Goal: Transaction & Acquisition: Purchase product/service

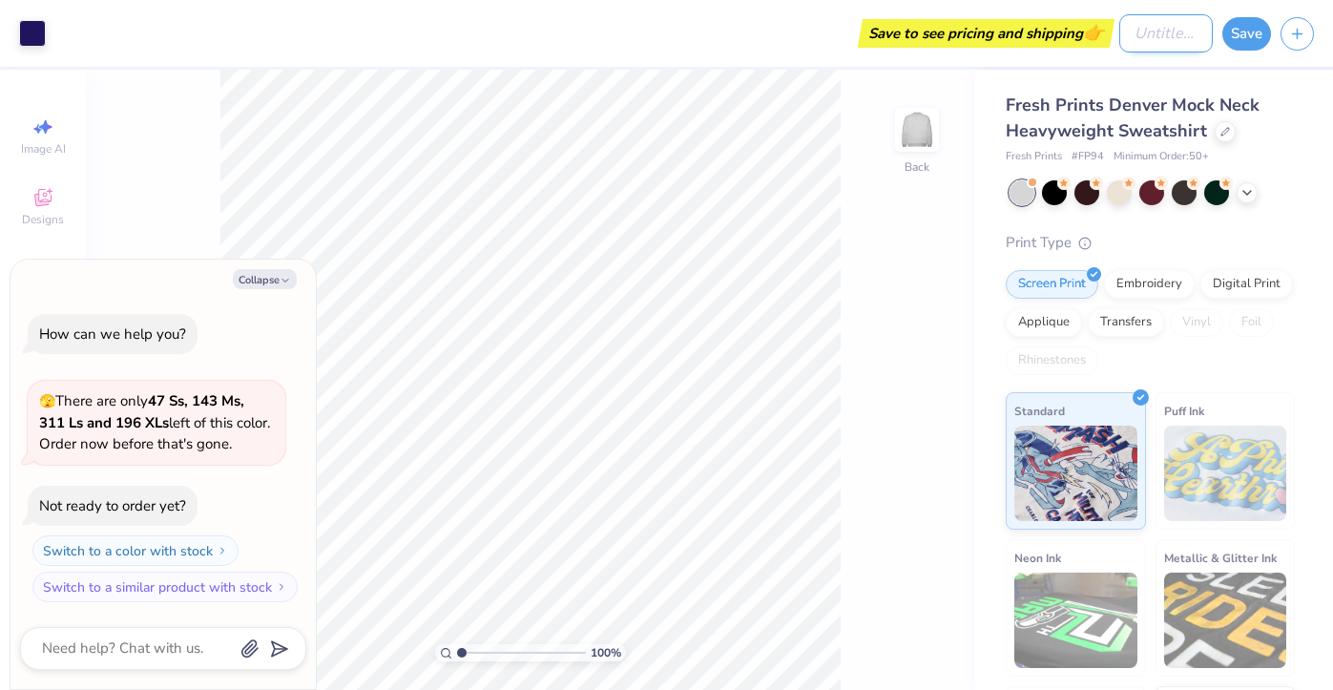
click at [1143, 35] on input "Design Title" at bounding box center [1165, 33] width 93 height 38
type input "A"
type textarea "x"
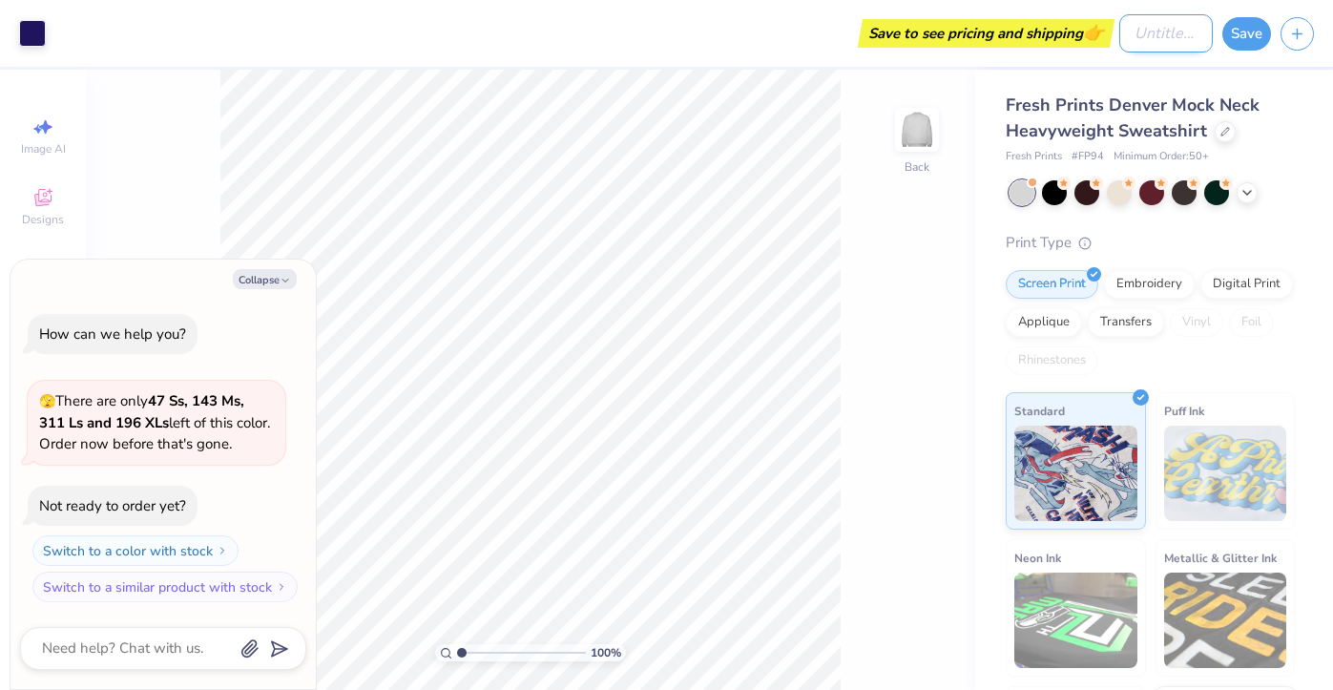
type input "P"
type textarea "x"
type input "PA"
type textarea "x"
type input "PAD"
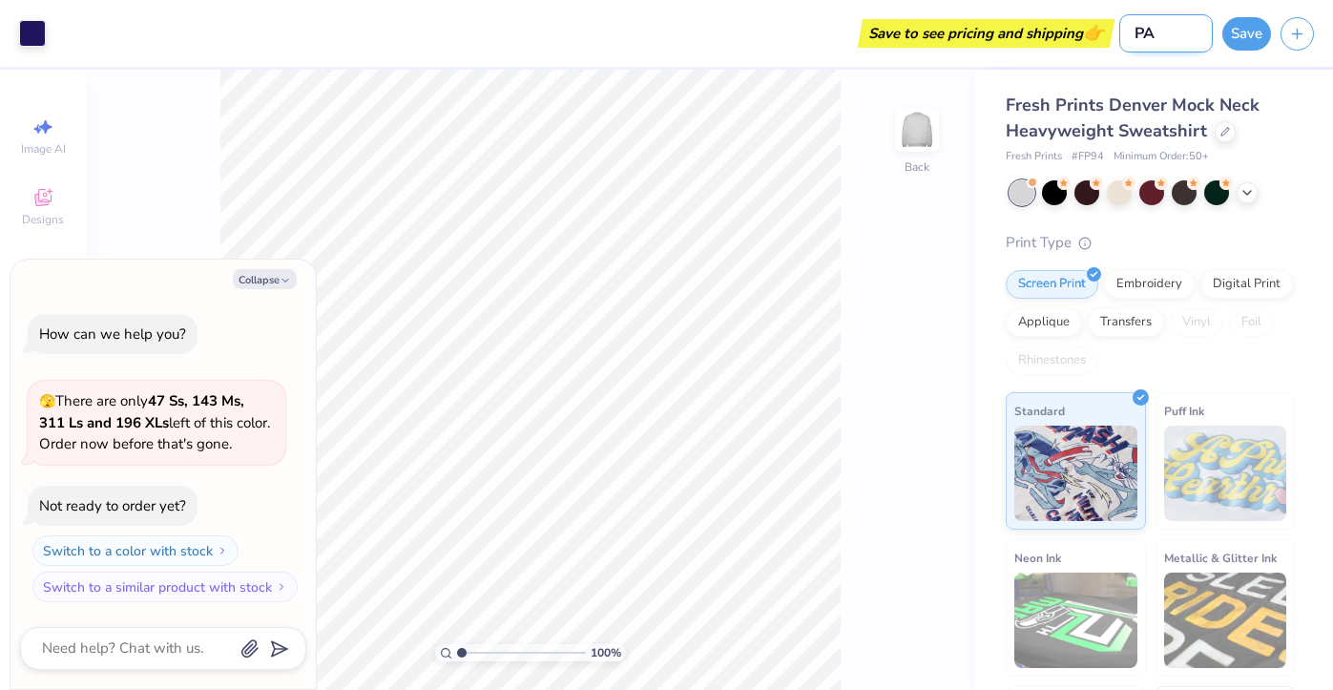
type textarea "x"
type input "PAD"
type textarea "x"
type input "PAD G"
type textarea "x"
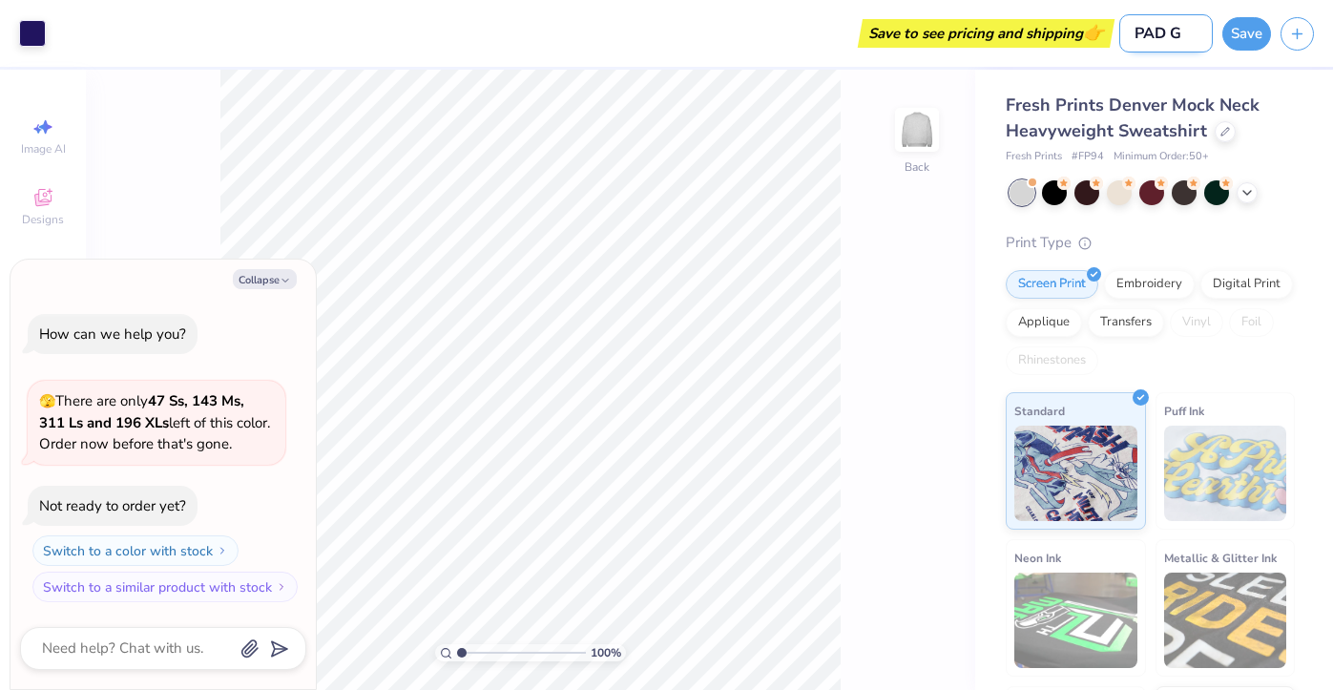
type input "PAD Gi"
type textarea "x"
type input "PAD Gir"
type textarea "x"
type input "PAD Girl"
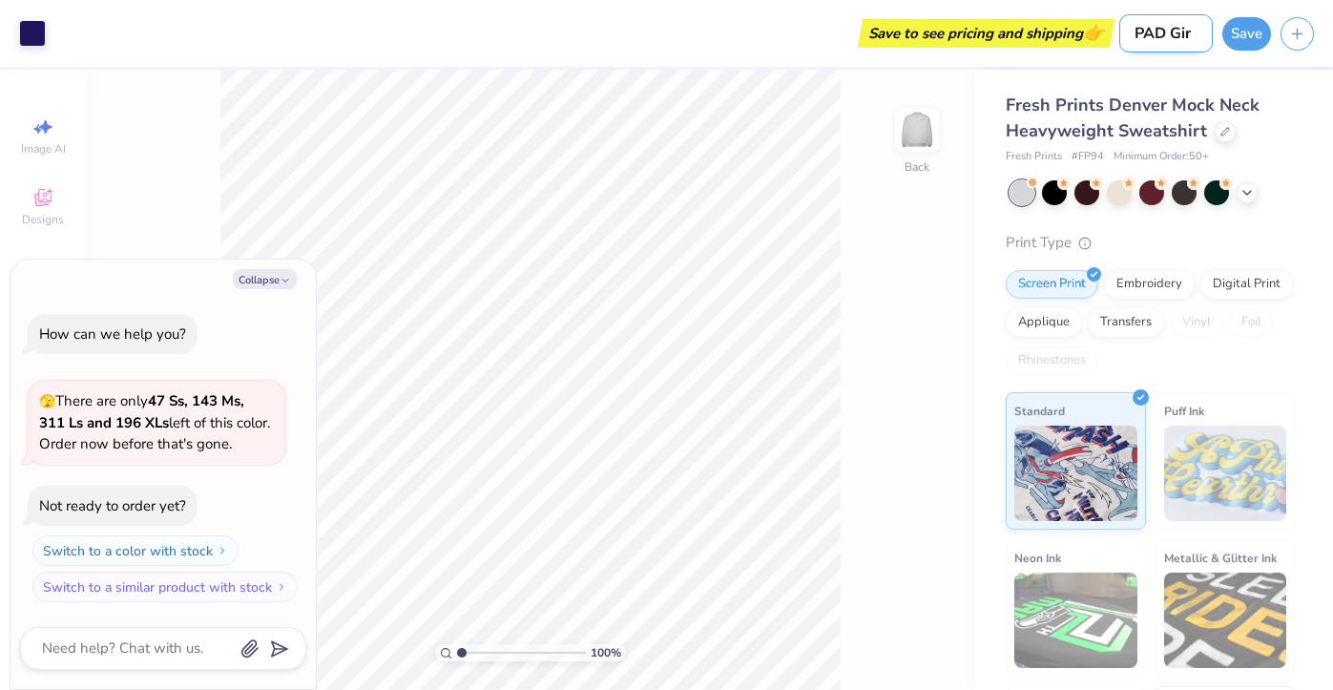
type textarea "x"
type input "PAD Girl"
type textarea "x"
type input "PAD Girl S"
type textarea "x"
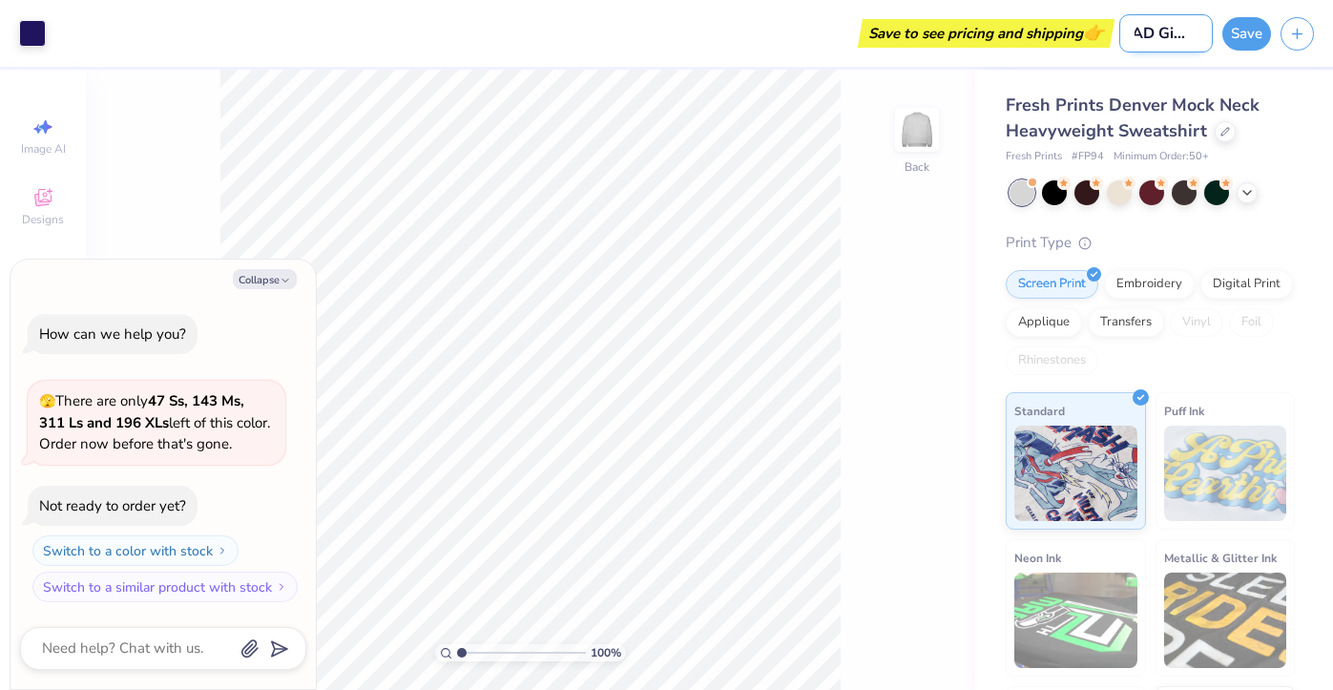
type input "PAD Girl Sw"
type textarea "x"
type input "PAD Girl Swe"
type textarea "x"
type input "PAD Girl Swea"
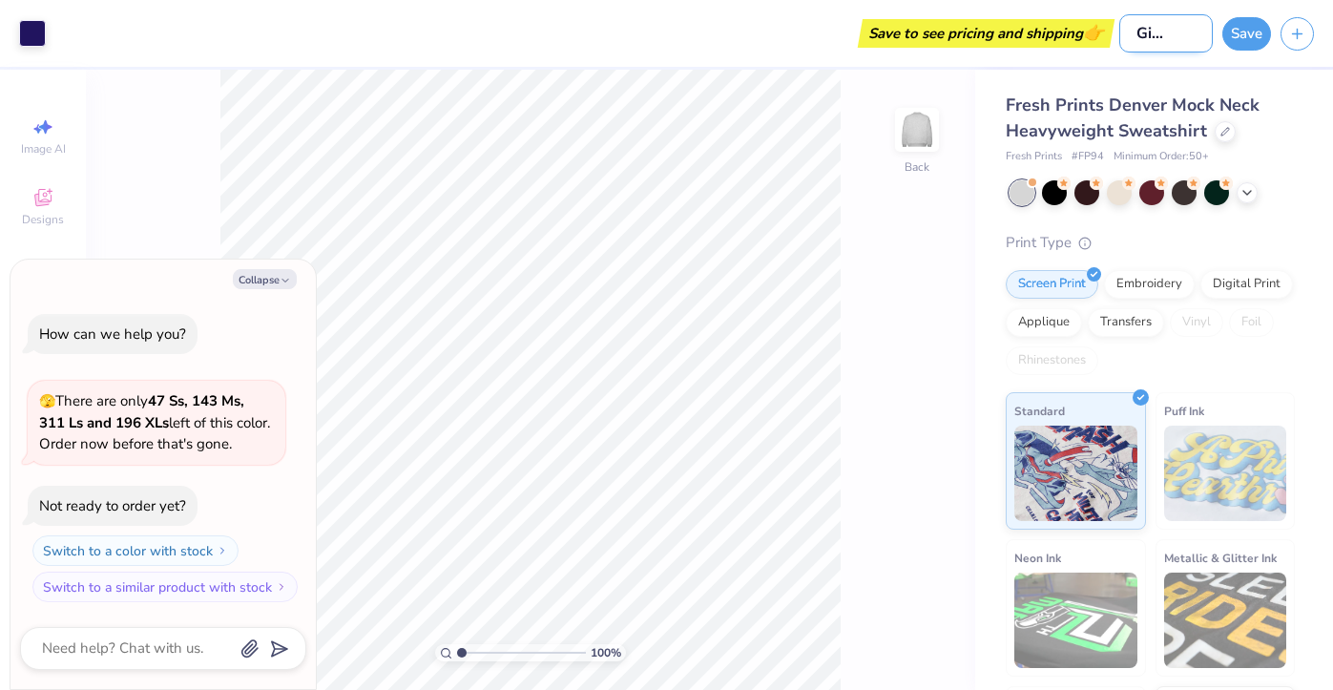
type textarea "x"
type input "PAD Girl Sweat"
type textarea "x"
type input "PAD Girl Sweats"
type textarea "x"
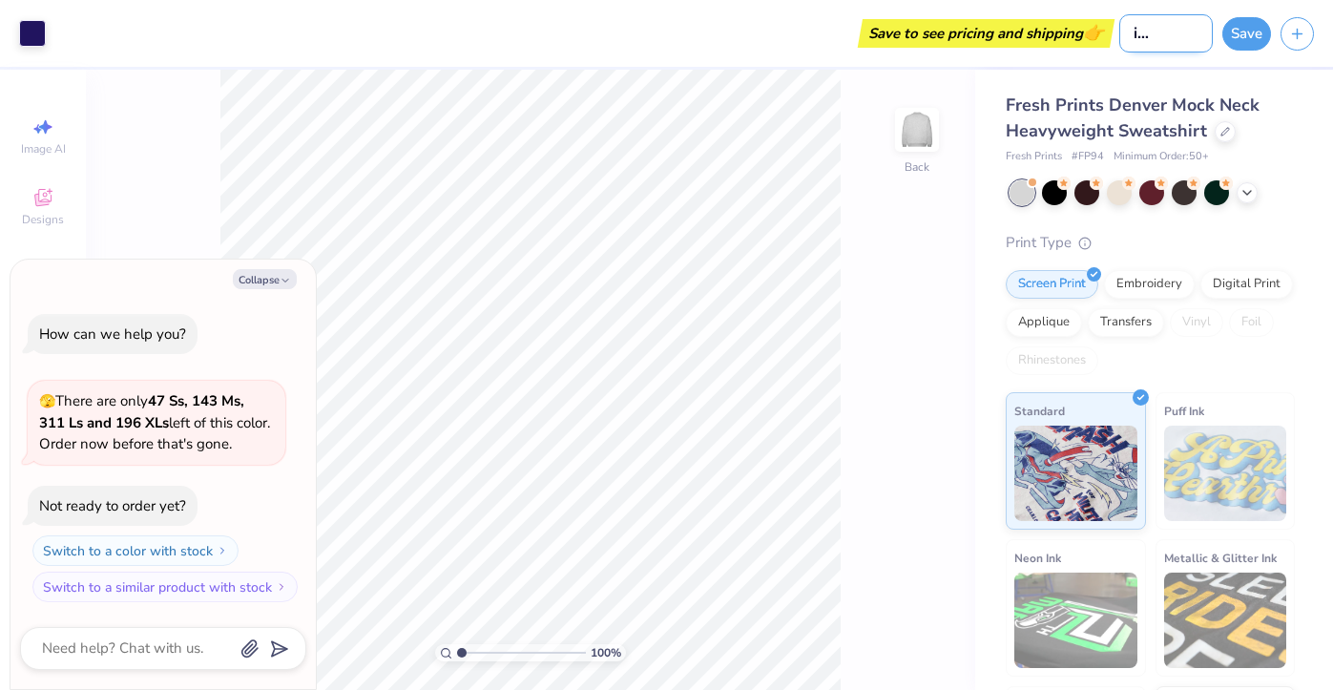
type input "PAD Girl Sweatsh"
type textarea "x"
type input "PAD Girl Sweatshi"
type textarea "x"
type input "PAD Girl Sweatshir"
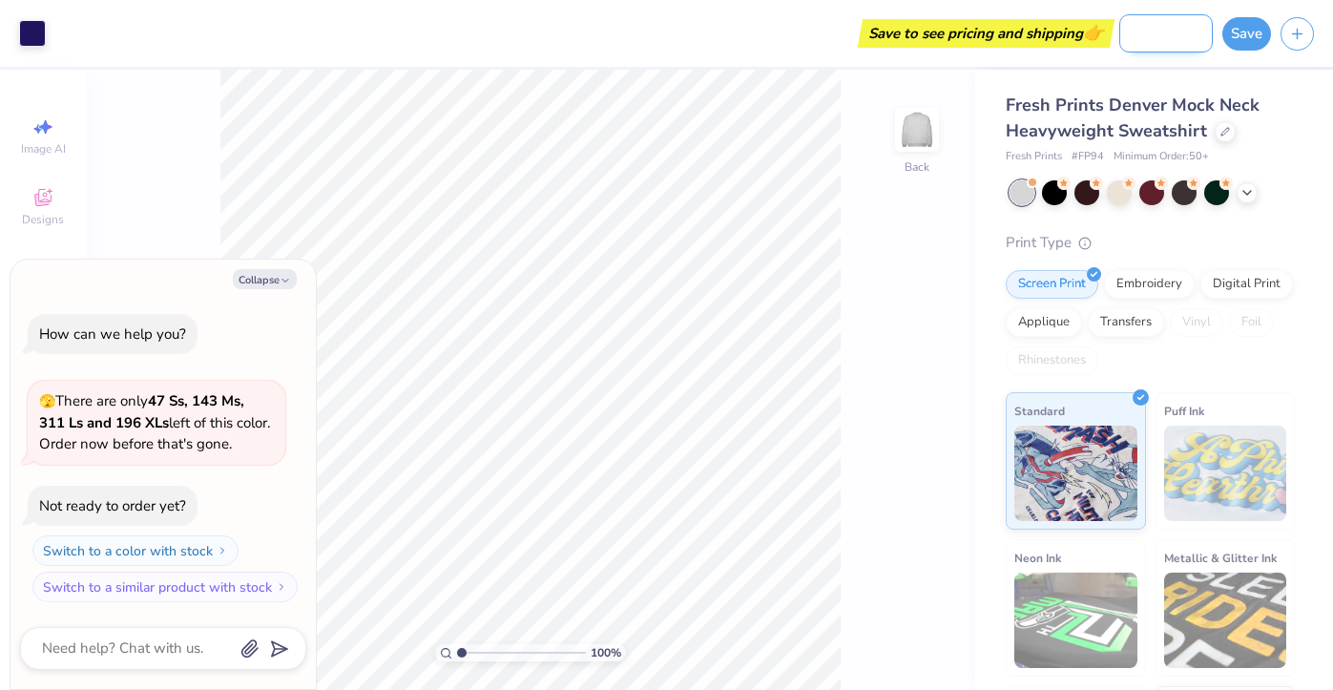
type textarea "x"
type input "PAD Girl Sweatshirt"
type textarea "x"
type input "PAD Girl Sweatshirts"
type textarea "x"
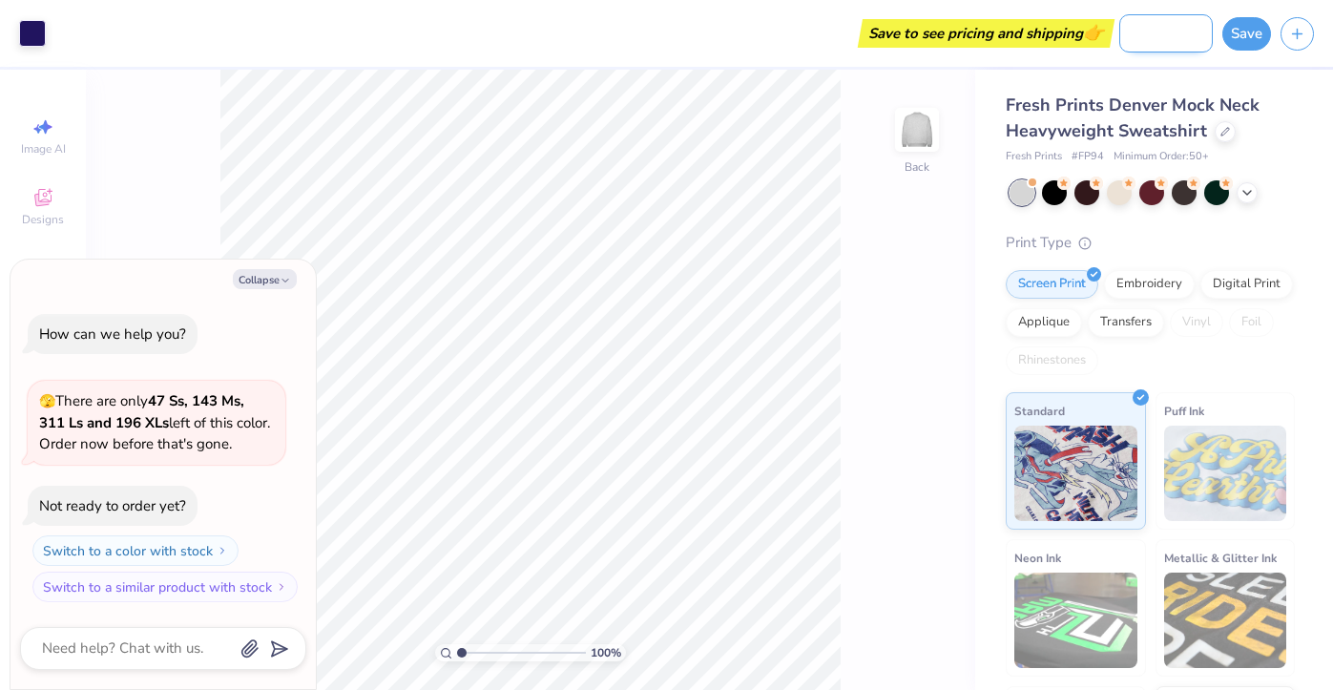
scroll to position [0, 88]
type input "PAD Girl Sweatshirts"
click at [965, 314] on div "100 % Back" at bounding box center [530, 380] width 889 height 620
click at [257, 277] on button "Collapse" at bounding box center [265, 279] width 64 height 20
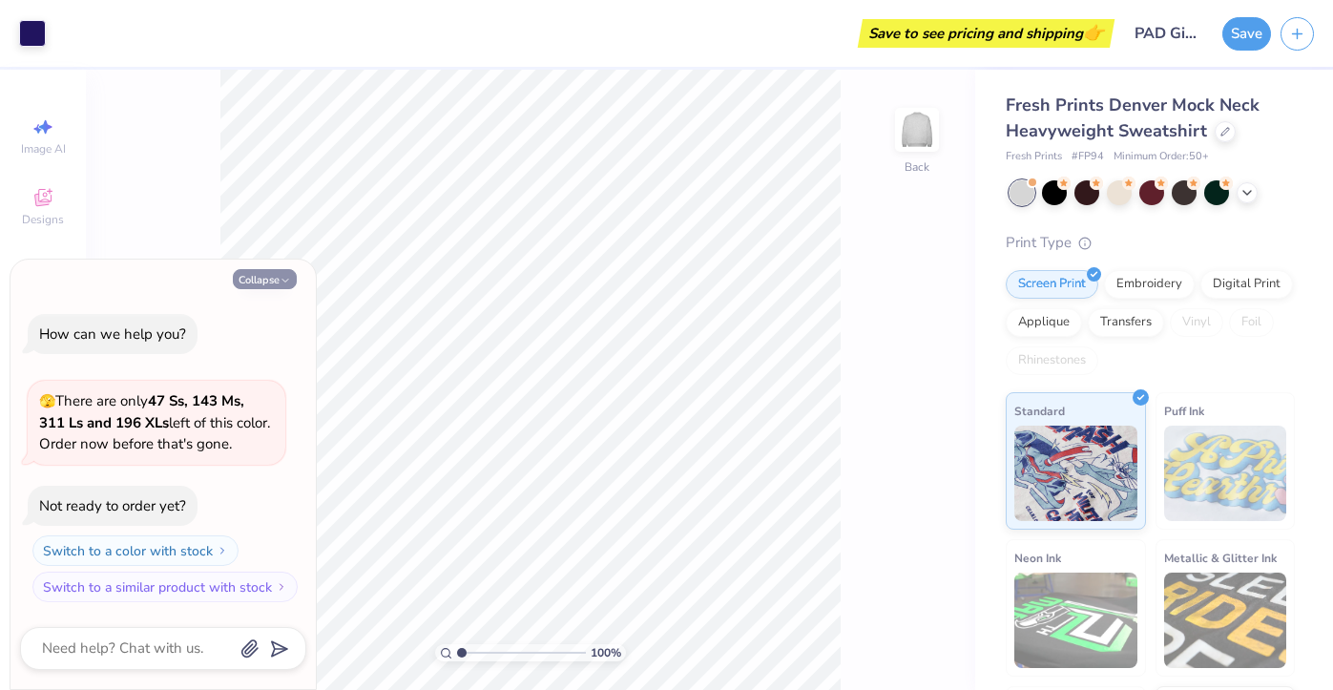
type textarea "x"
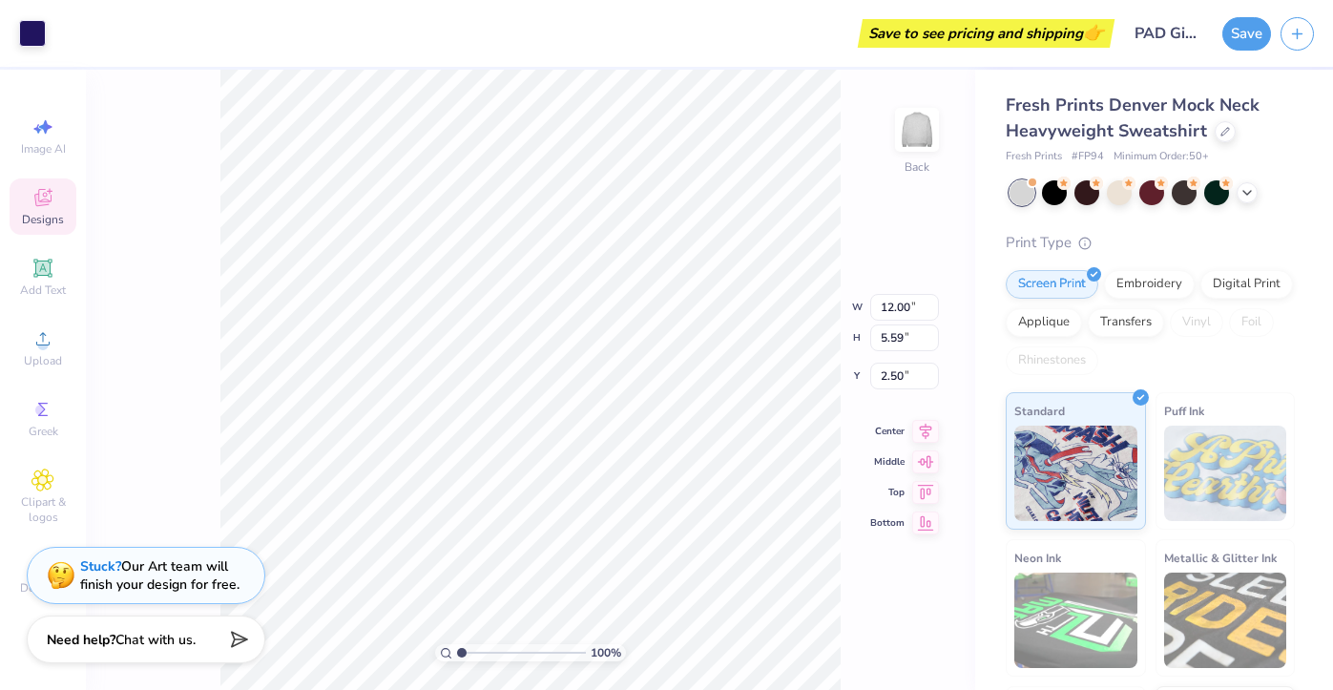
type input "3.40"
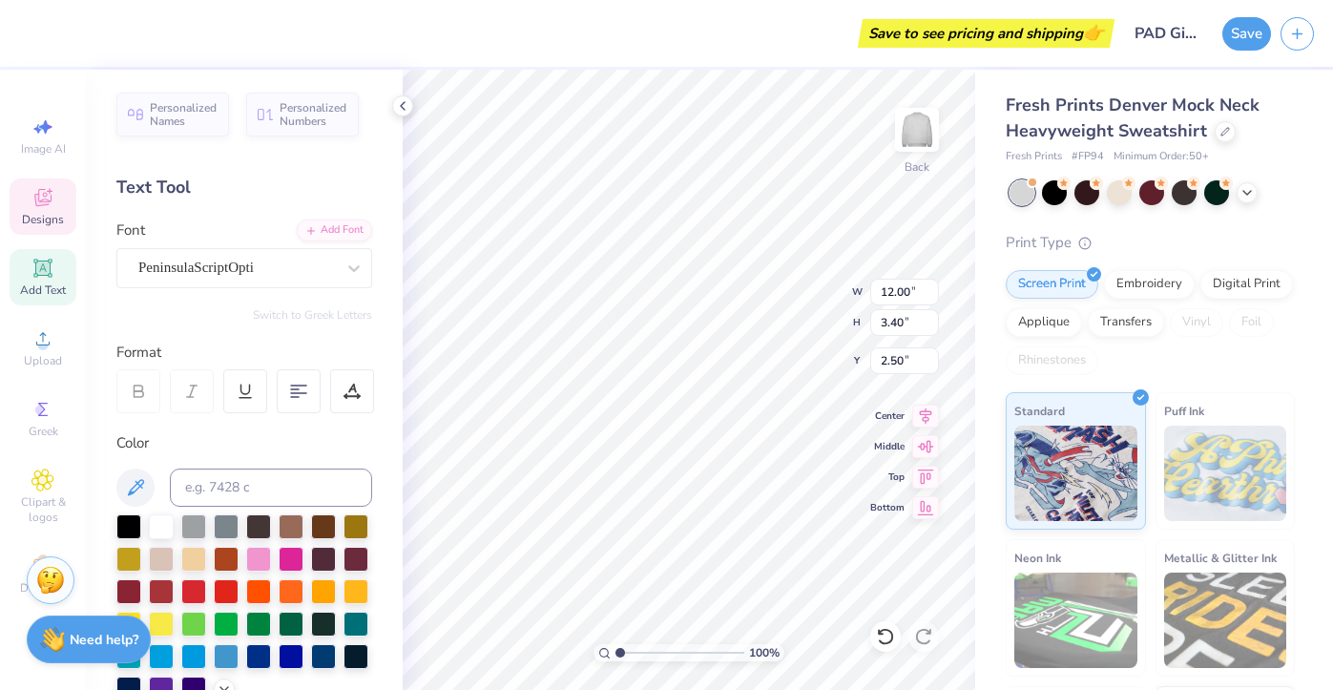
type textarea "Phi Alpha Delta"
type input "1.46"
type textarea "x"
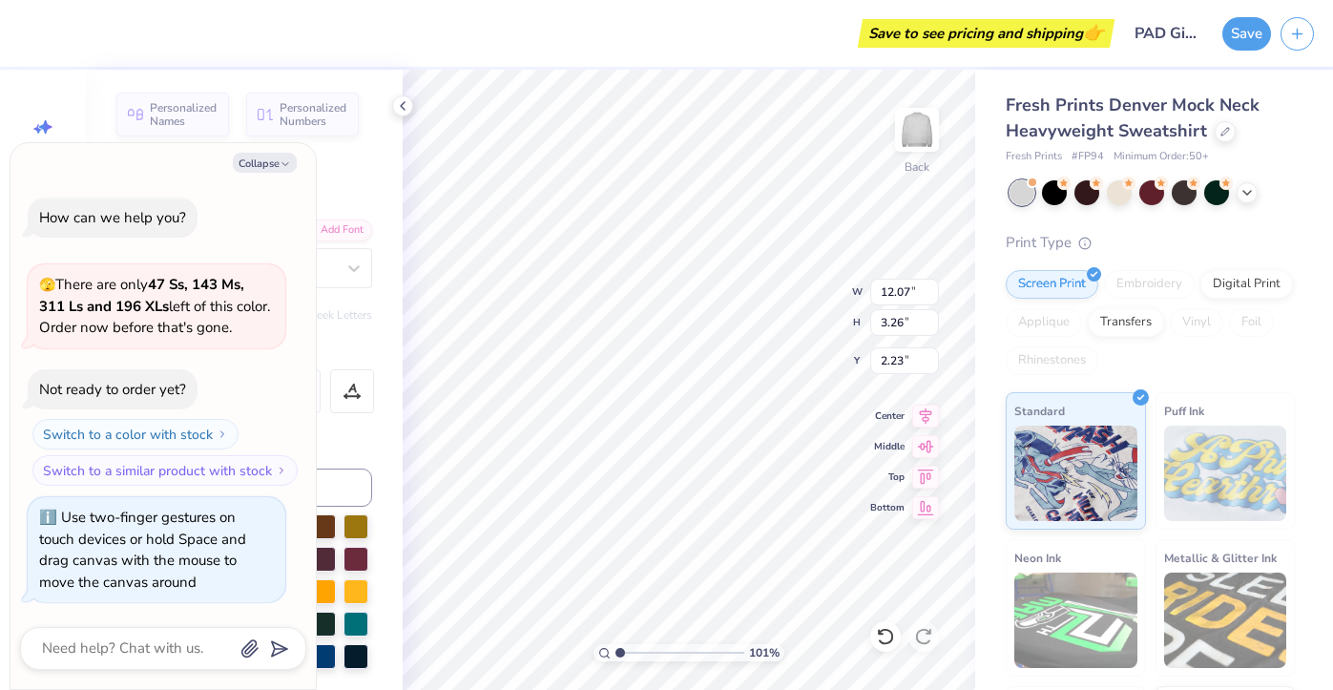
type input "1"
click at [619, 653] on input "range" at bounding box center [679, 652] width 129 height 17
click at [281, 170] on button "Collapse" at bounding box center [265, 163] width 64 height 20
type textarea "x"
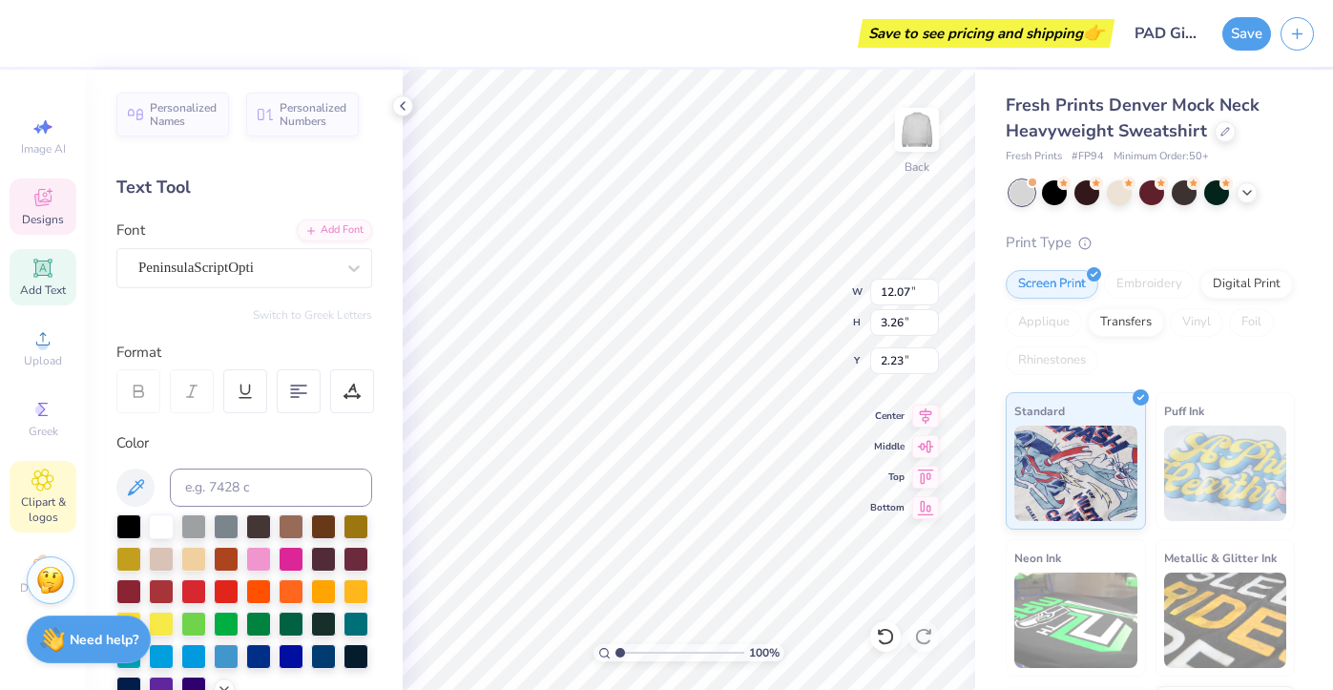
click at [53, 474] on icon at bounding box center [42, 479] width 22 height 23
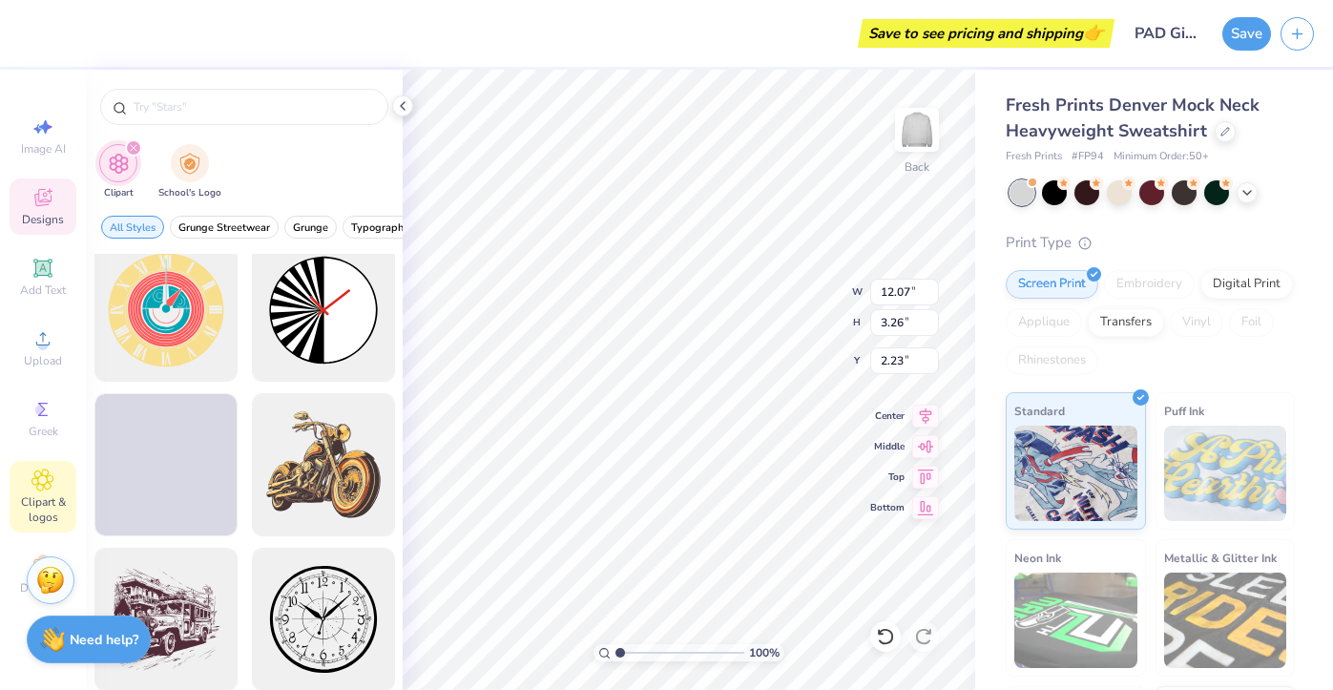
scroll to position [0, 0]
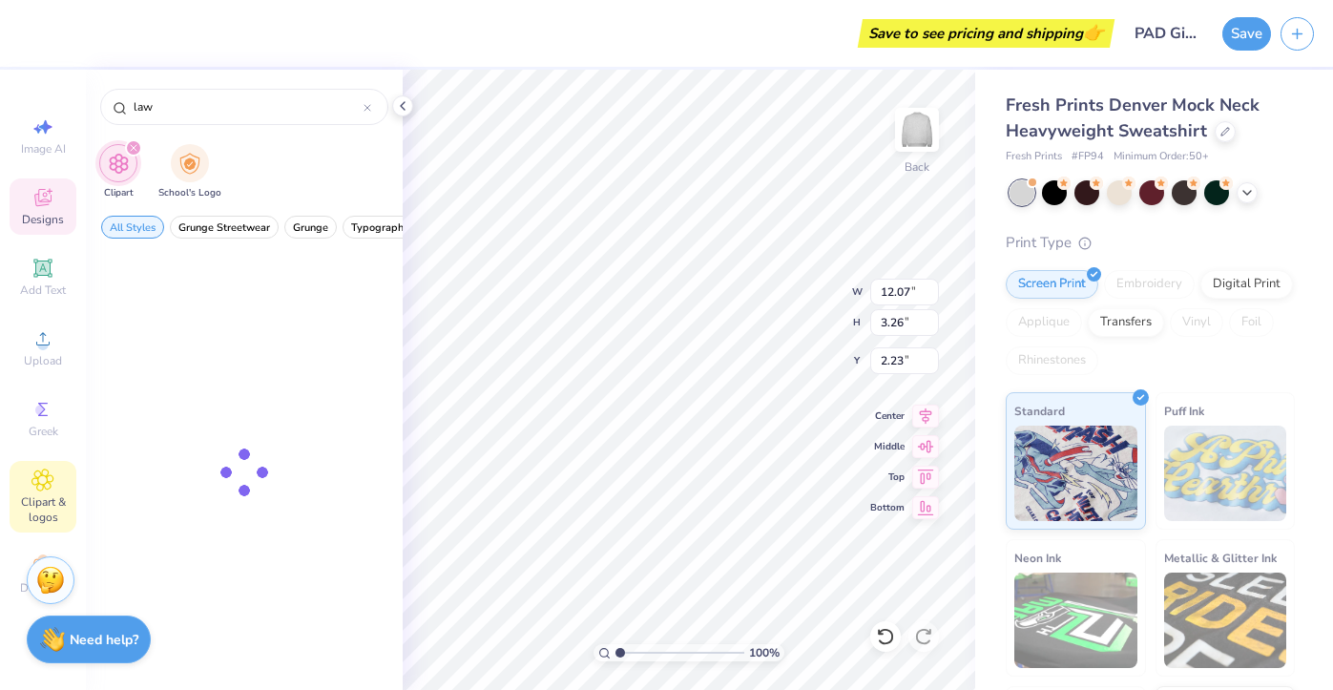
type input "law"
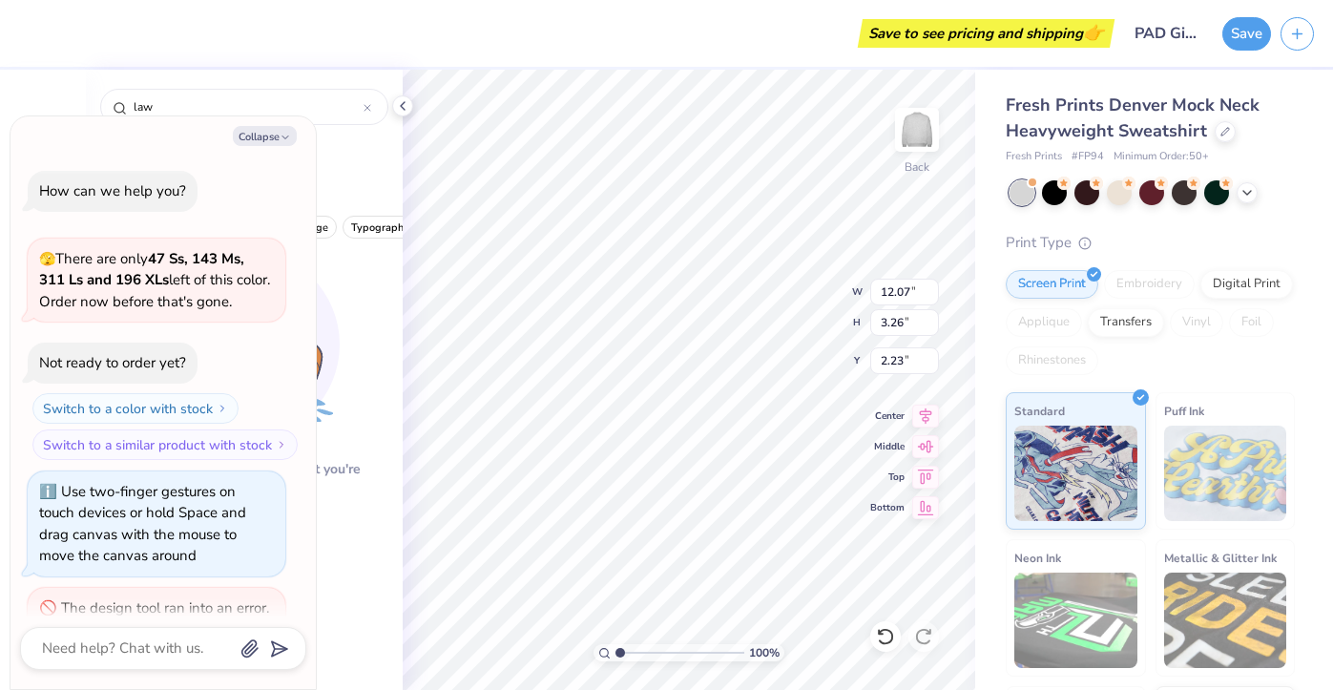
scroll to position [76, 0]
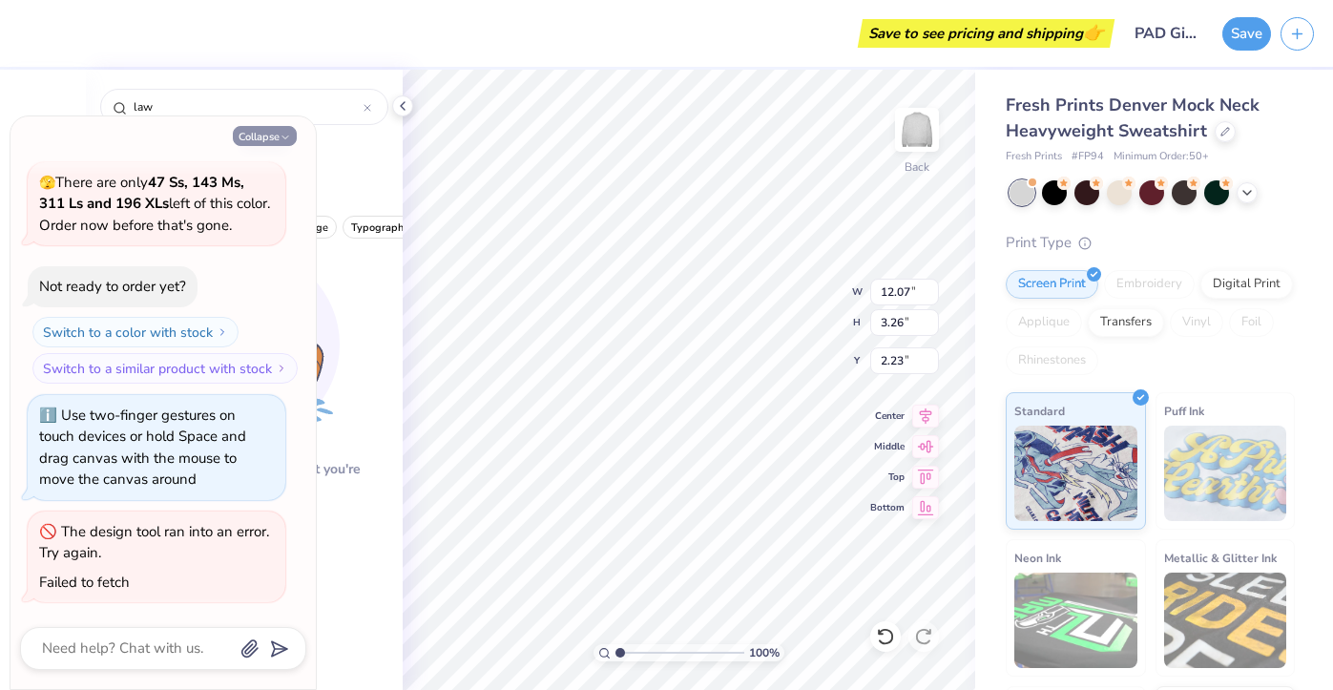
click at [280, 137] on icon "button" at bounding box center [285, 137] width 11 height 11
type textarea "x"
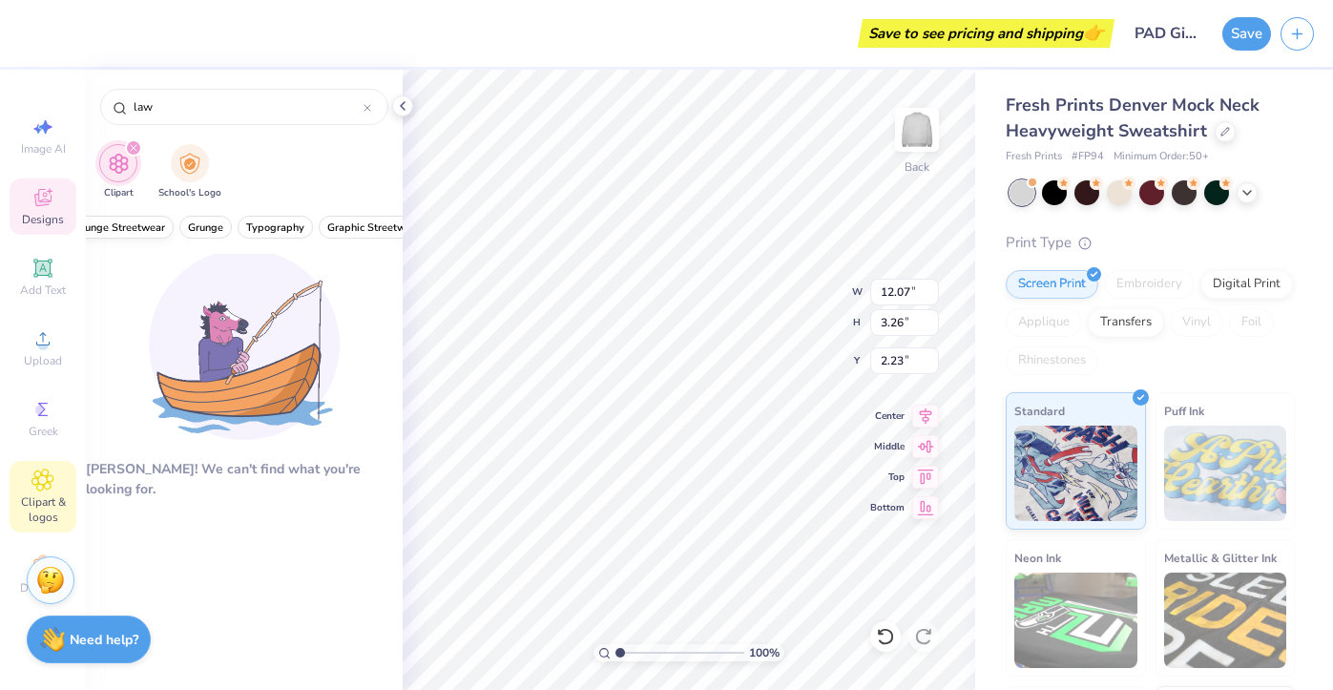
scroll to position [0, 0]
click at [134, 148] on icon "filter for Clipart" at bounding box center [134, 148] width 8 height 8
click at [192, 159] on img "filter for School's Logo" at bounding box center [189, 162] width 21 height 22
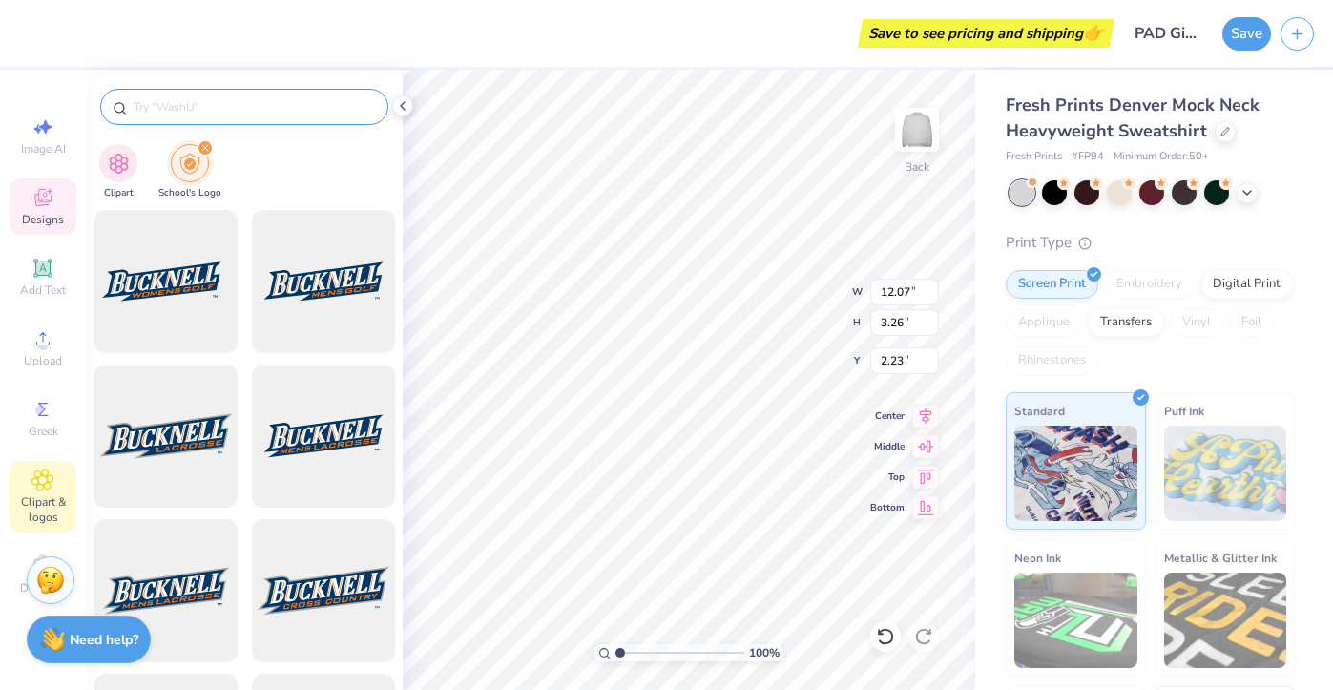
click at [248, 102] on input "text" at bounding box center [254, 106] width 244 height 19
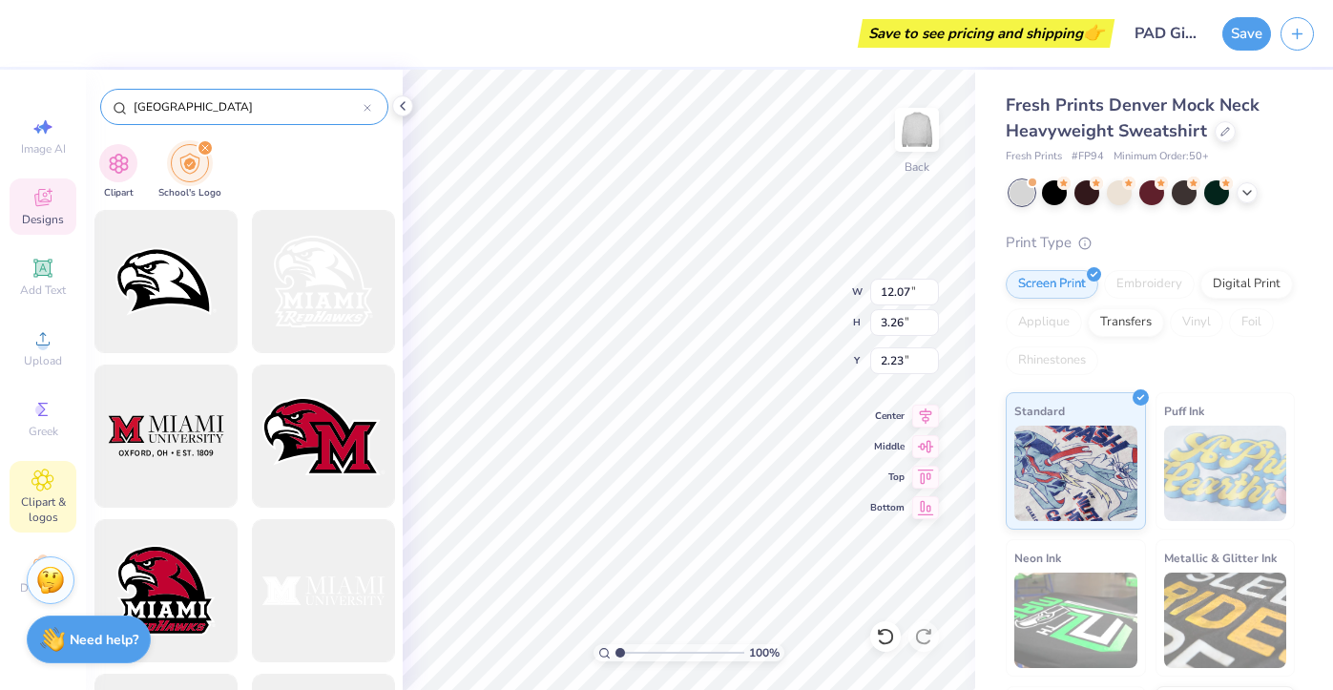
click at [160, 111] on input "university of miami" at bounding box center [248, 106] width 232 height 19
click at [208, 114] on input "umiami" at bounding box center [248, 106] width 232 height 19
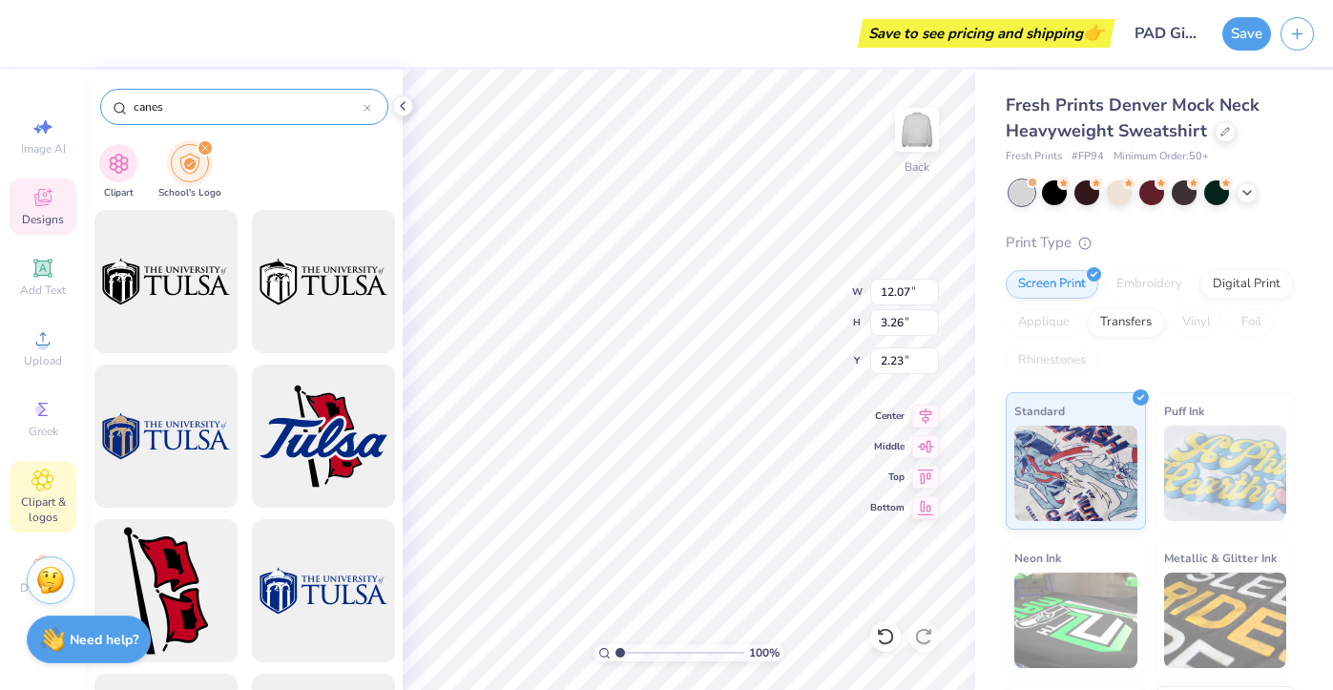
click at [205, 117] on div "canes" at bounding box center [244, 107] width 288 height 36
click at [202, 112] on input "canes" at bounding box center [248, 106] width 232 height 19
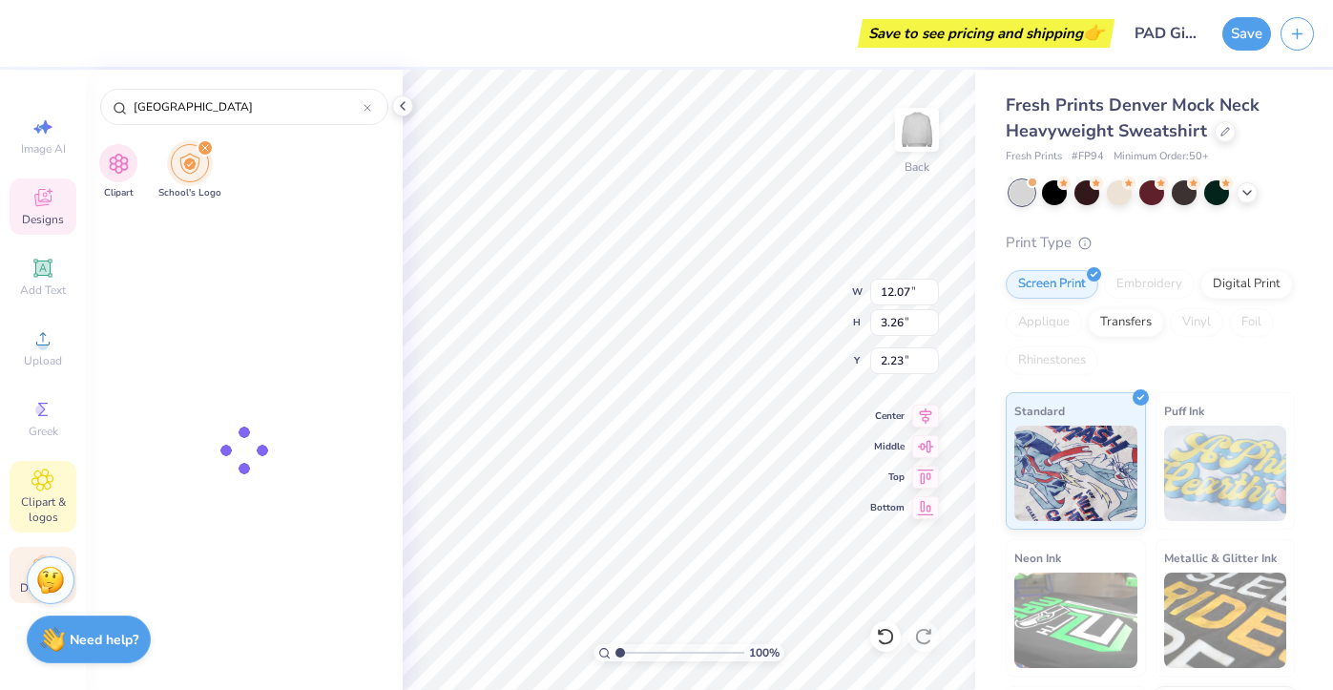
type input "miami"
click at [18, 596] on div "Decorate" at bounding box center [43, 575] width 67 height 56
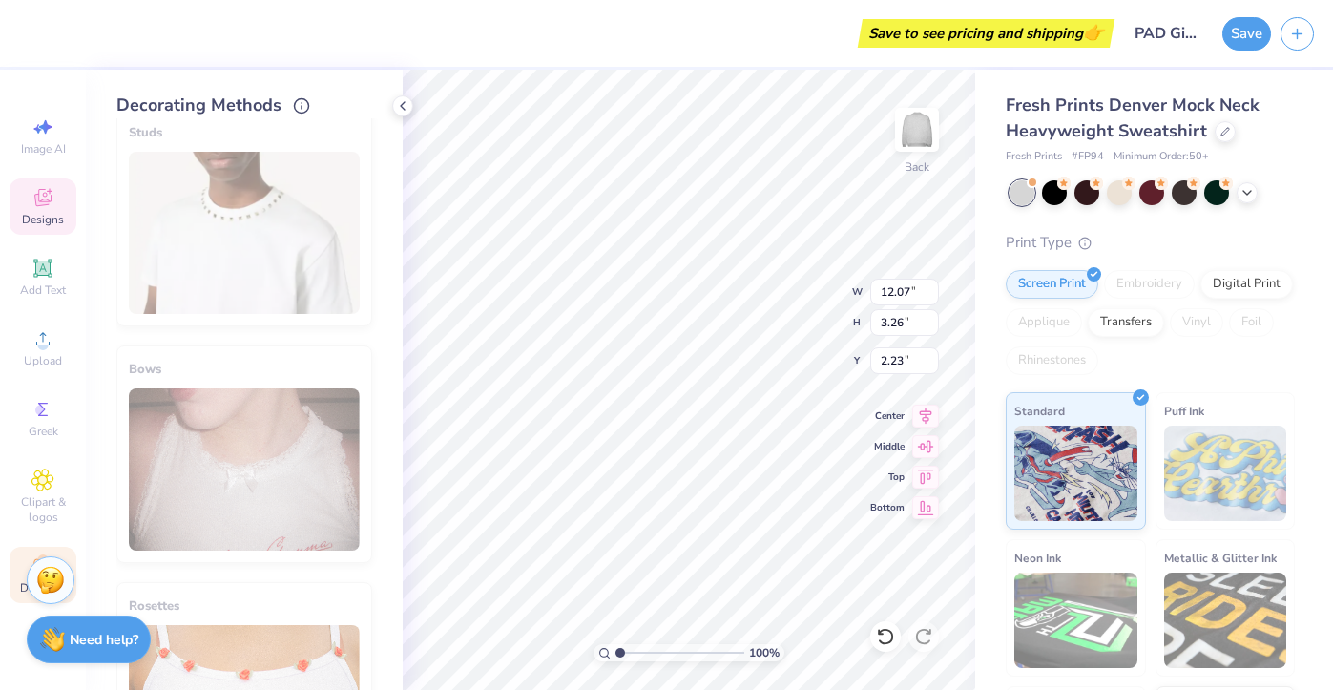
scroll to position [1100, 0]
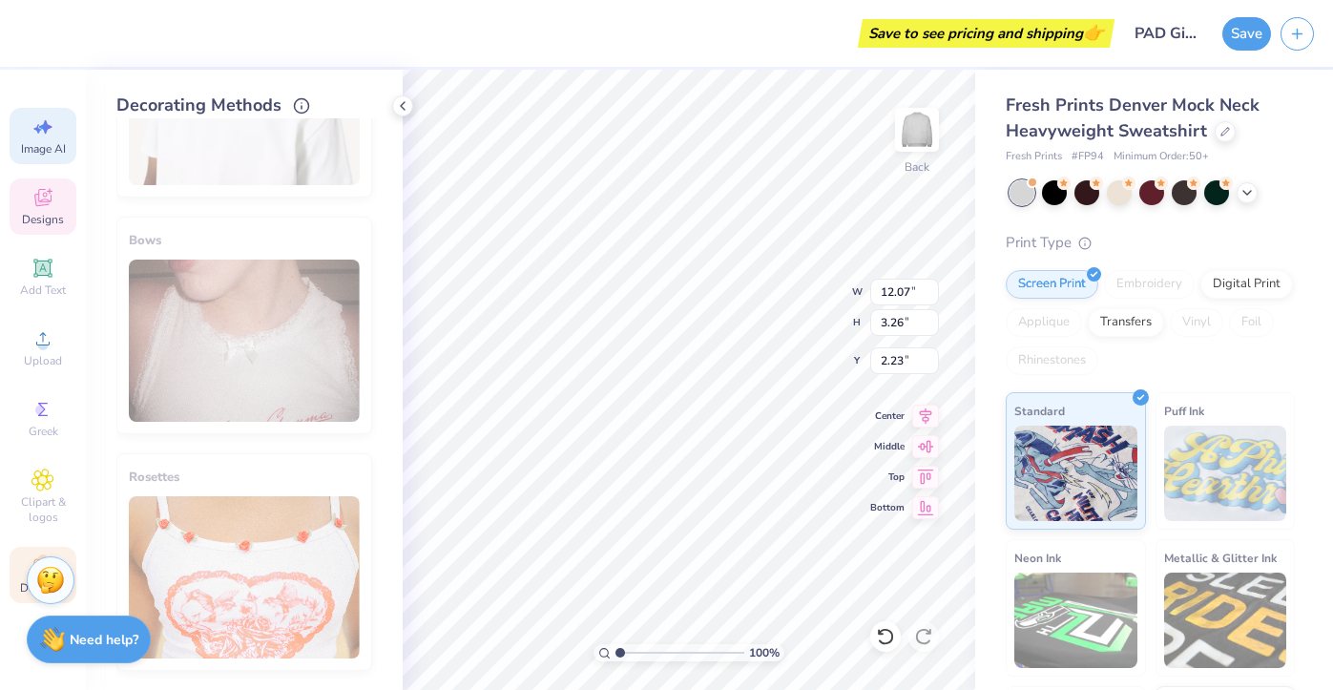
click at [49, 146] on span "Image AI" at bounding box center [43, 148] width 45 height 15
select select "4"
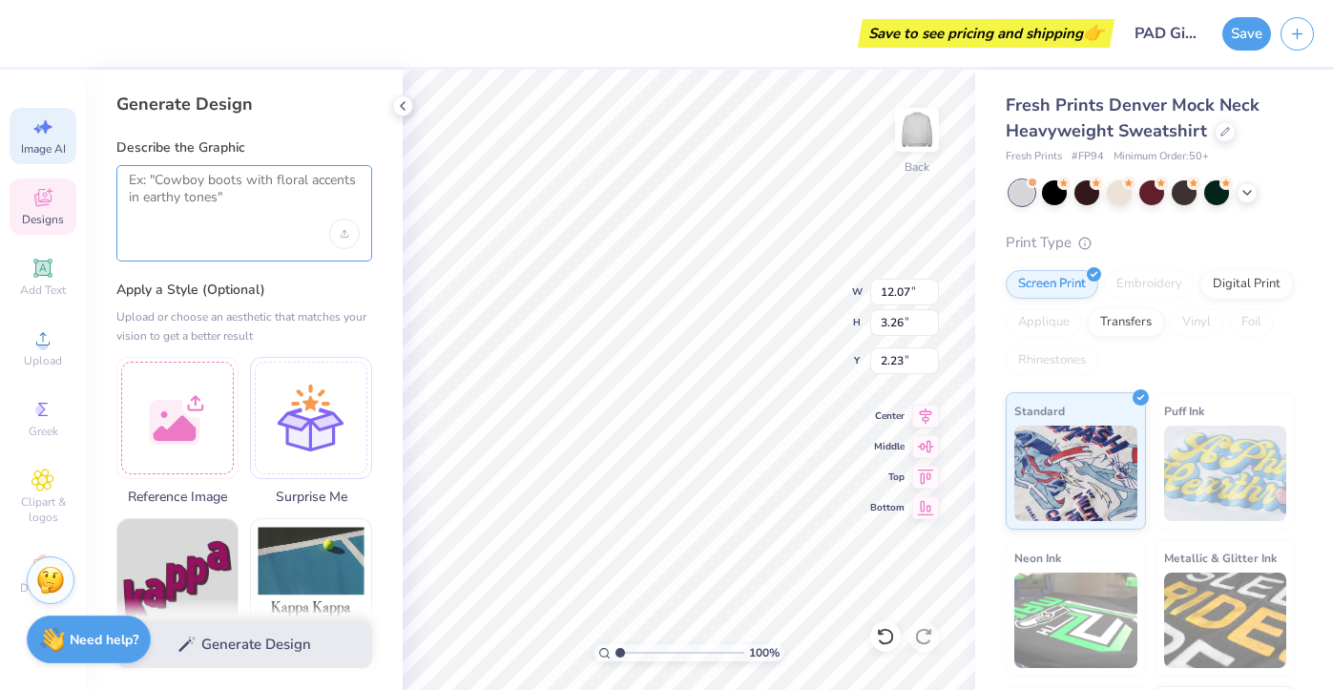
click at [201, 208] on textarea at bounding box center [244, 196] width 231 height 48
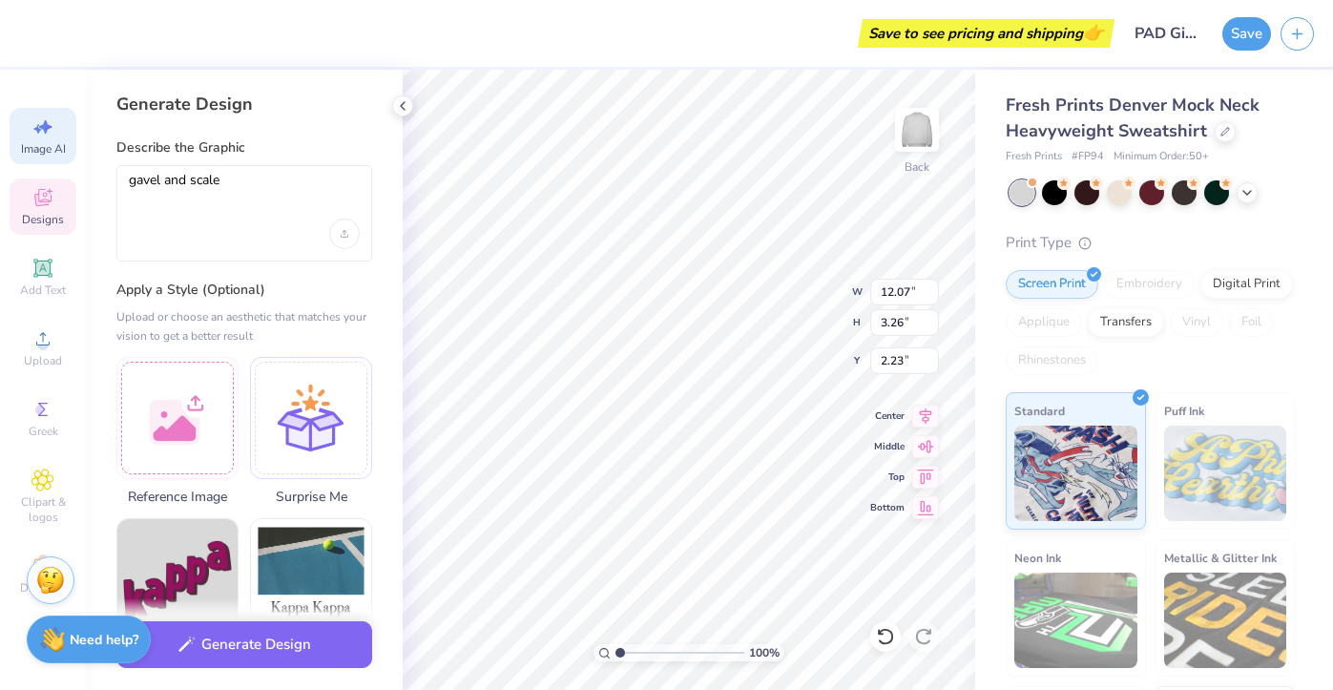
click at [305, 283] on label "Apply a Style (Optional)" at bounding box center [244, 289] width 256 height 19
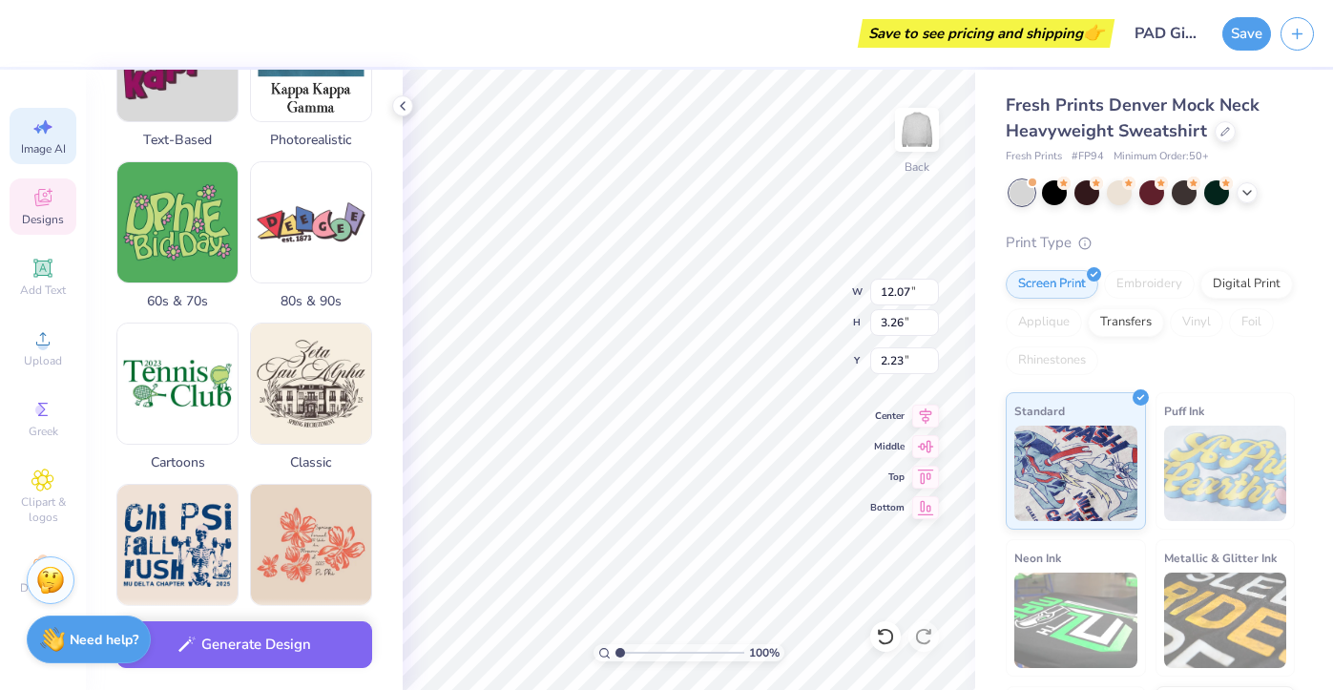
scroll to position [574, 0]
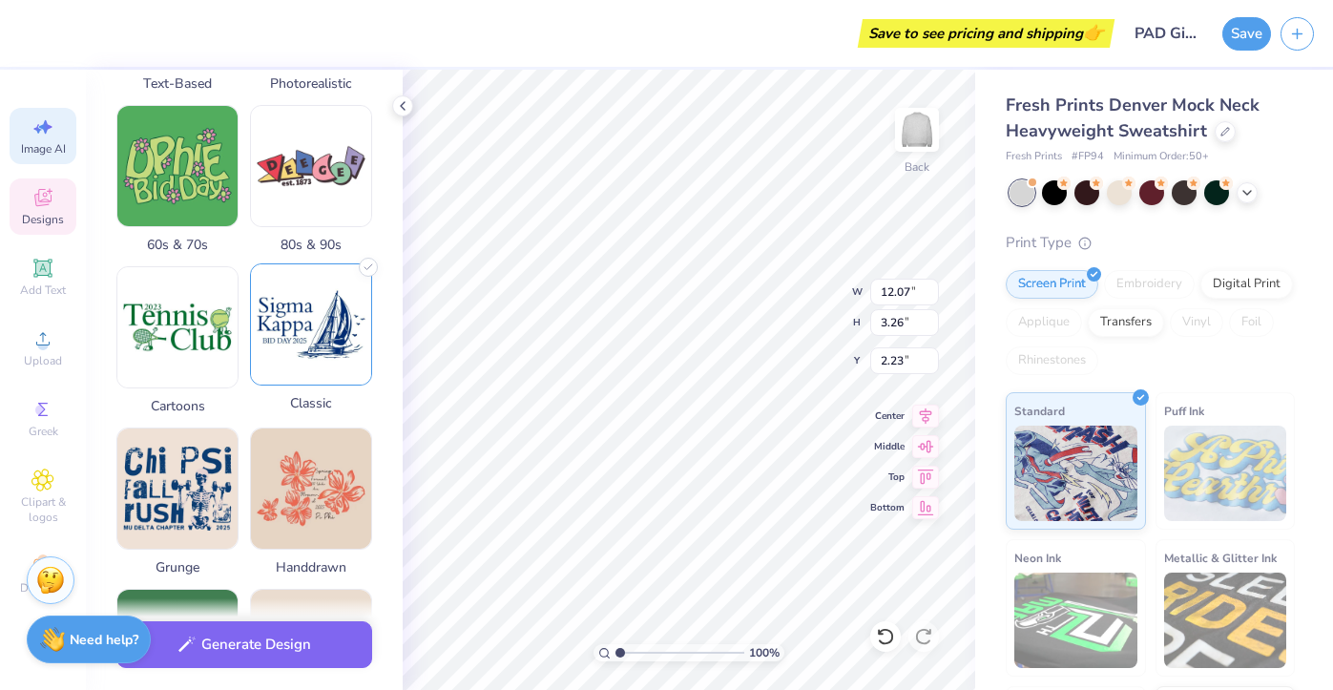
click at [275, 349] on img at bounding box center [311, 324] width 120 height 120
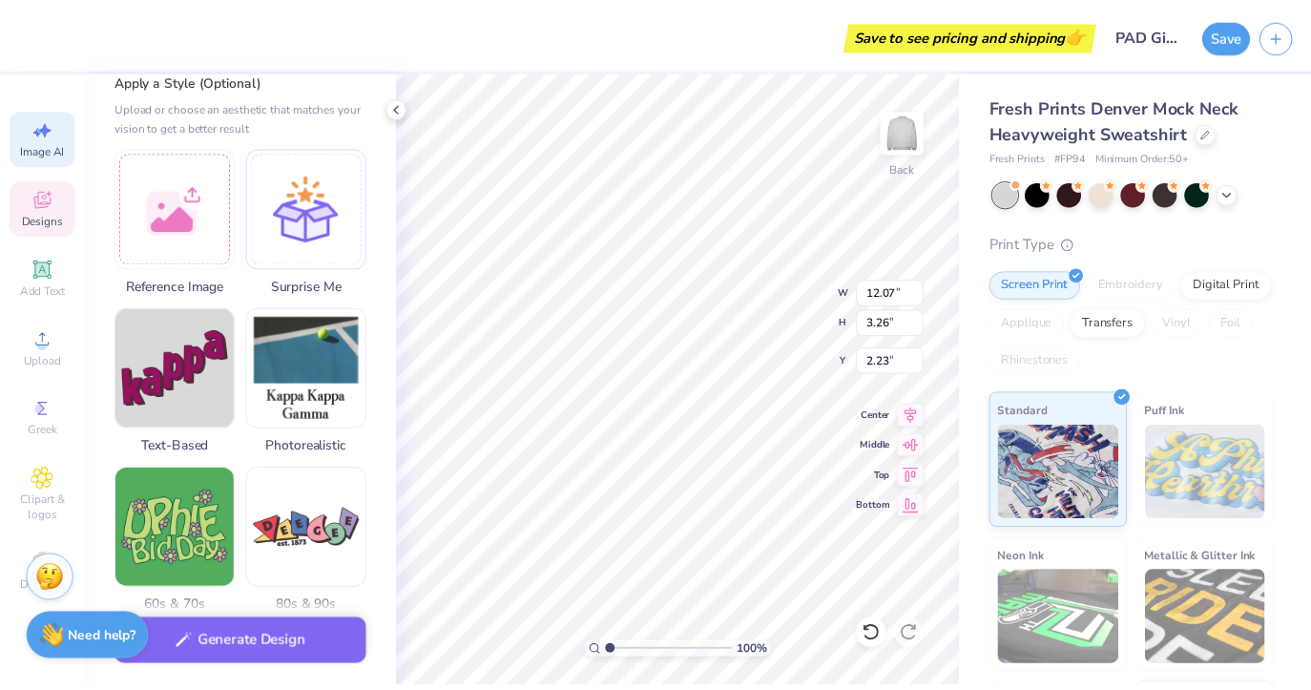
scroll to position [0, 0]
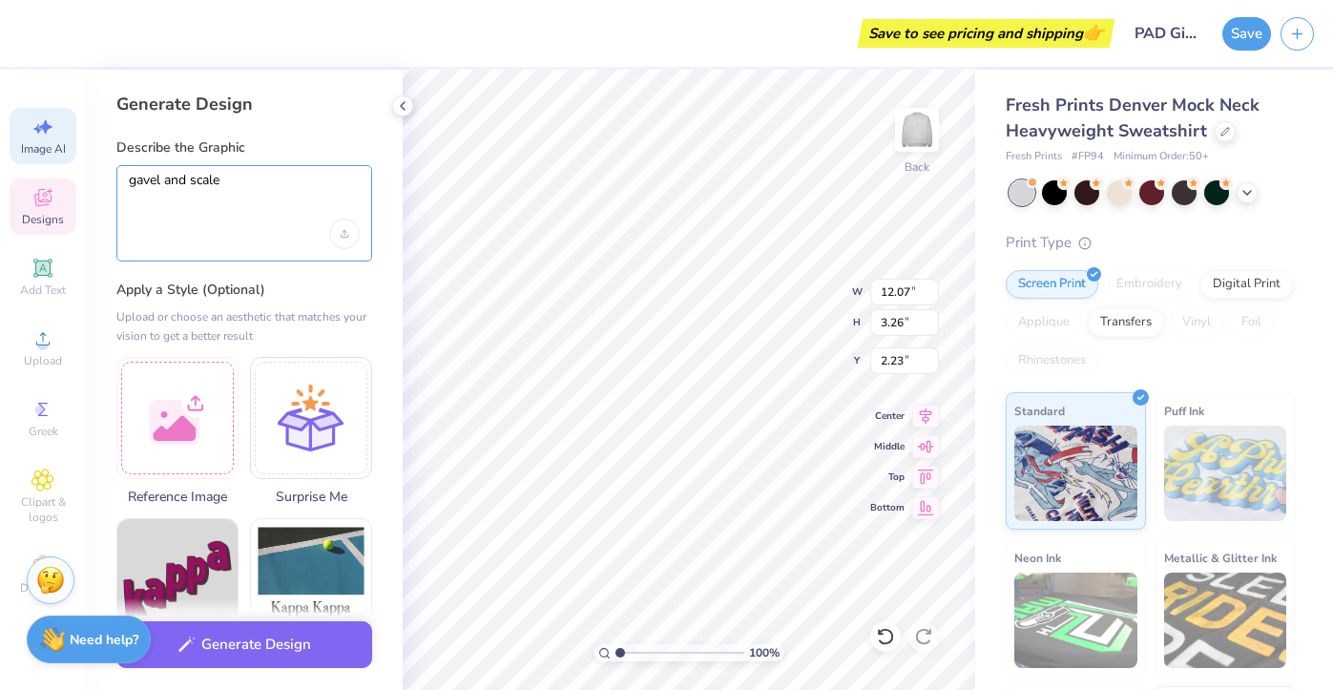
click at [244, 173] on textarea "gavel and scale" at bounding box center [244, 196] width 231 height 48
type textarea "Phi Alpha Delta Pre Law Fraternity University of Miami 2025"
click at [265, 619] on div "Generate Design" at bounding box center [244, 644] width 317 height 93
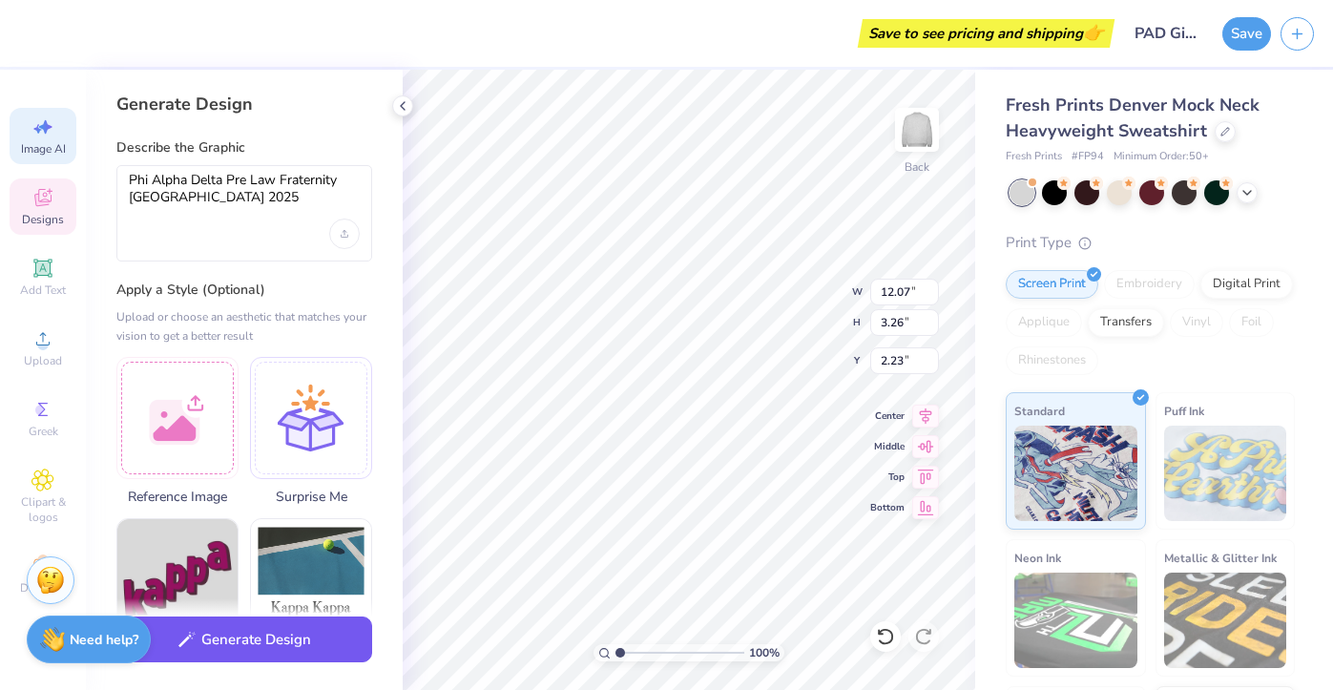
click at [264, 632] on button "Generate Design" at bounding box center [244, 639] width 256 height 47
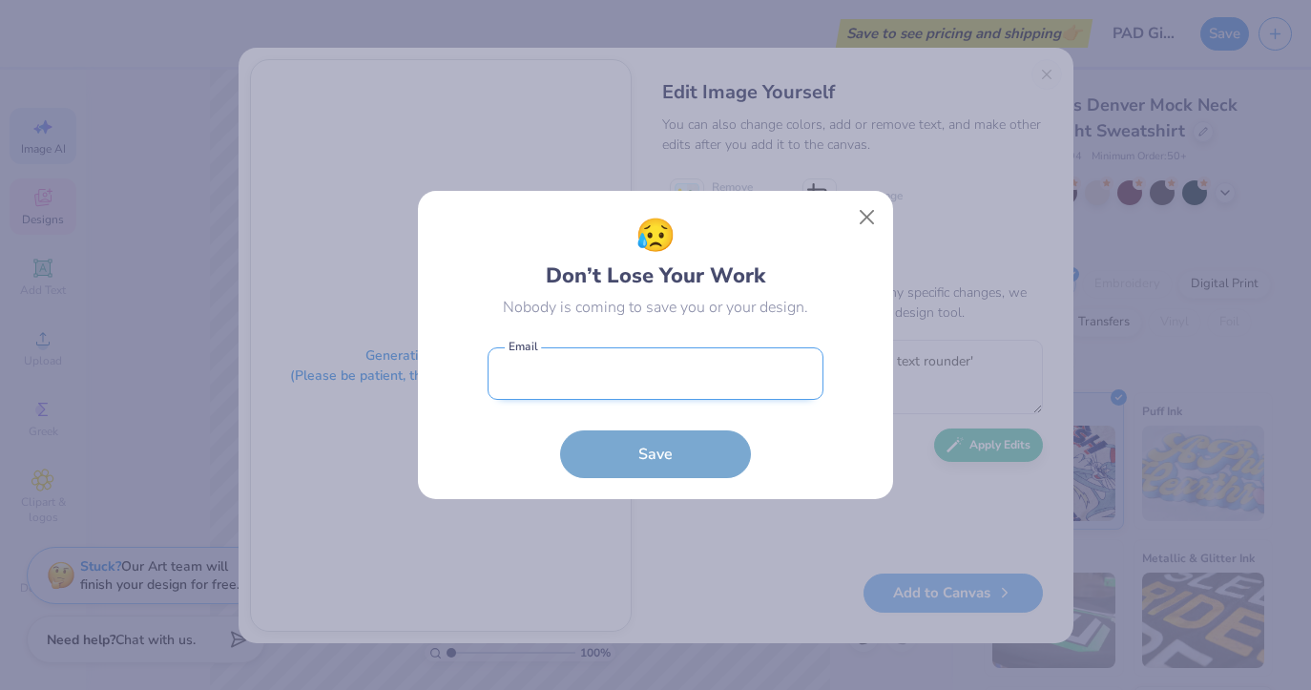
click at [667, 375] on input "email" at bounding box center [656, 373] width 336 height 52
type input "prelawmiami@gmail.com"
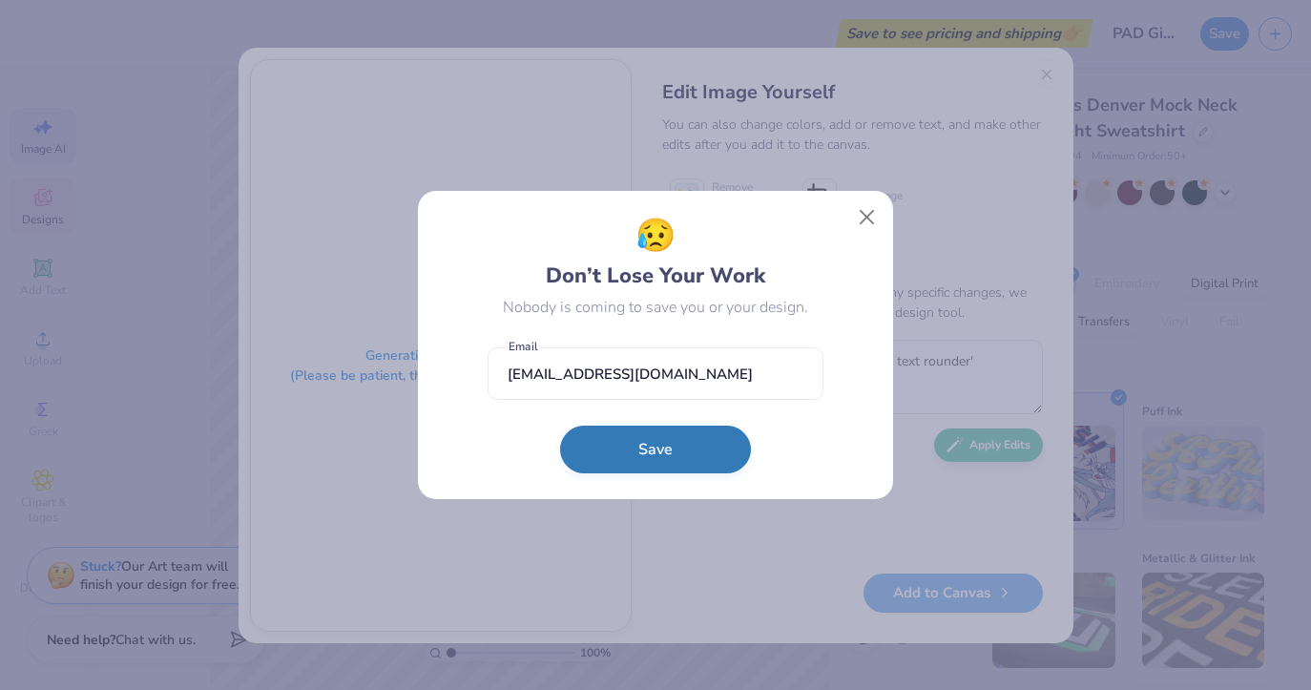
click at [667, 453] on button "Save" at bounding box center [655, 450] width 191 height 48
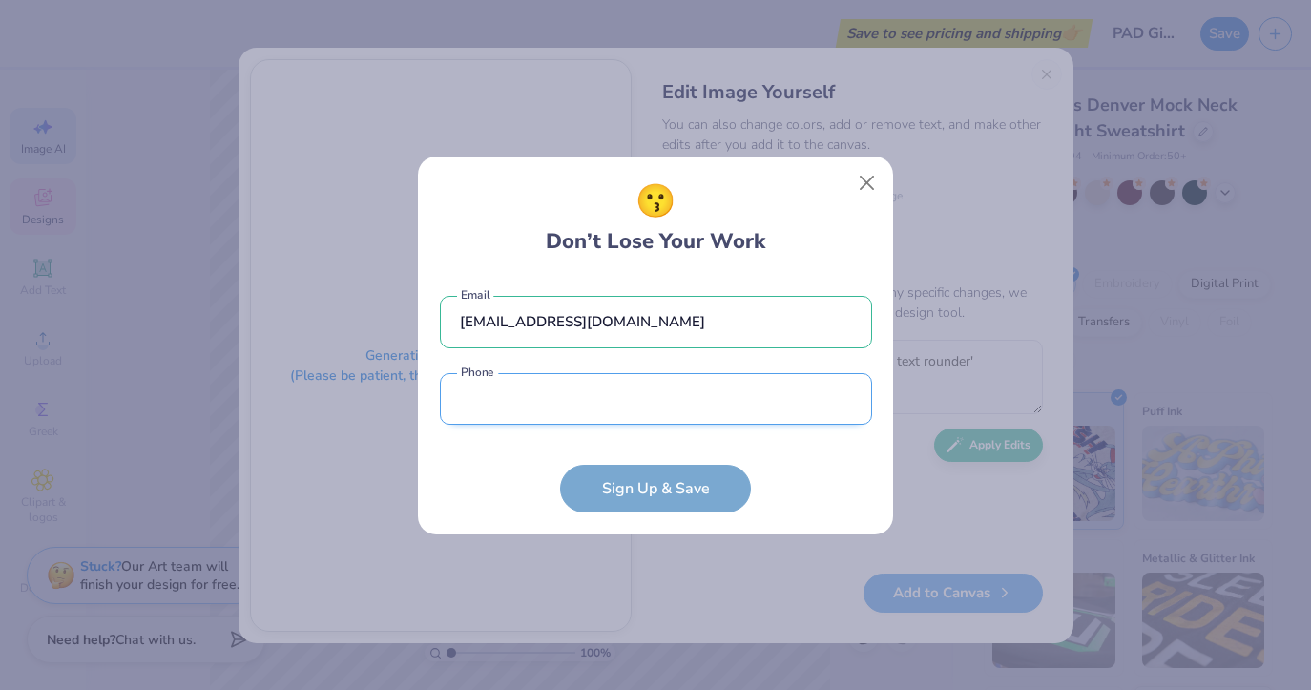
click at [656, 418] on input "tel" at bounding box center [656, 399] width 432 height 52
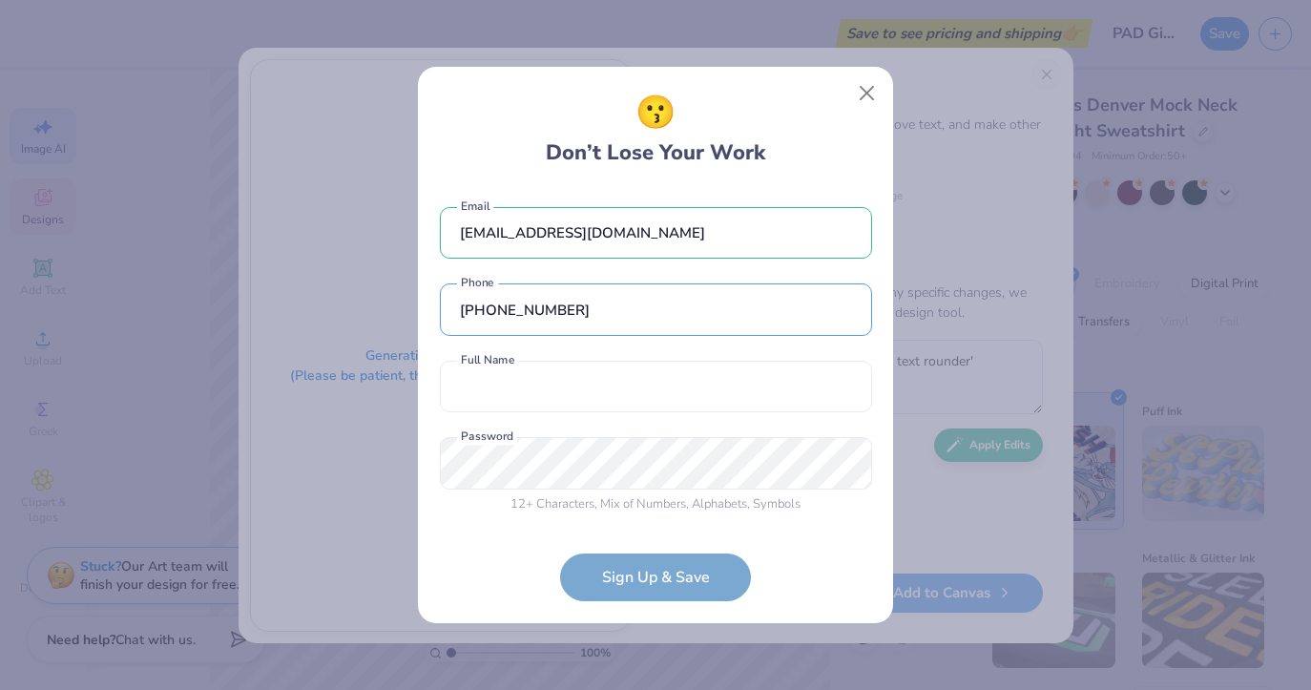
type input "(917) 574-1701"
click at [644, 414] on div "prelawmiami@gmail.com Email (917) 574-1701 Phone Full Name is a required field …" at bounding box center [656, 356] width 432 height 336
click at [632, 394] on input "text" at bounding box center [656, 387] width 432 height 52
type input "Sofia DiMarco"
click at [567, 513] on div "prelawmiami@gmail.com Email (917) 574-1701 Phone Sofia DiMarco Full Name 12 + C…" at bounding box center [656, 356] width 432 height 336
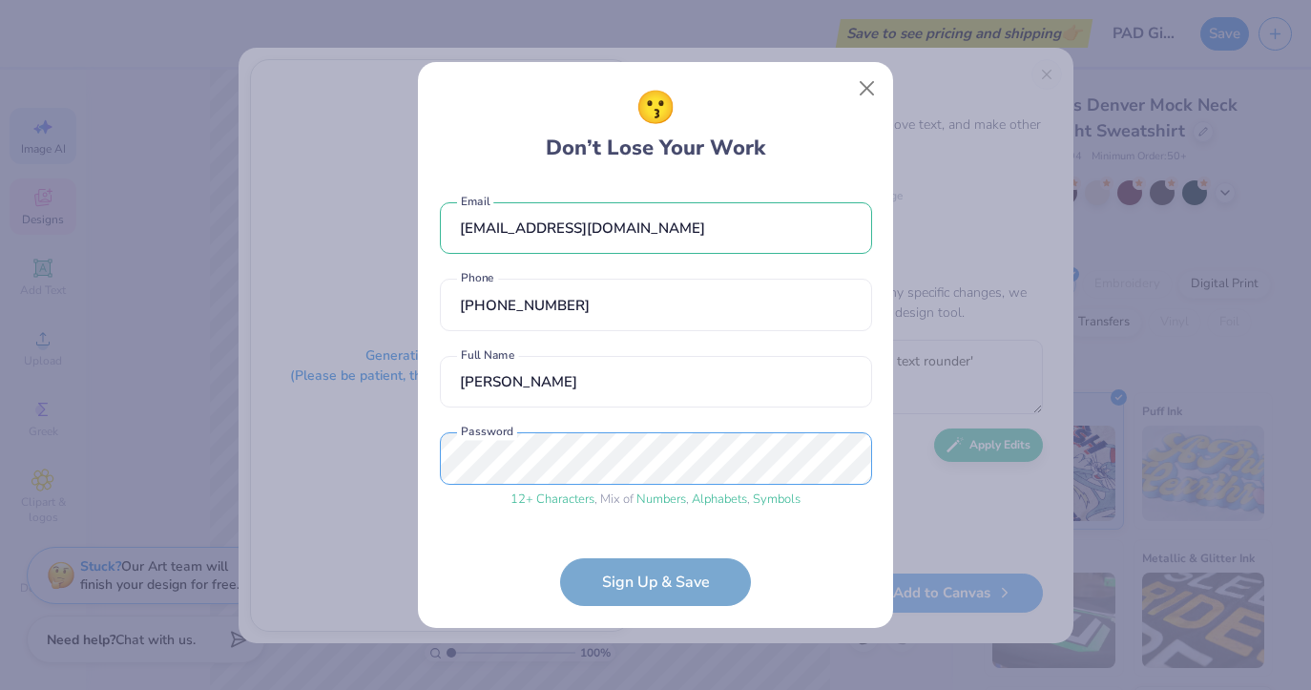
scroll to position [63, 0]
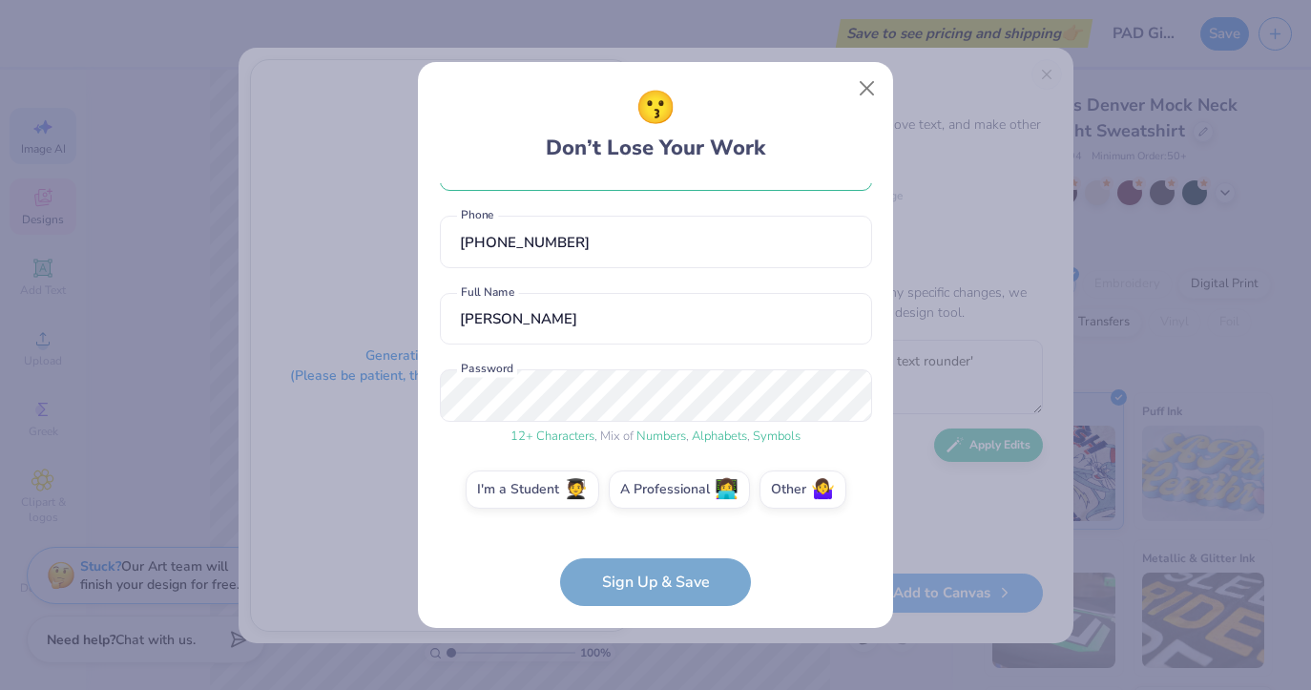
click at [656, 577] on form "prelawmiami@gmail.com Email (917) 574-1701 Phone Sofia DiMarco Full Name 12 + C…" at bounding box center [656, 395] width 432 height 424
click at [636, 595] on form "prelawmiami@gmail.com Email (917) 574-1701 Phone Sofia DiMarco Full Name 12 + C…" at bounding box center [656, 395] width 432 height 424
click at [623, 583] on form "prelawmiami@gmail.com Email (917) 574-1701 Phone Sofia DiMarco Full Name 12 + C…" at bounding box center [656, 395] width 432 height 424
click at [566, 491] on label "I'm a Student 🧑‍🎓" at bounding box center [533, 486] width 134 height 38
click at [650, 551] on input "I'm a Student 🧑‍🎓" at bounding box center [656, 557] width 12 height 12
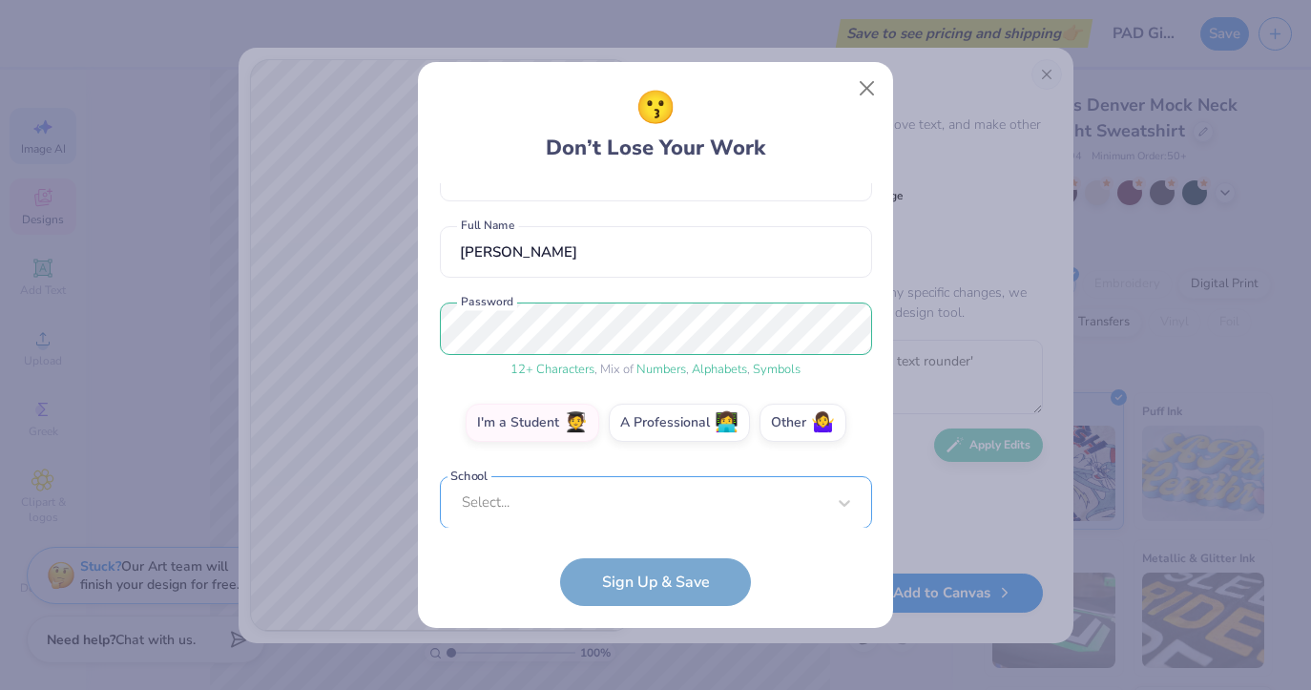
click at [586, 497] on div "Select..." at bounding box center [656, 502] width 432 height 52
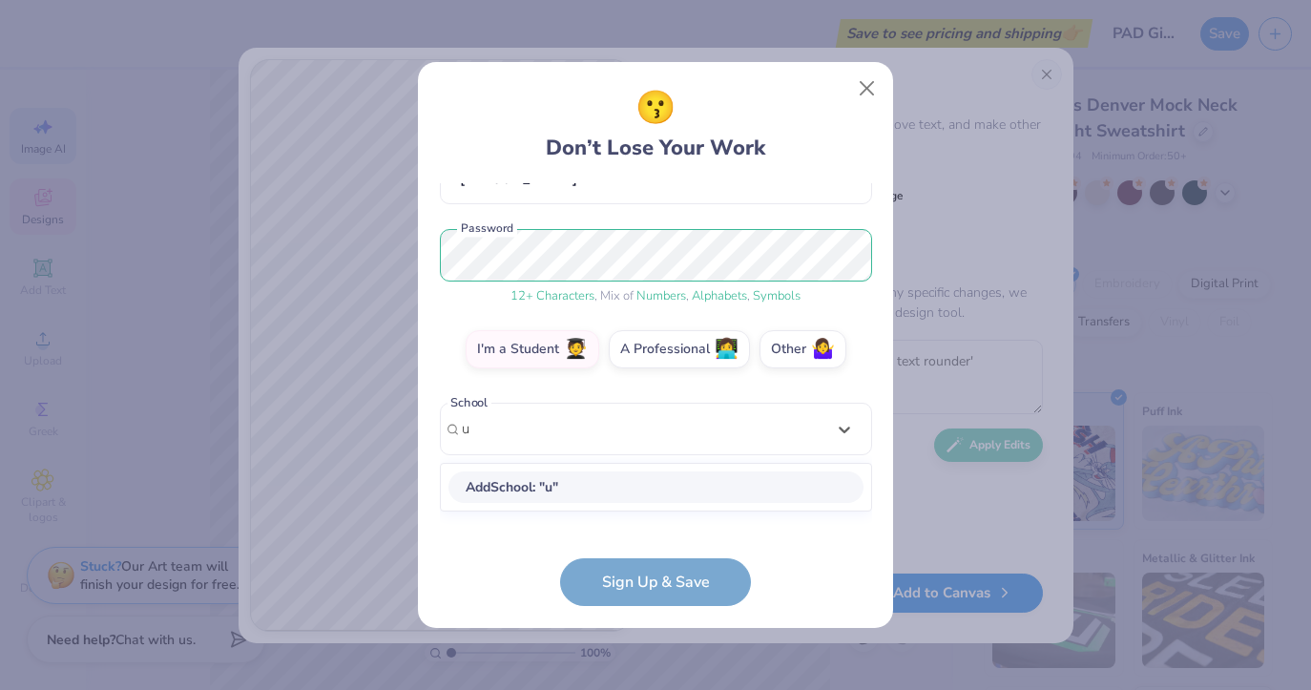
scroll to position [203, 0]
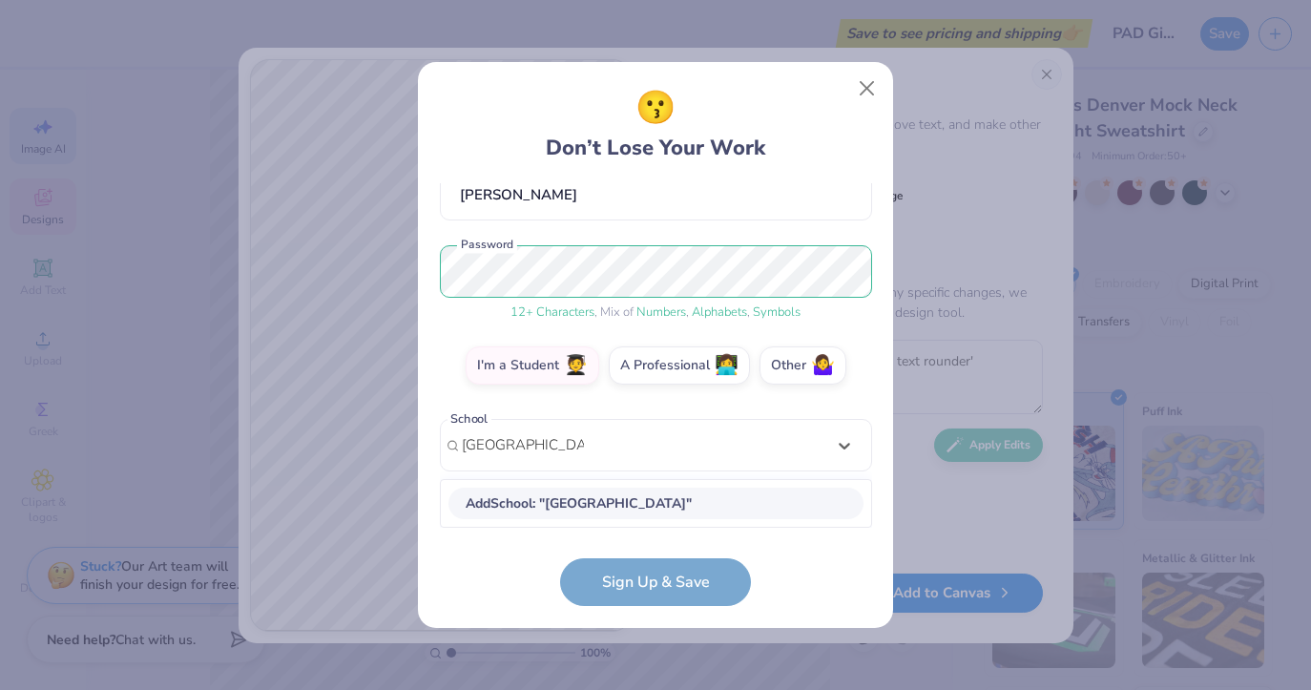
type input "university of miami"
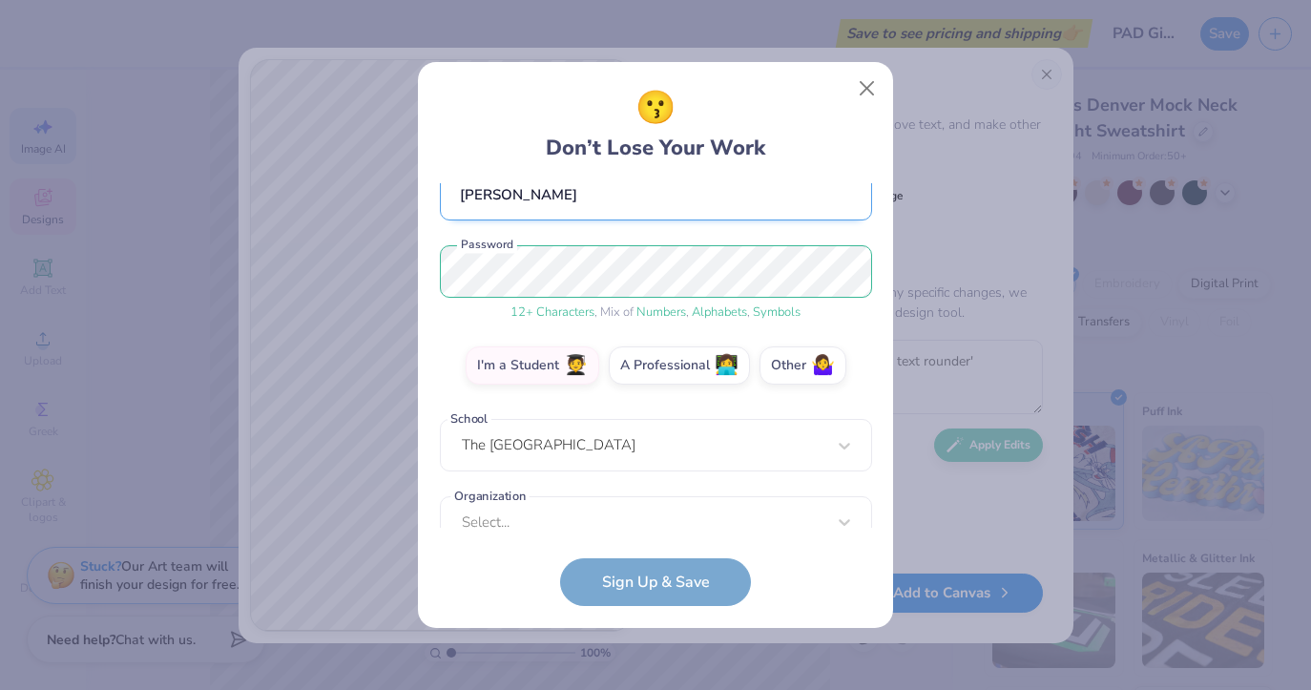
scroll to position [217, 0]
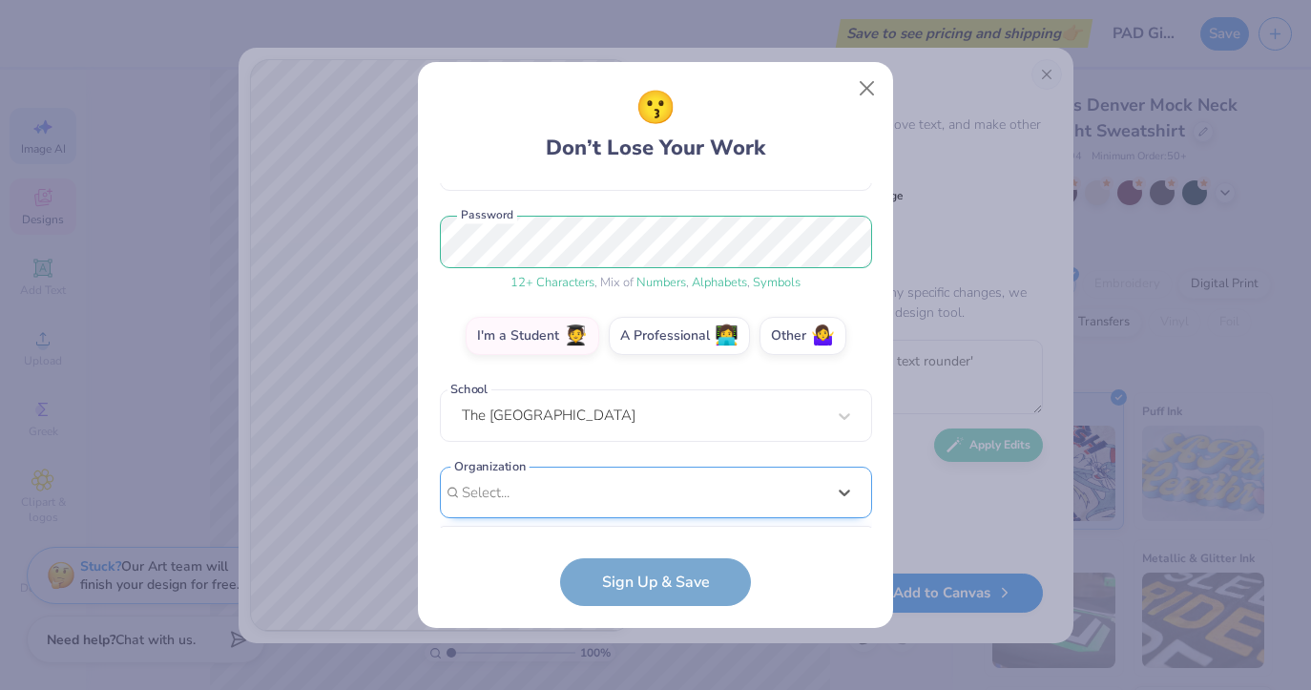
click at [564, 498] on div "option focused, 8 of 15. 15 results available. Use Up and Down to choose option…" at bounding box center [656, 641] width 432 height 348
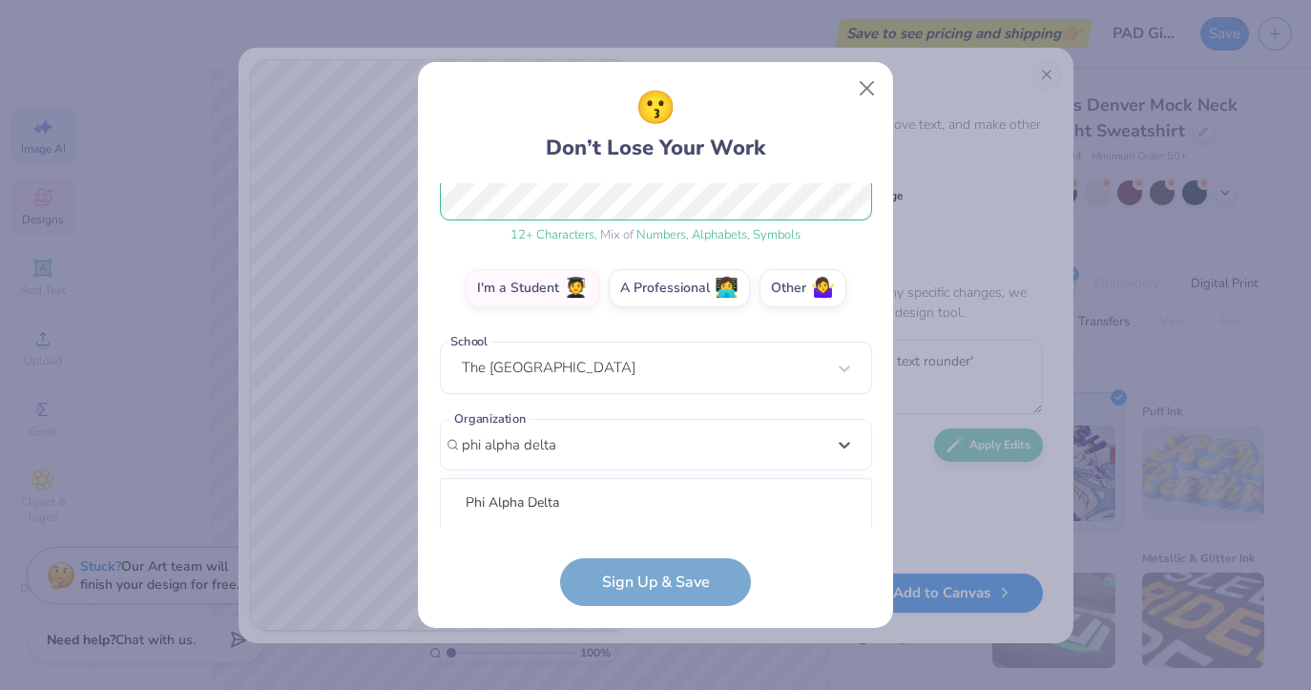
scroll to position [503, 0]
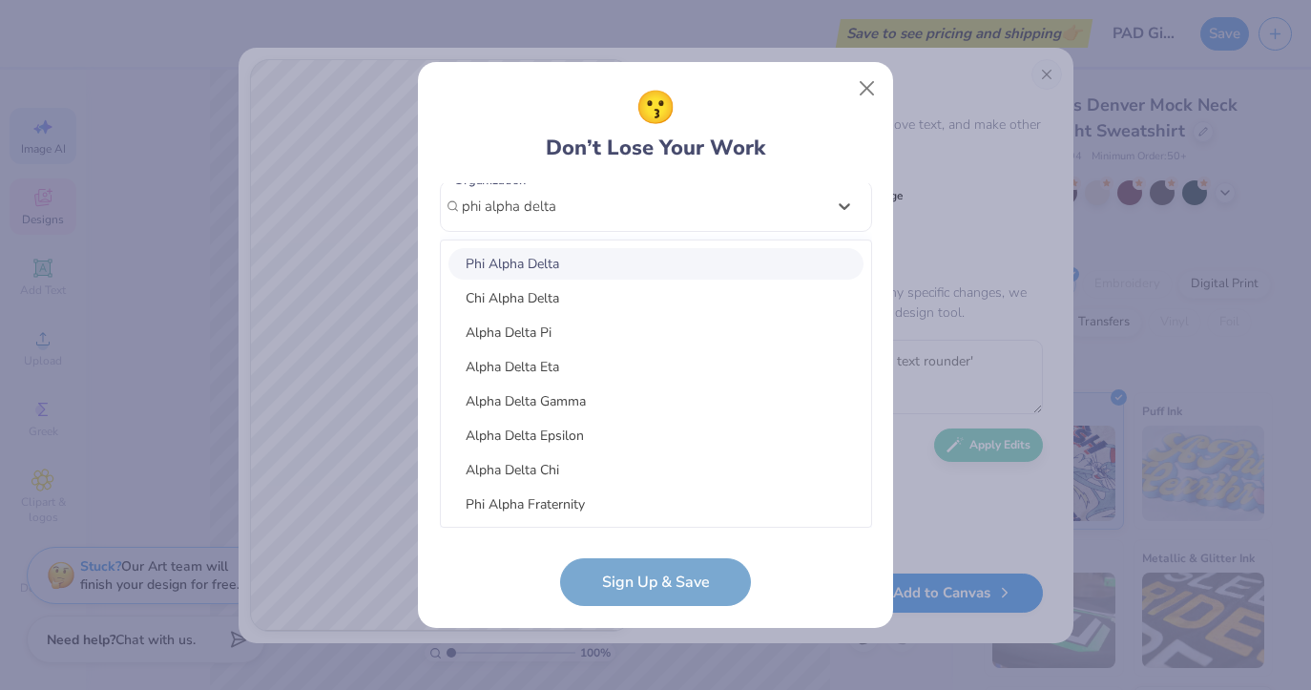
click at [642, 250] on div "Phi Alpha Delta" at bounding box center [655, 263] width 415 height 31
type input "phi alpha delta"
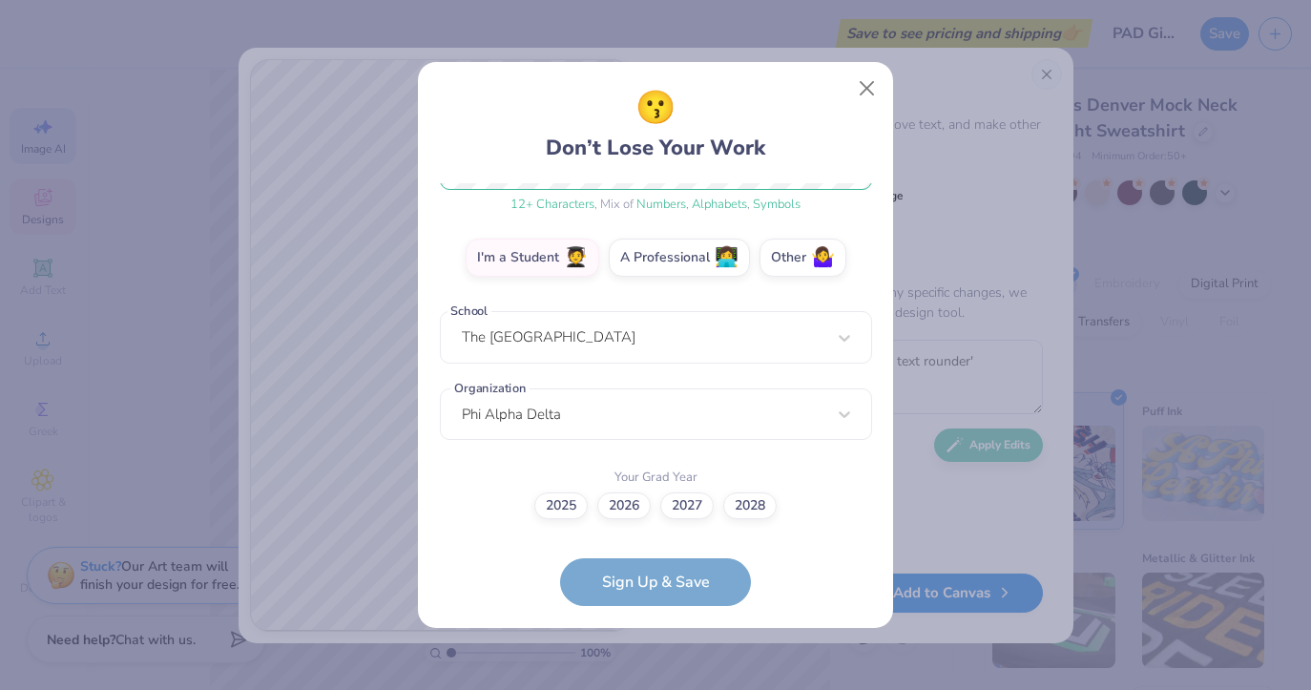
scroll to position [294, 0]
click at [694, 505] on label "2027" at bounding box center [686, 503] width 53 height 27
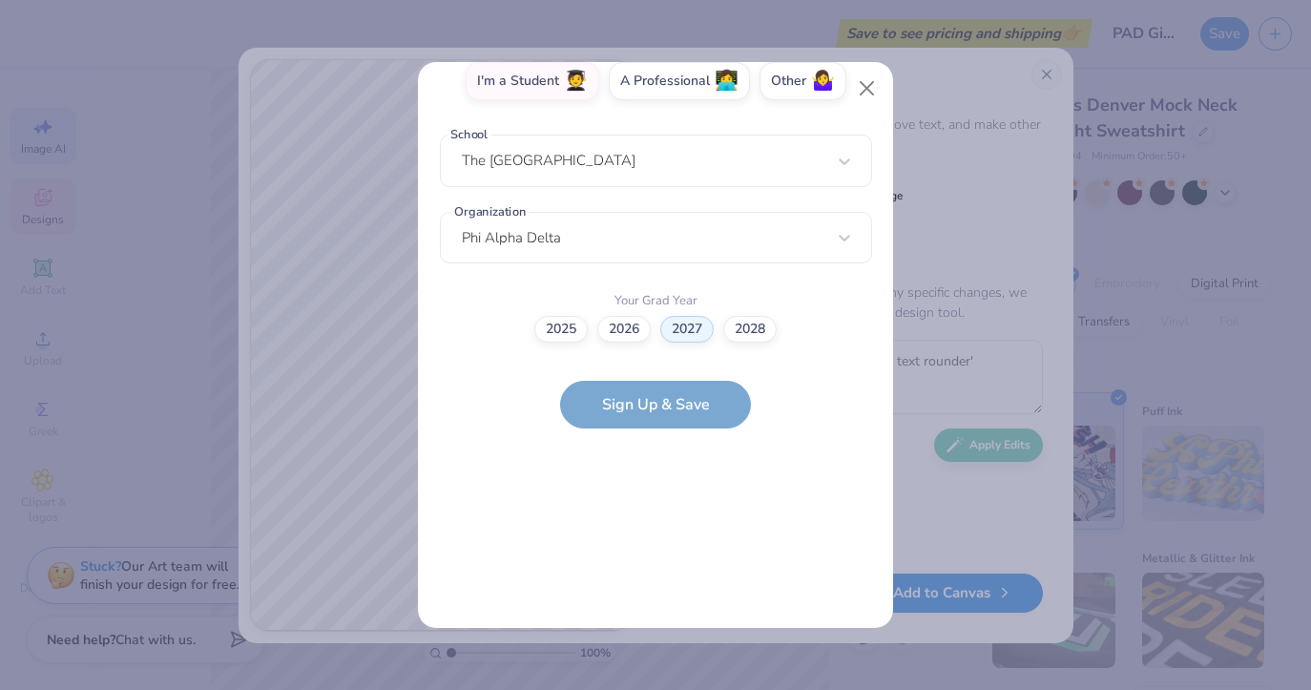
scroll to position [0, 0]
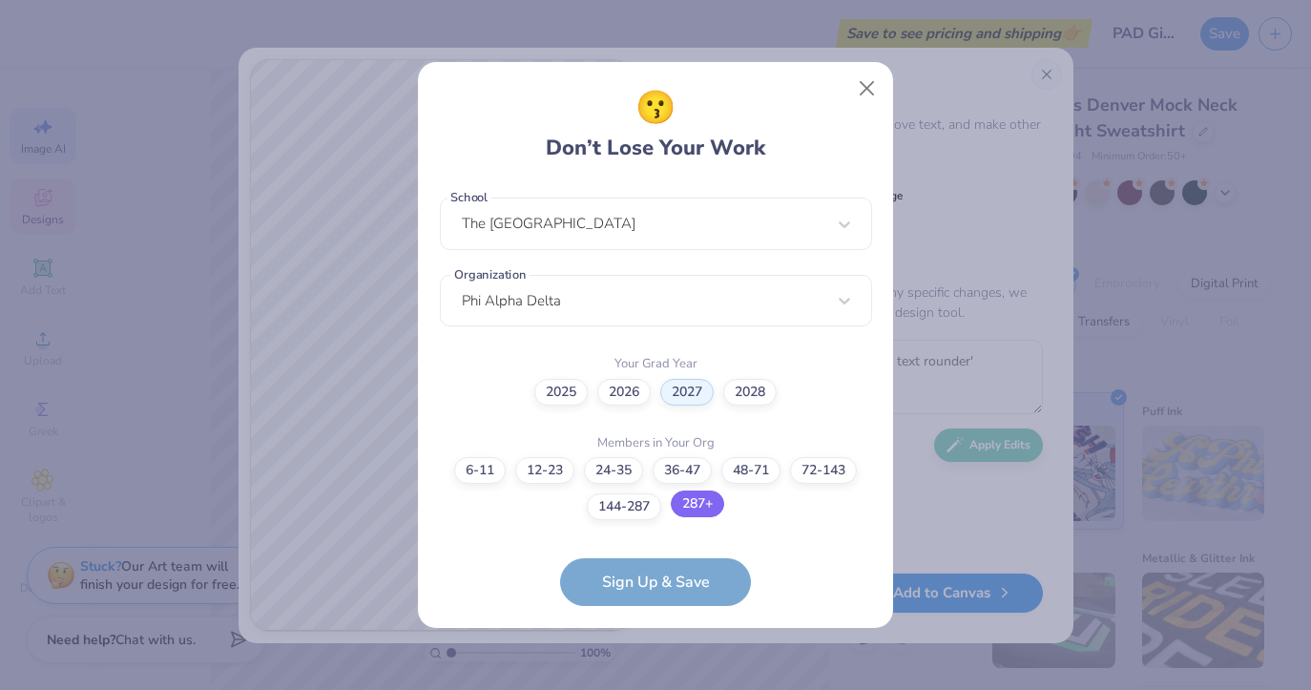
click at [692, 511] on label "287+" at bounding box center [697, 503] width 53 height 27
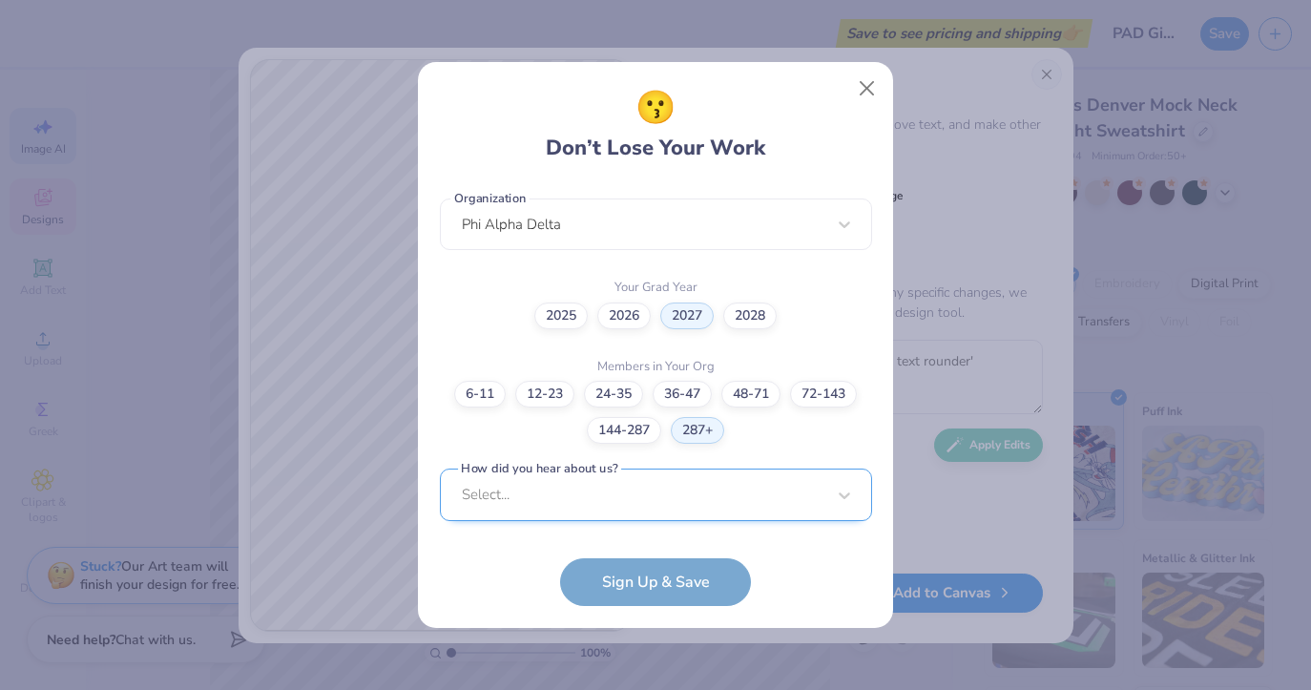
click at [678, 488] on div "Select..." at bounding box center [656, 494] width 432 height 52
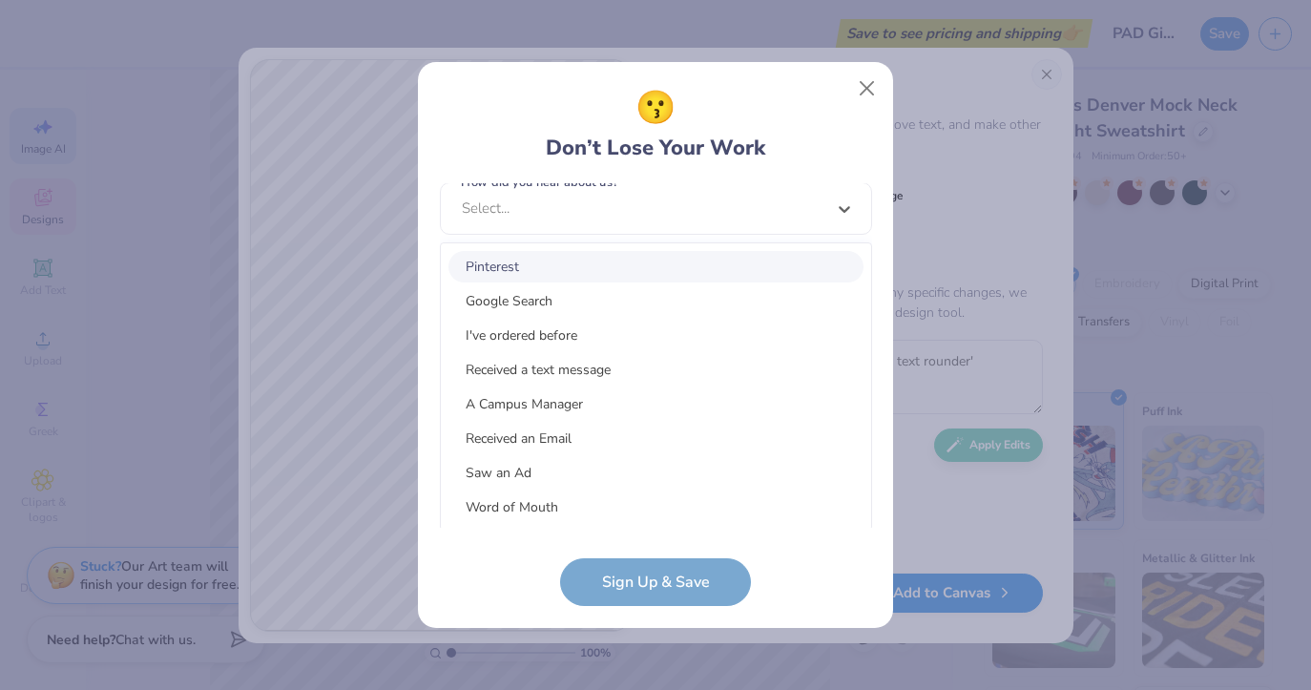
click at [635, 254] on div "Pinterest" at bounding box center [655, 266] width 415 height 31
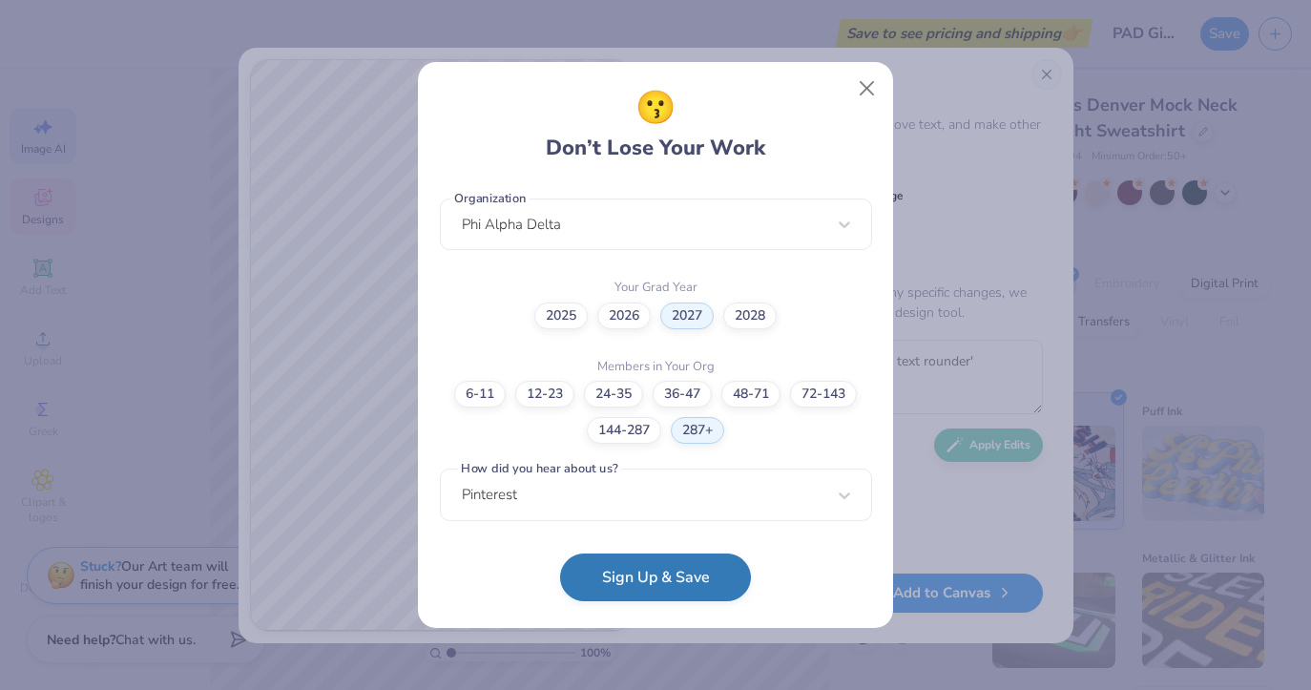
click at [664, 601] on button "Sign Up & Save" at bounding box center [655, 577] width 191 height 48
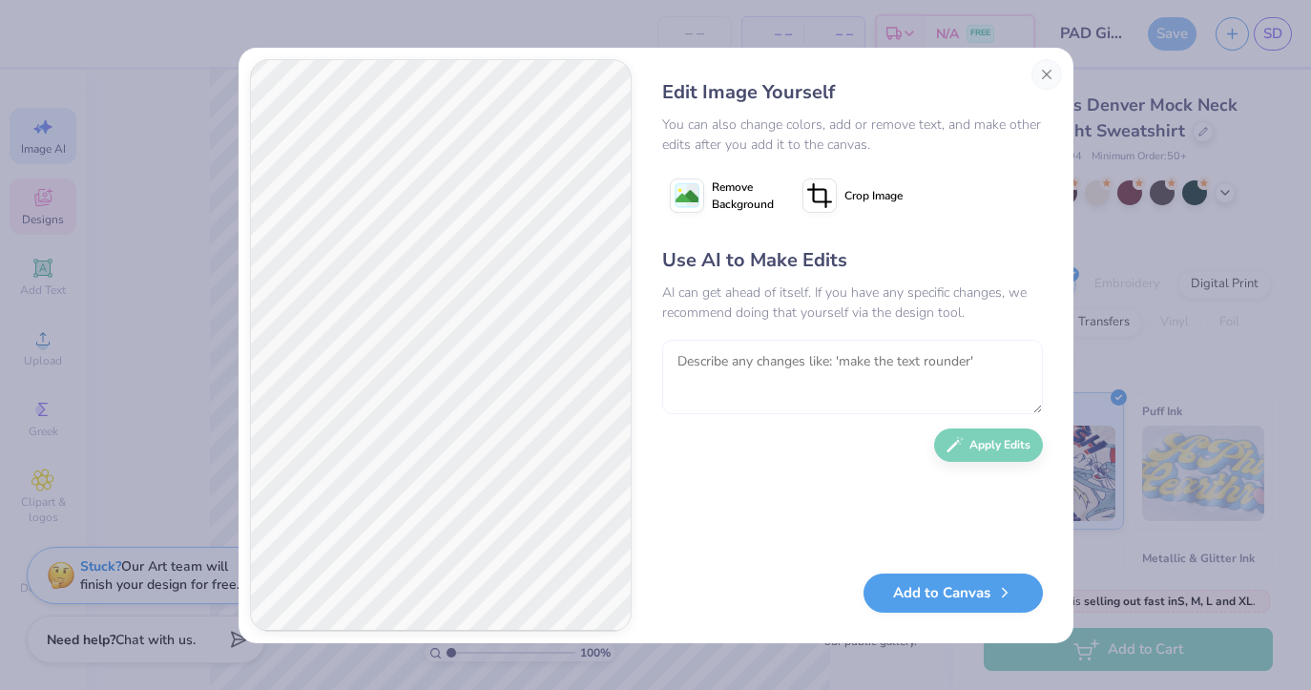
click at [814, 370] on textarea at bounding box center [852, 377] width 381 height 74
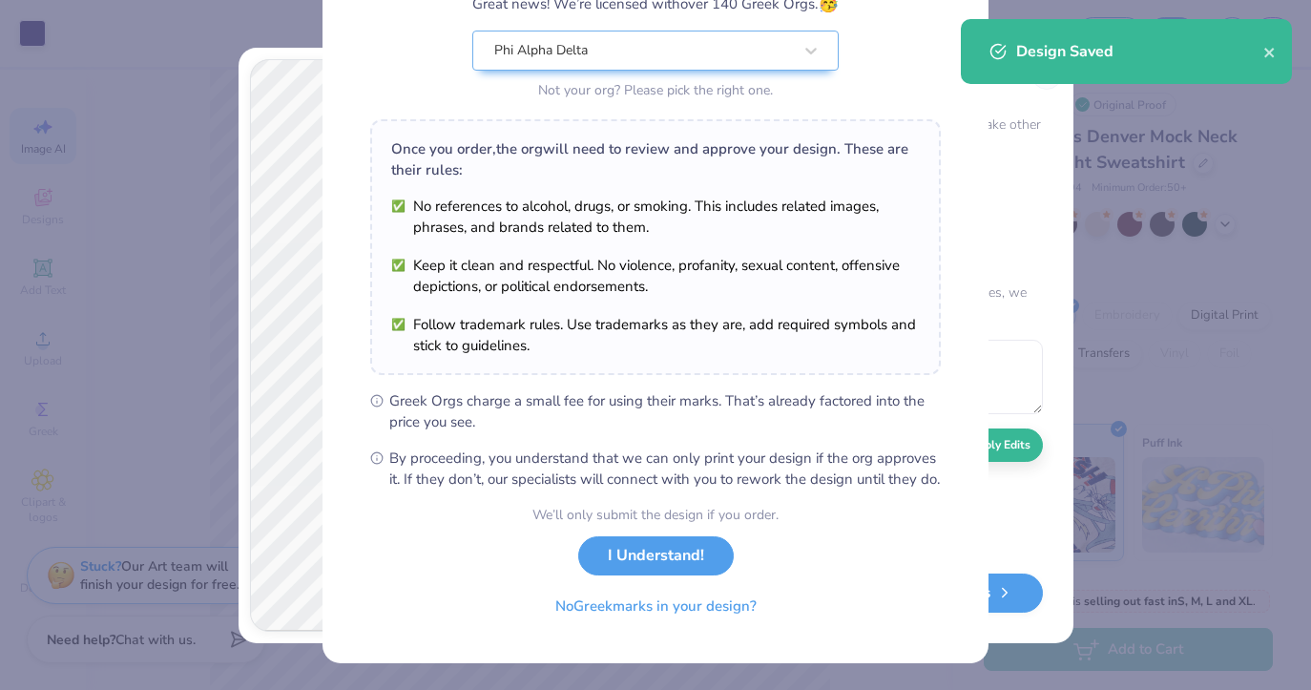
scroll to position [203, 0]
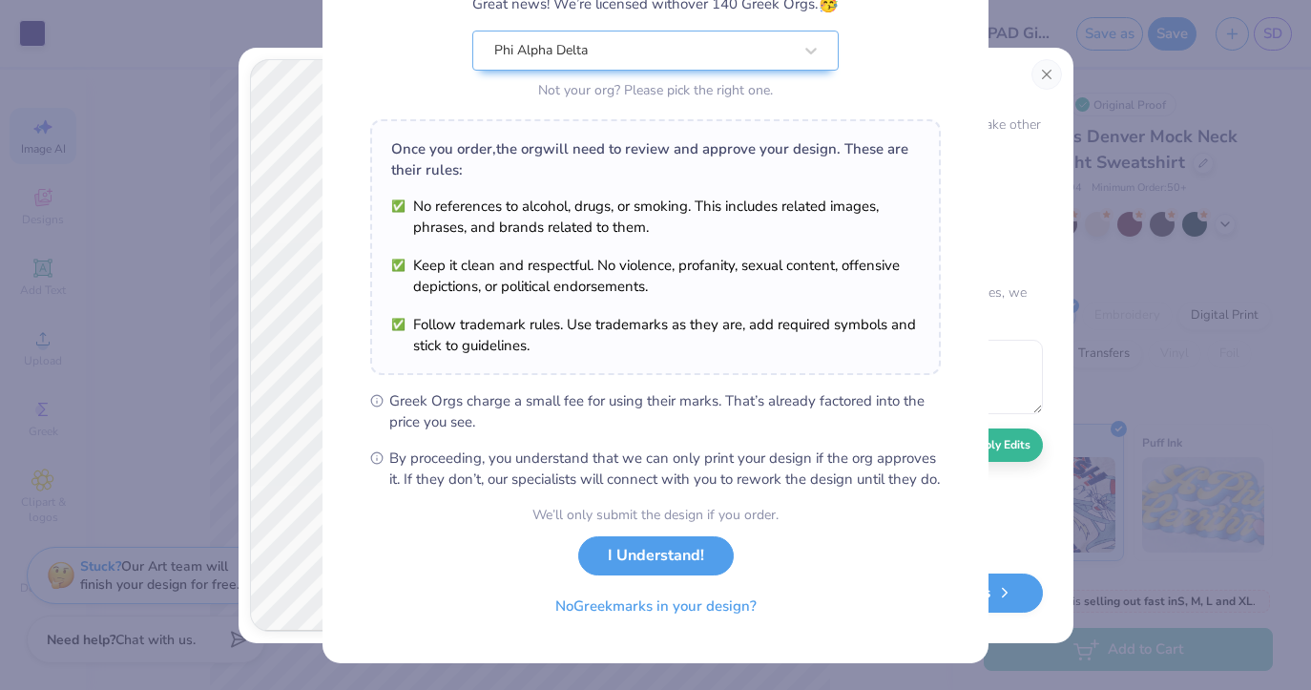
click at [675, 579] on div "We’ll only submit the design if you order. I Understand! No Greek marks in your…" at bounding box center [655, 565] width 246 height 120
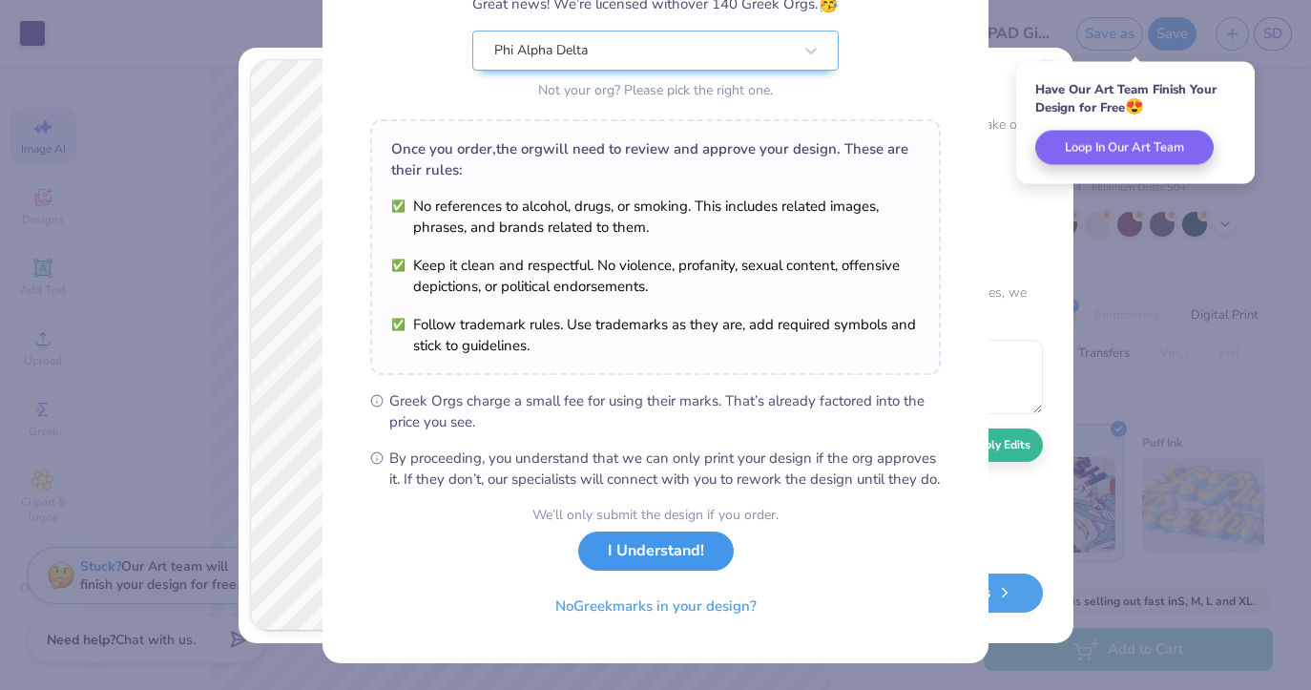
click at [675, 561] on button "I Understand!" at bounding box center [656, 550] width 156 height 39
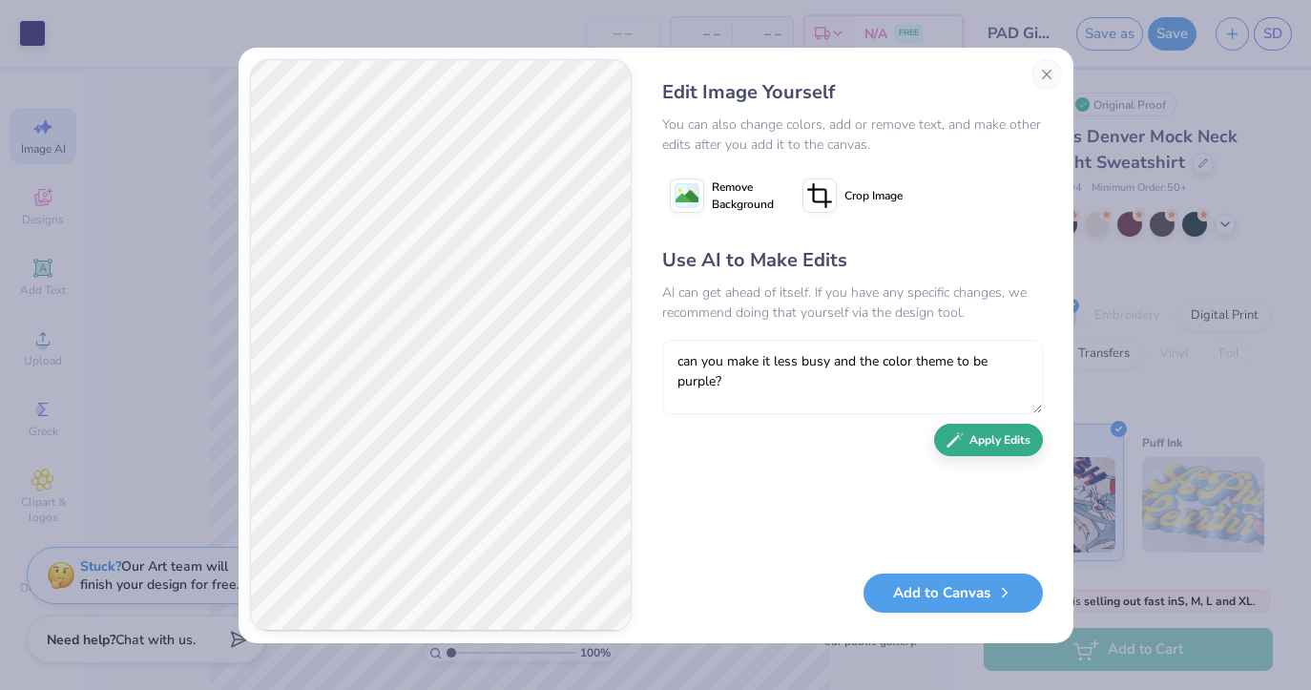
type textarea "can you make it less busy and the color theme to be purple?"
click at [981, 430] on button "Apply Edits" at bounding box center [988, 440] width 109 height 33
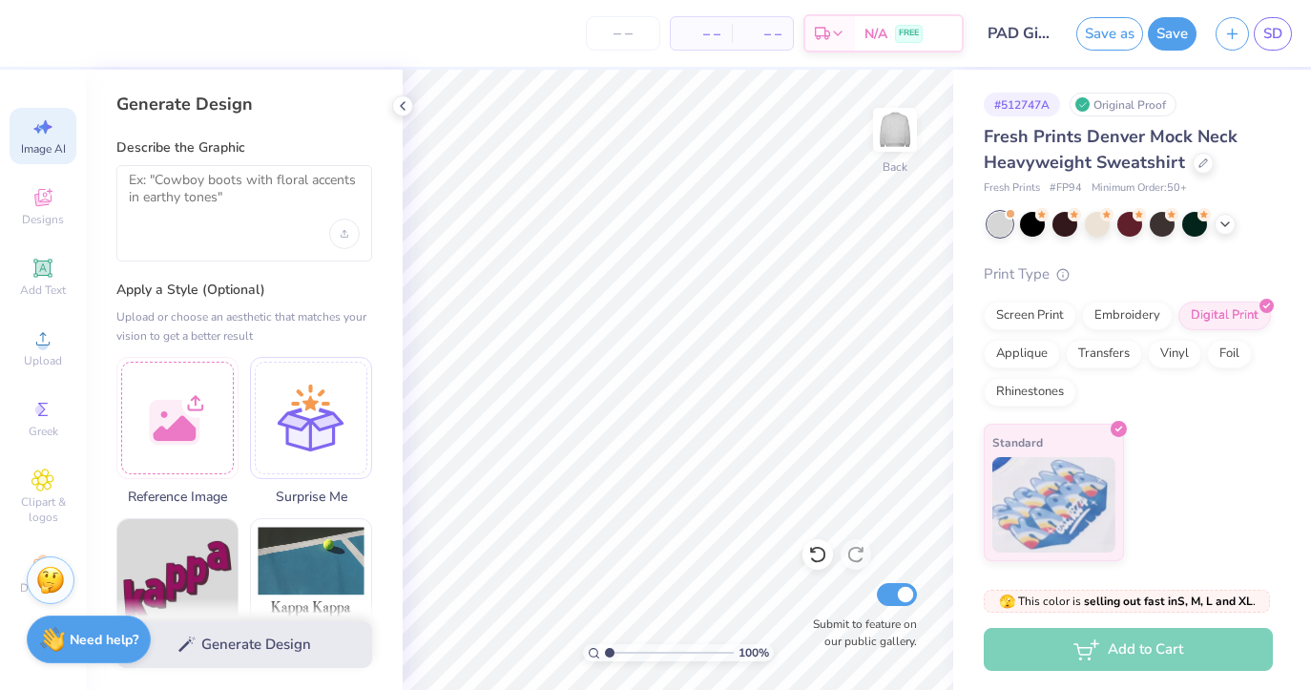
type textarea "+"
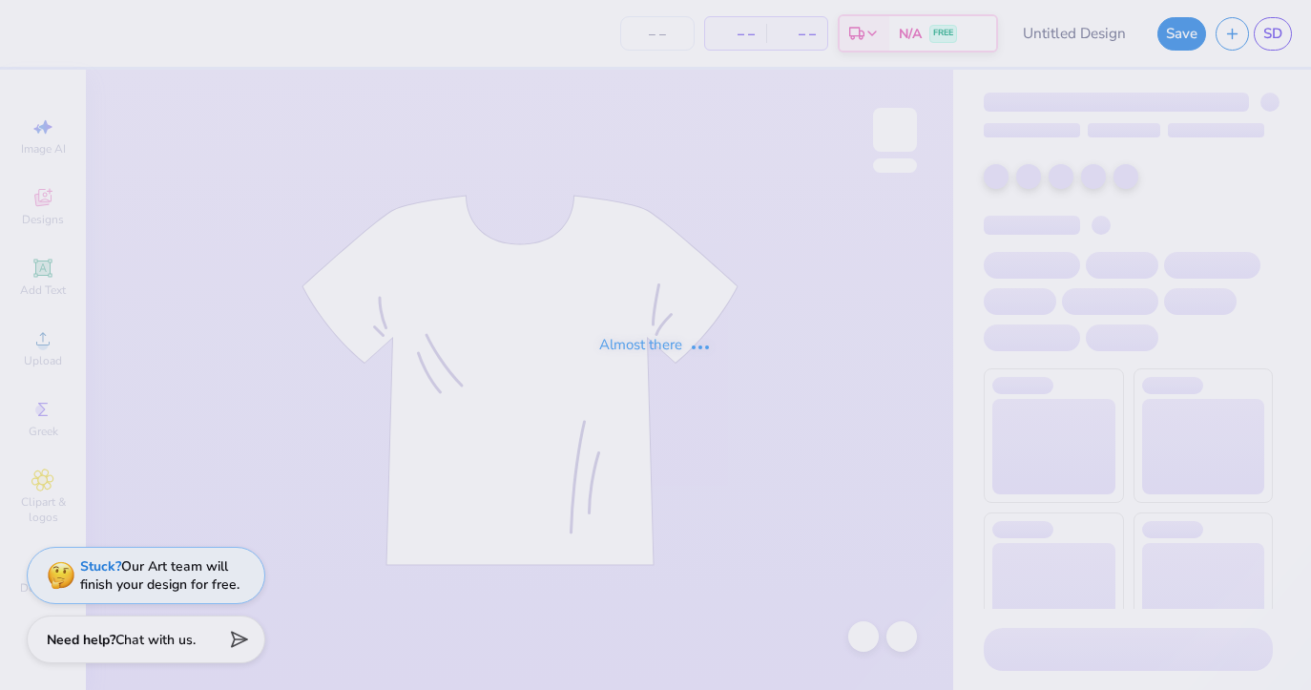
type input "PAD Girl Sweatshirts"
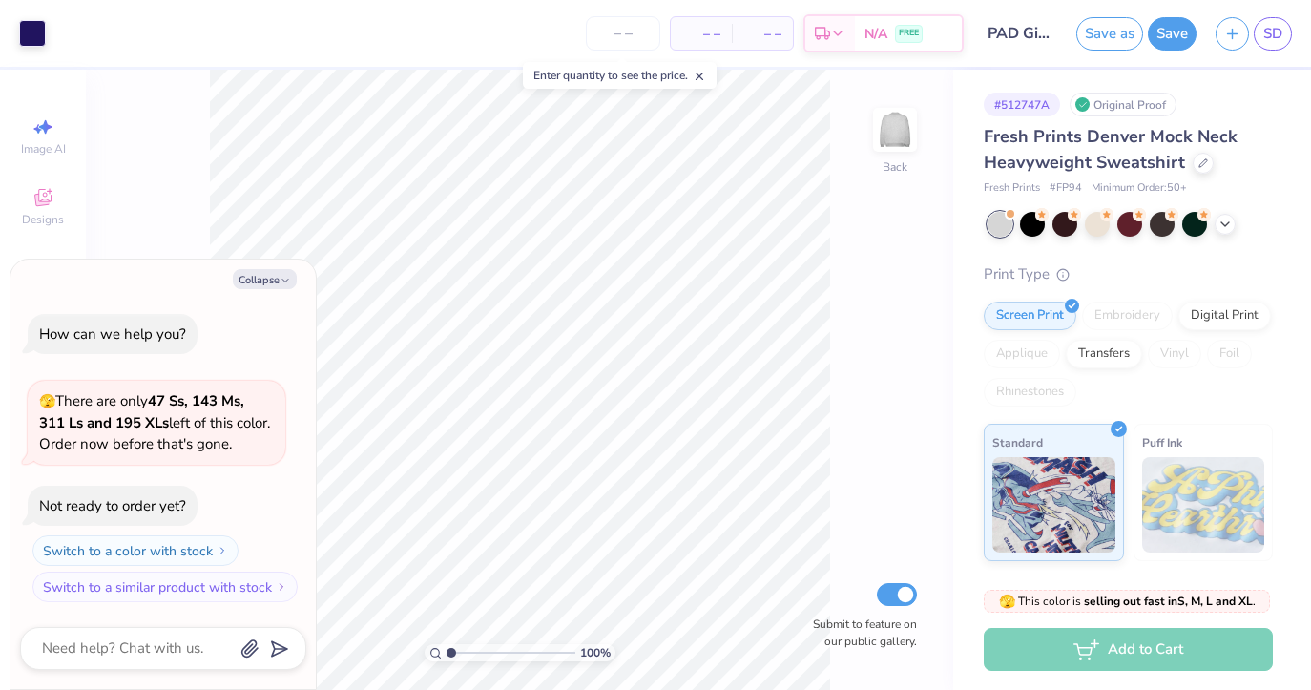
click at [193, 231] on div "100 % Back Submit to feature on our public gallery." at bounding box center [519, 380] width 867 height 620
click at [266, 269] on button "Collapse" at bounding box center [265, 279] width 64 height 20
type textarea "x"
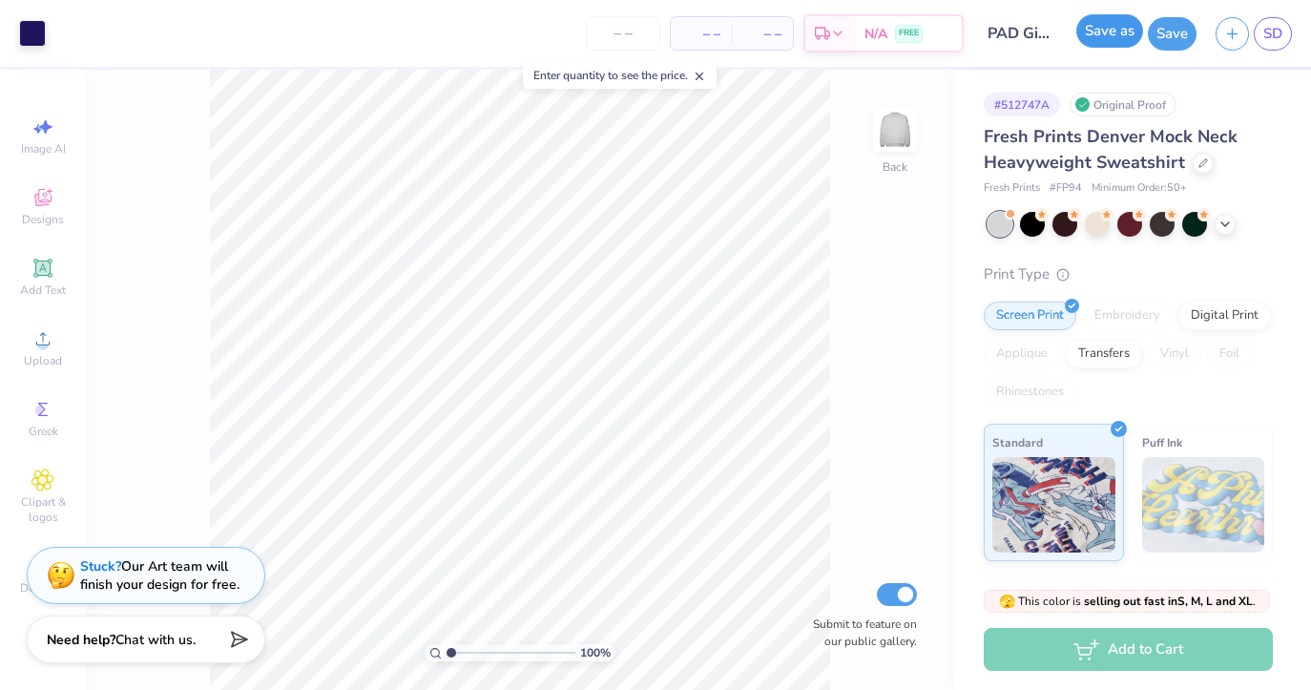
click at [1101, 36] on button "Save as" at bounding box center [1109, 30] width 67 height 33
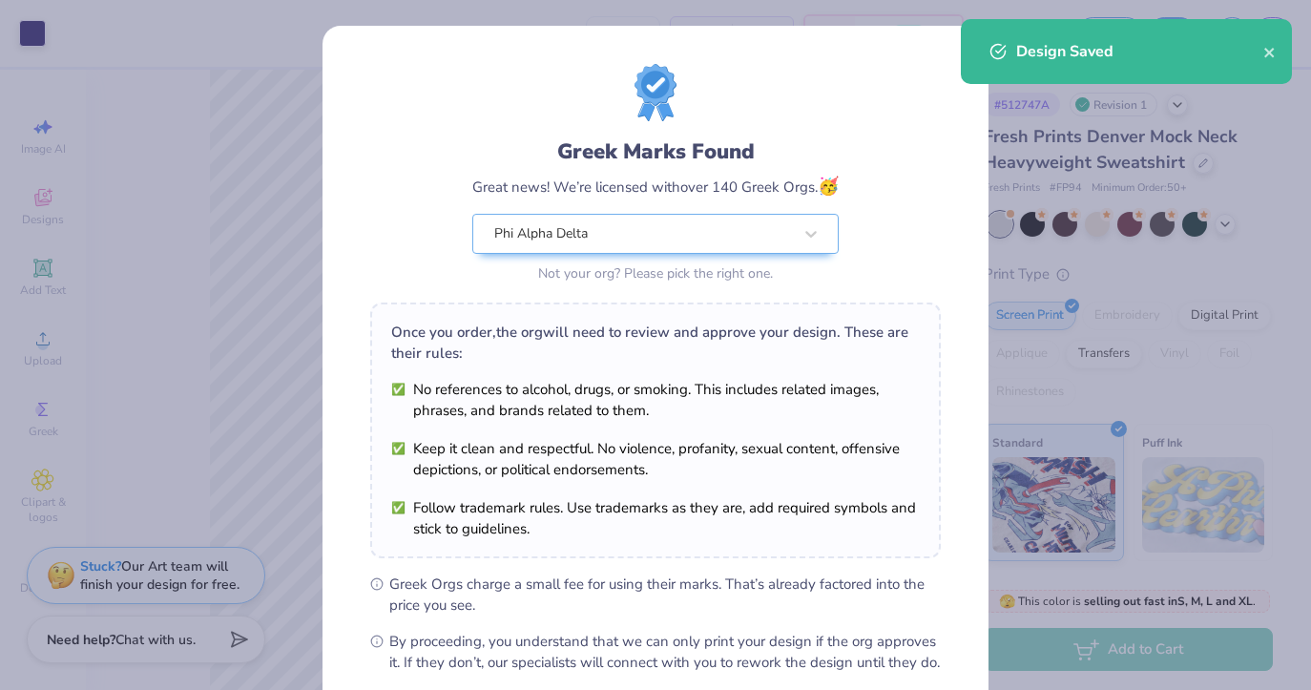
scroll to position [203, 0]
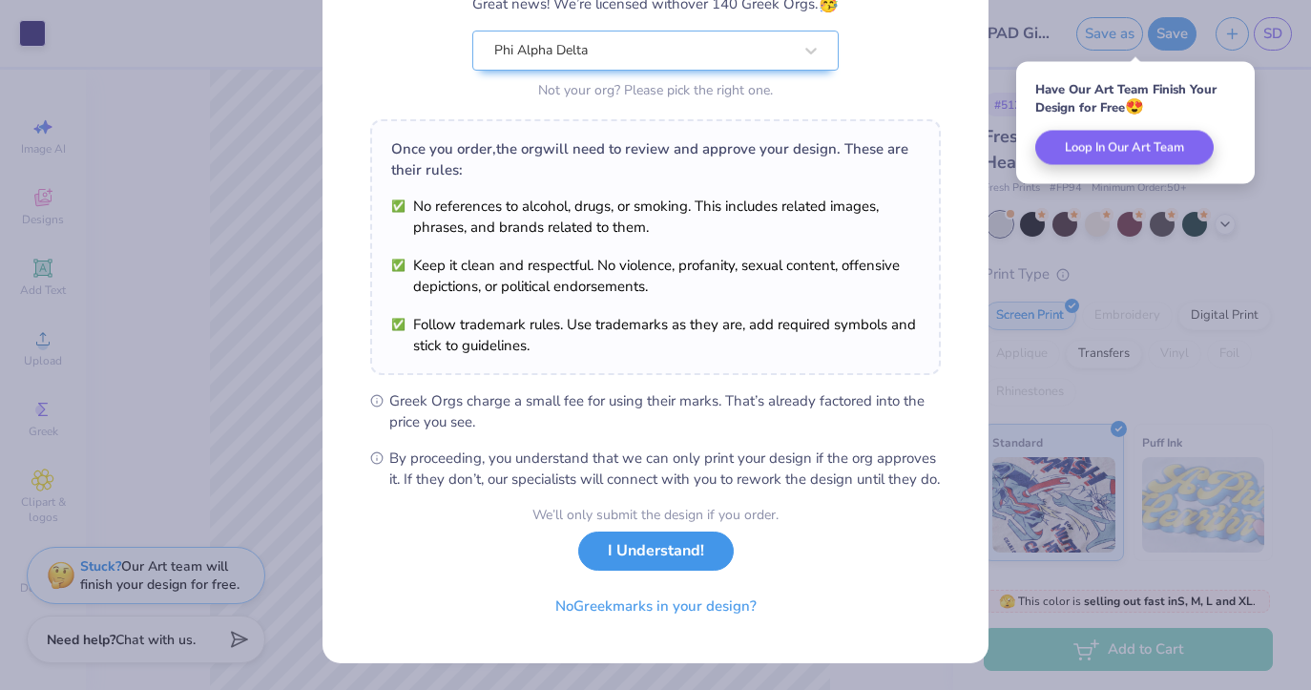
click at [646, 563] on button "I Understand!" at bounding box center [656, 550] width 156 height 39
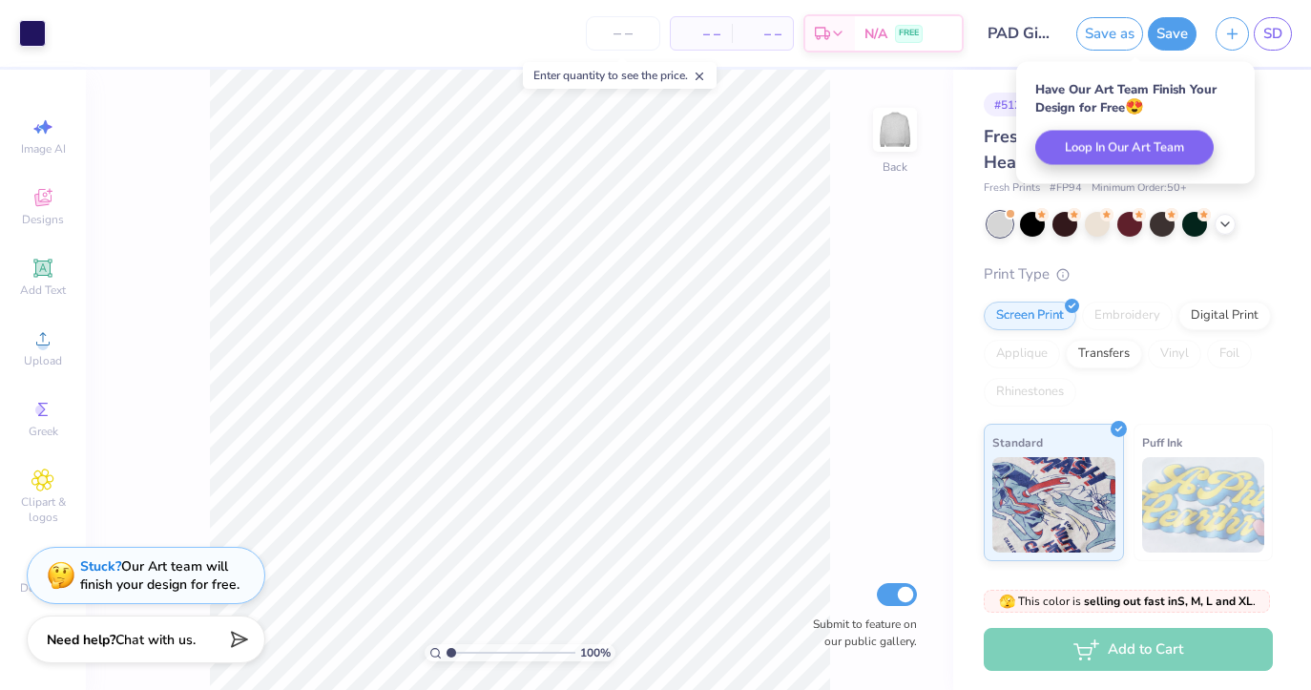
click at [895, 242] on div "100 % Back Submit to feature on our public gallery." at bounding box center [519, 380] width 867 height 620
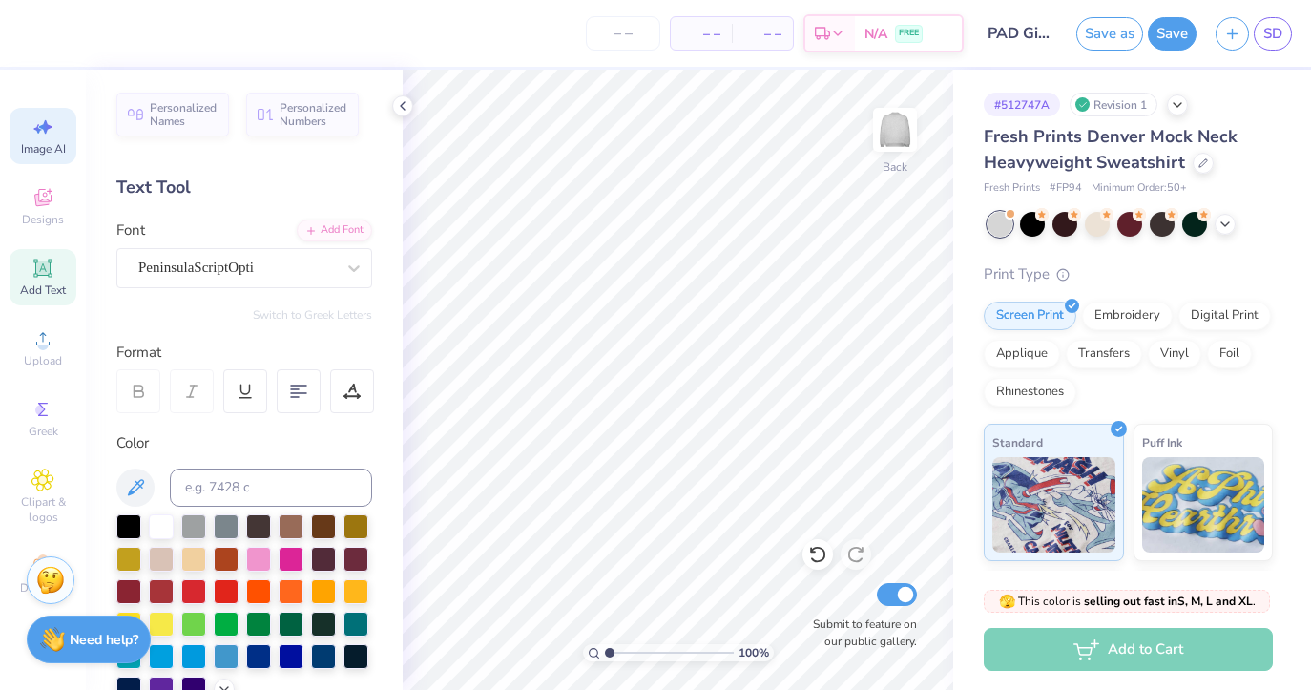
click at [62, 138] on div "Image AI" at bounding box center [43, 136] width 67 height 56
select select "4"
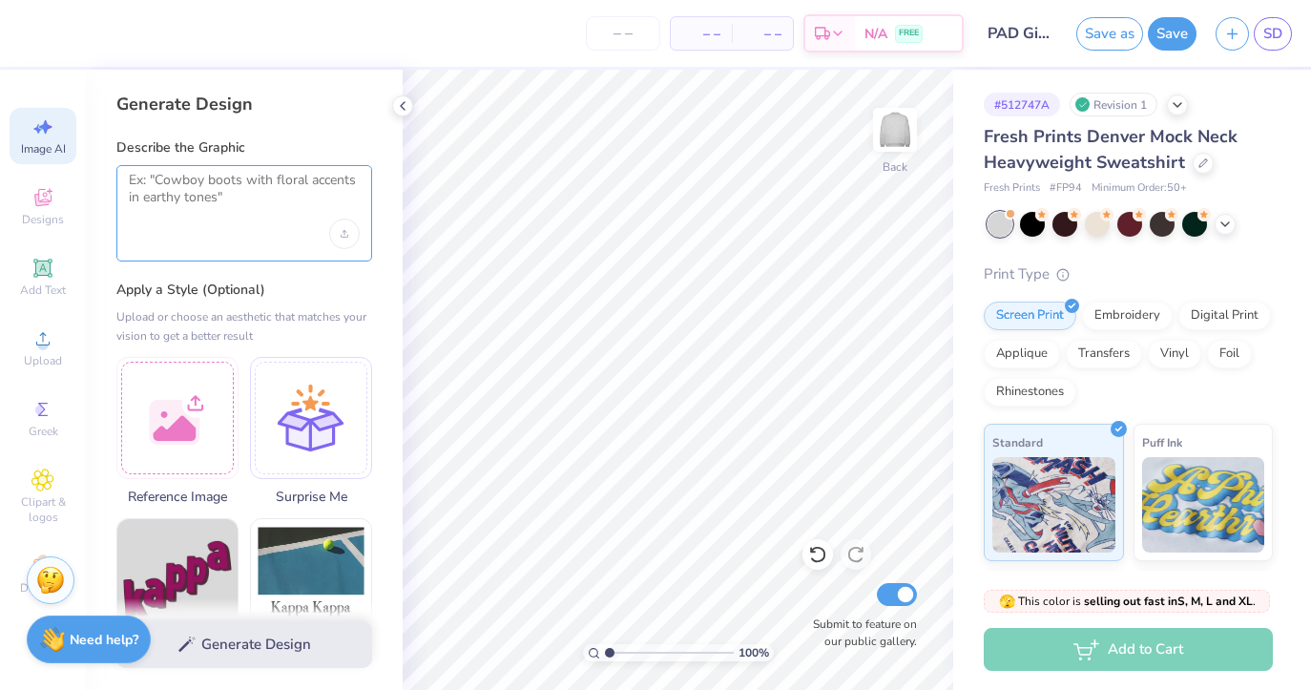
click at [234, 187] on textarea at bounding box center [244, 196] width 231 height 48
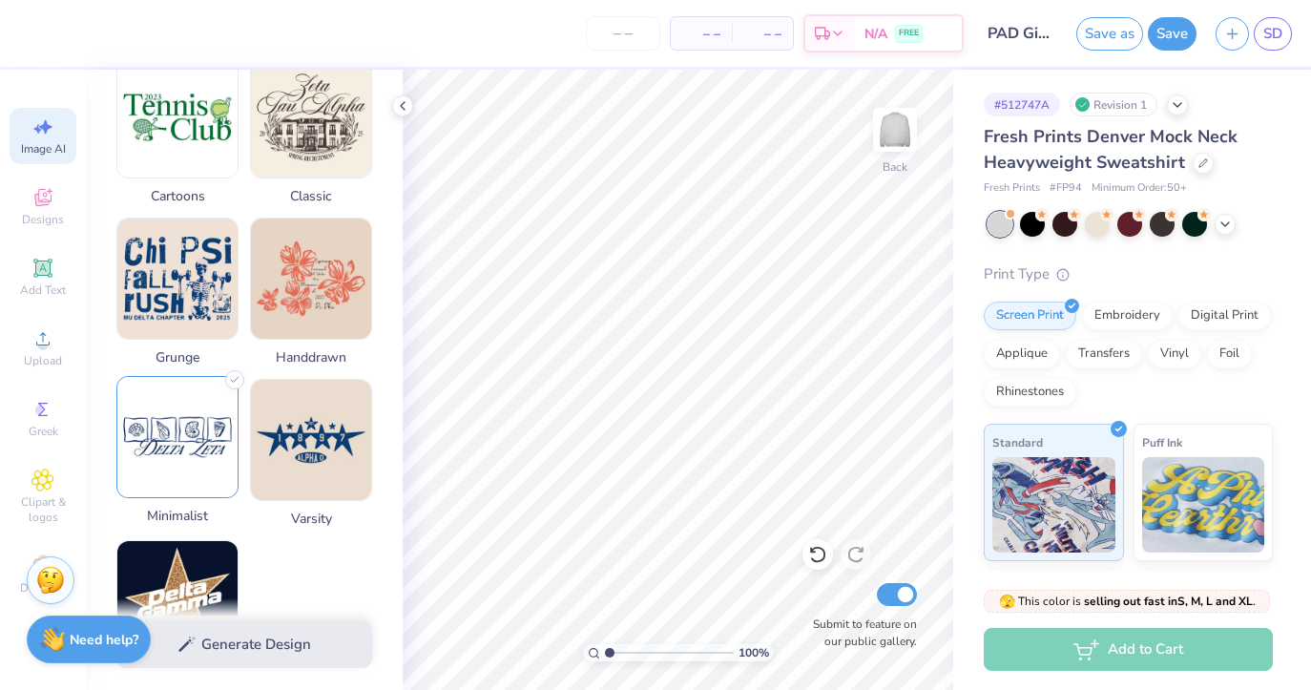
scroll to position [788, 0]
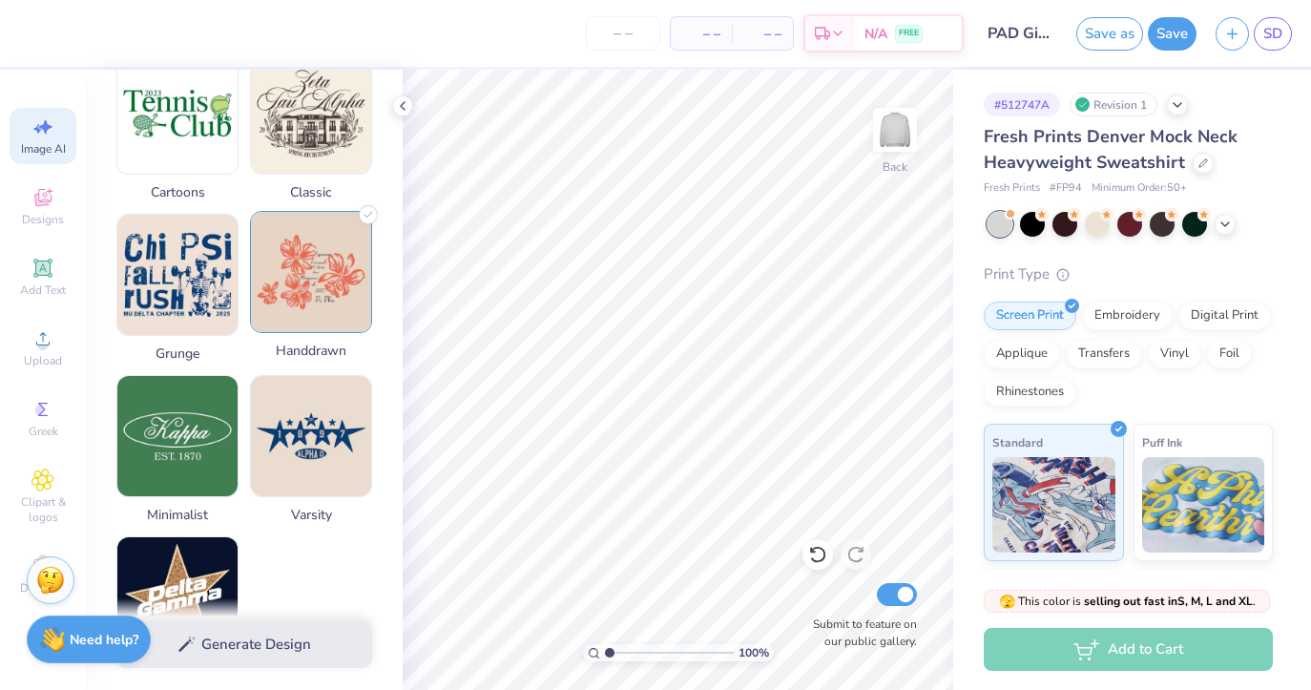
click at [313, 290] on img at bounding box center [311, 272] width 120 height 120
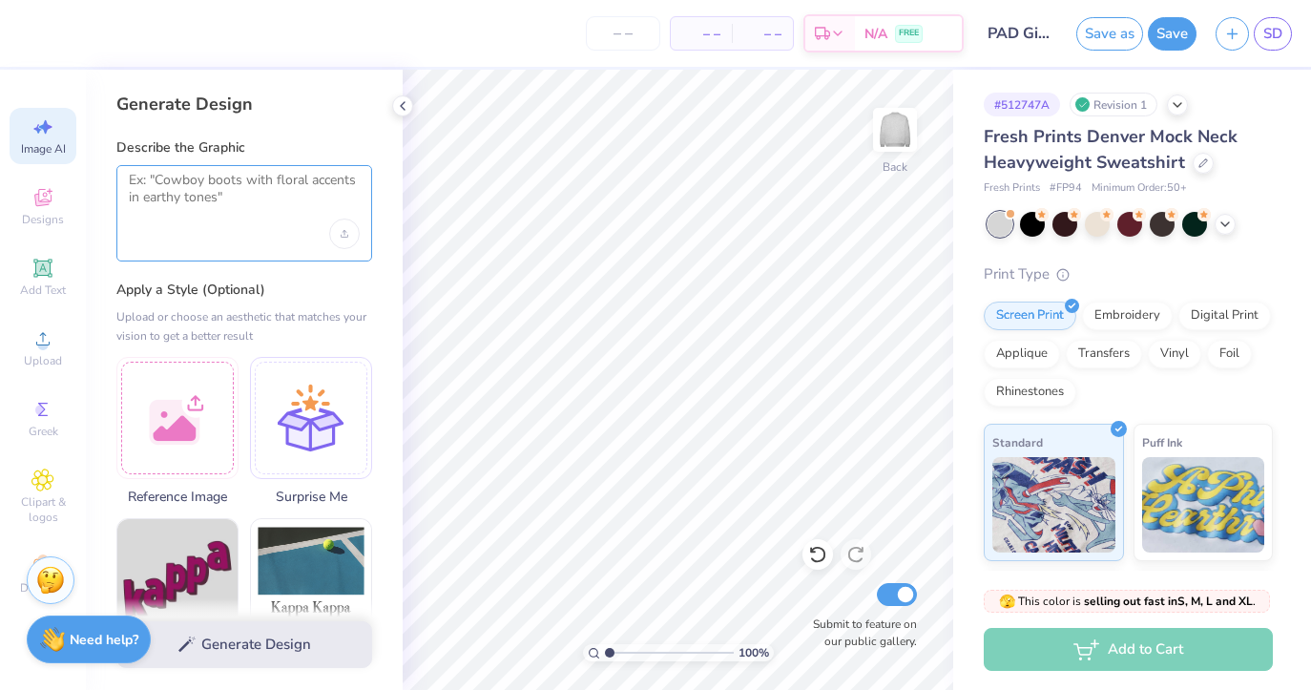
click at [239, 183] on textarea at bounding box center [244, 196] width 231 height 48
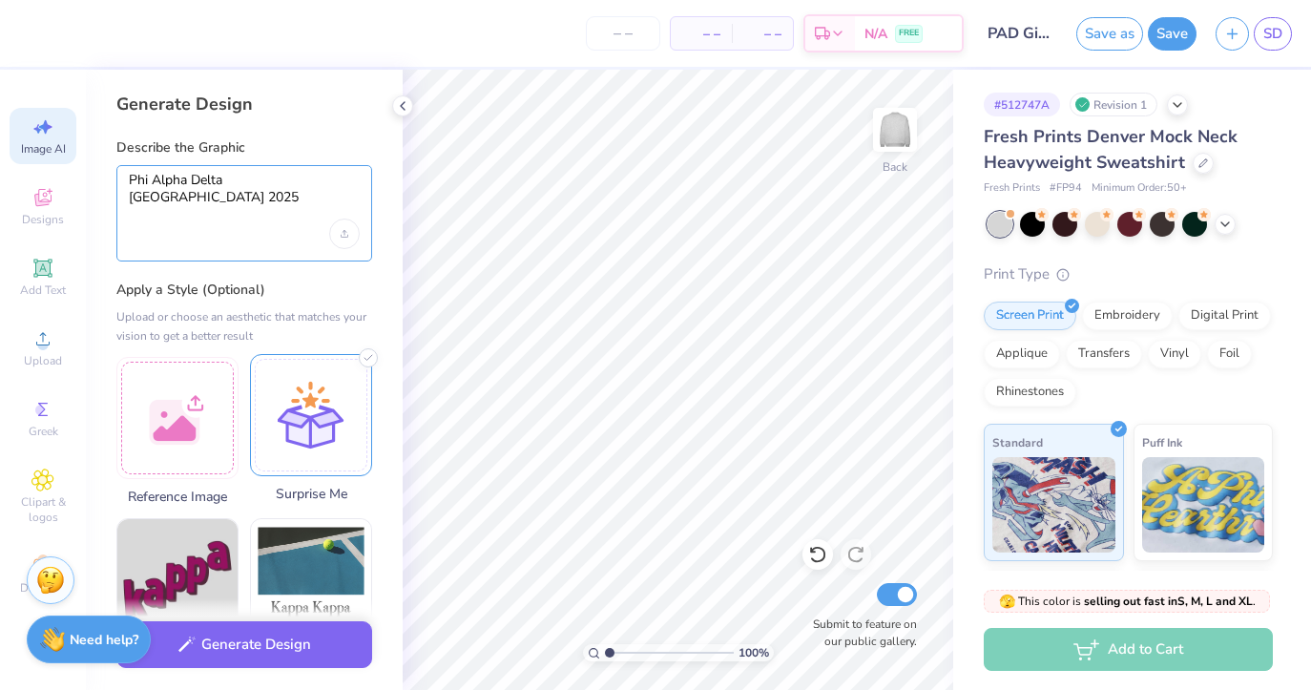
scroll to position [389, 0]
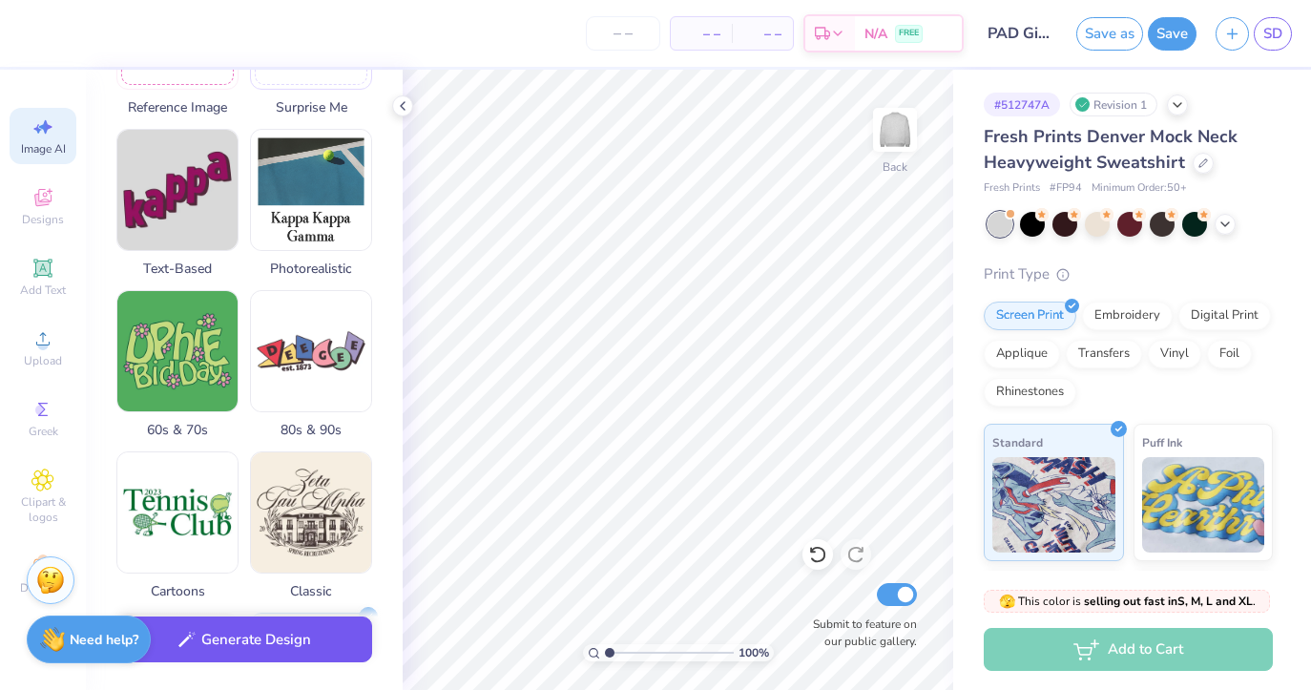
type textarea "Phi Alpha Delta [GEOGRAPHIC_DATA] 2025"
click at [308, 655] on button "Generate Design" at bounding box center [244, 639] width 256 height 47
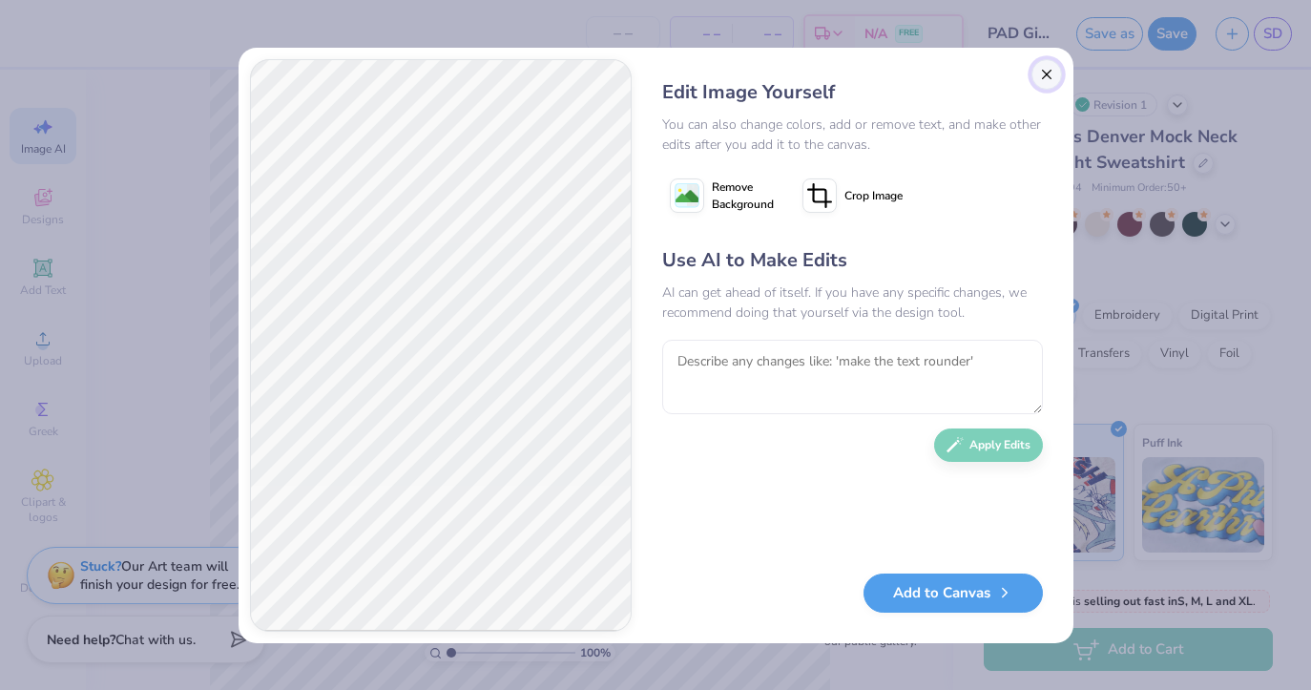
click at [1047, 78] on button "Close" at bounding box center [1046, 74] width 31 height 31
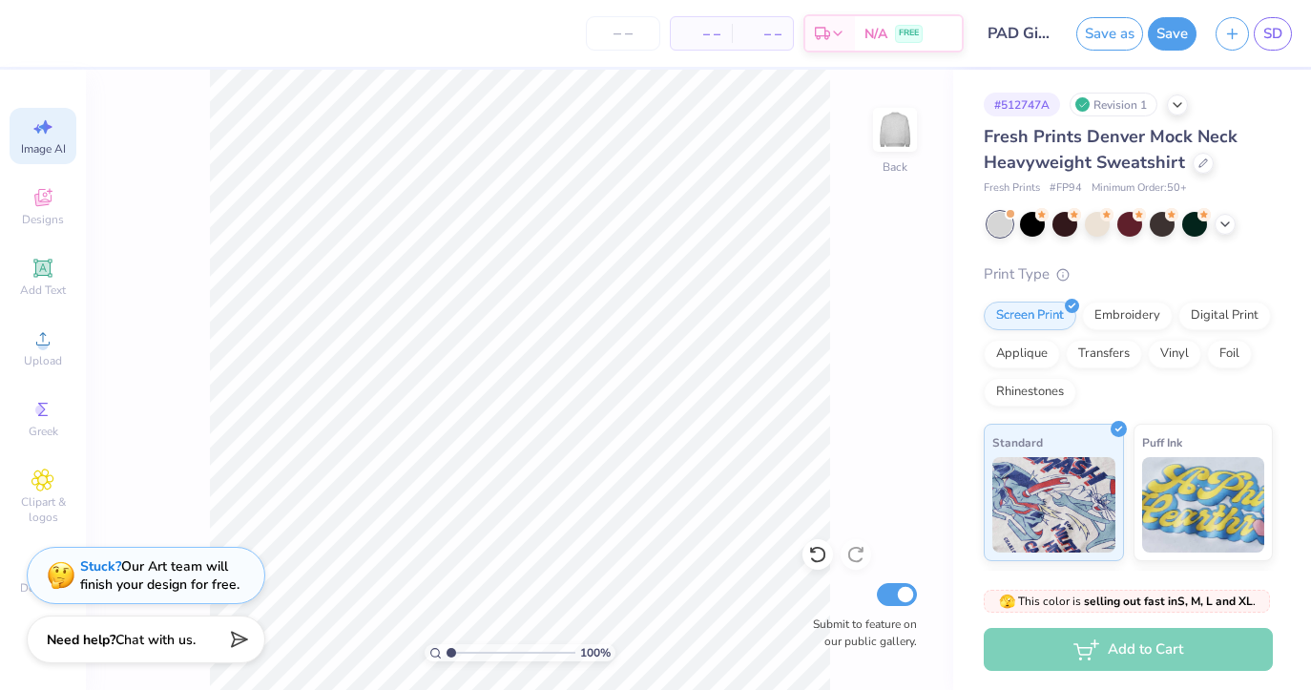
click at [37, 151] on span "Image AI" at bounding box center [43, 148] width 45 height 15
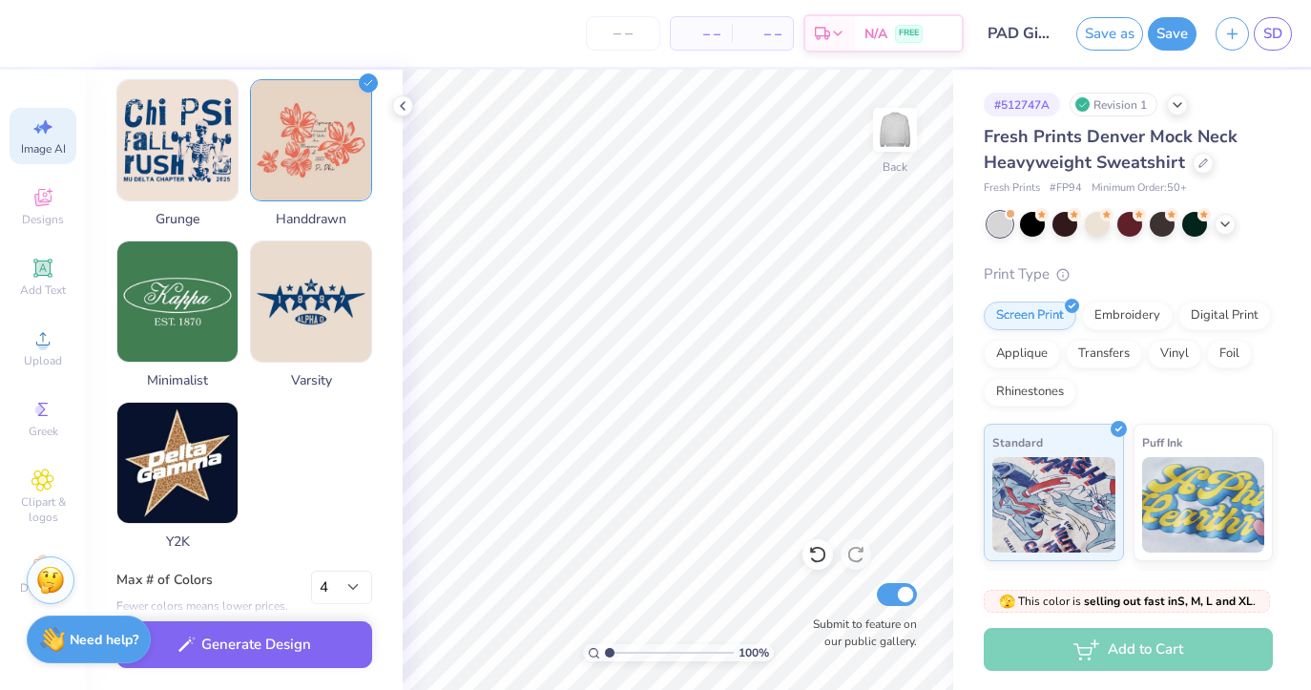
scroll to position [924, 0]
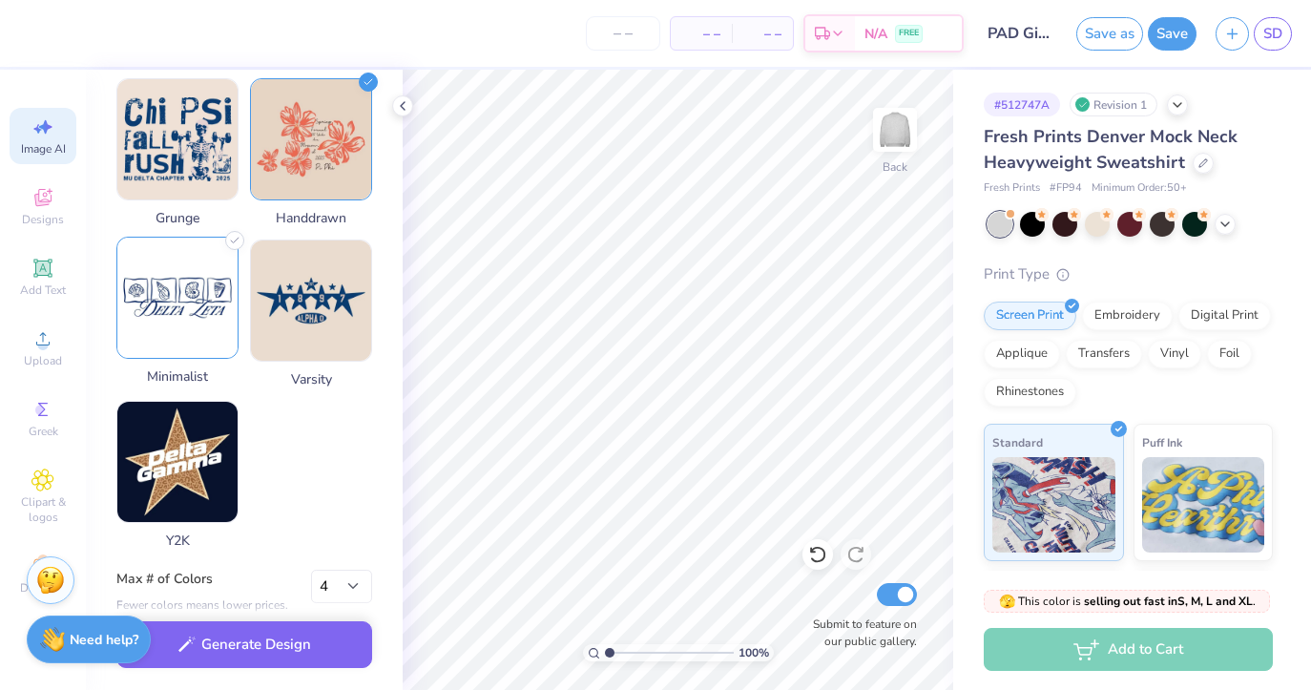
click at [194, 347] on img at bounding box center [177, 298] width 120 height 120
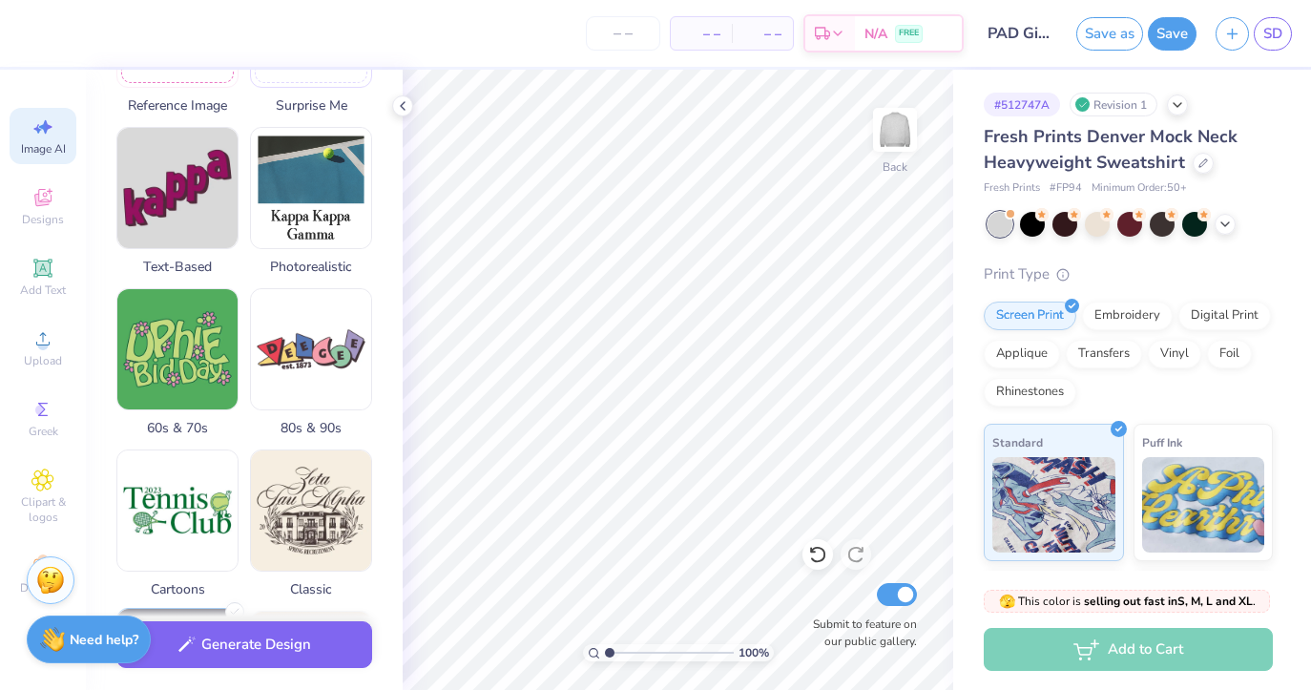
scroll to position [0, 0]
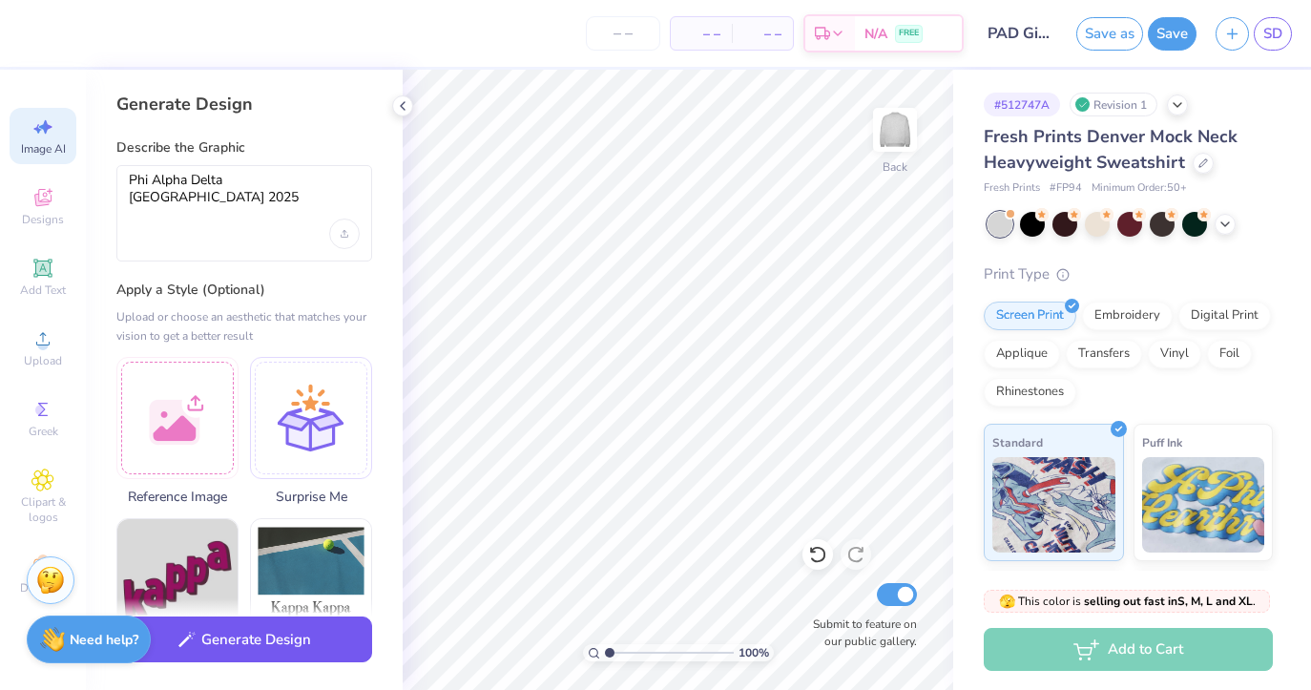
click at [276, 628] on button "Generate Design" at bounding box center [244, 639] width 256 height 47
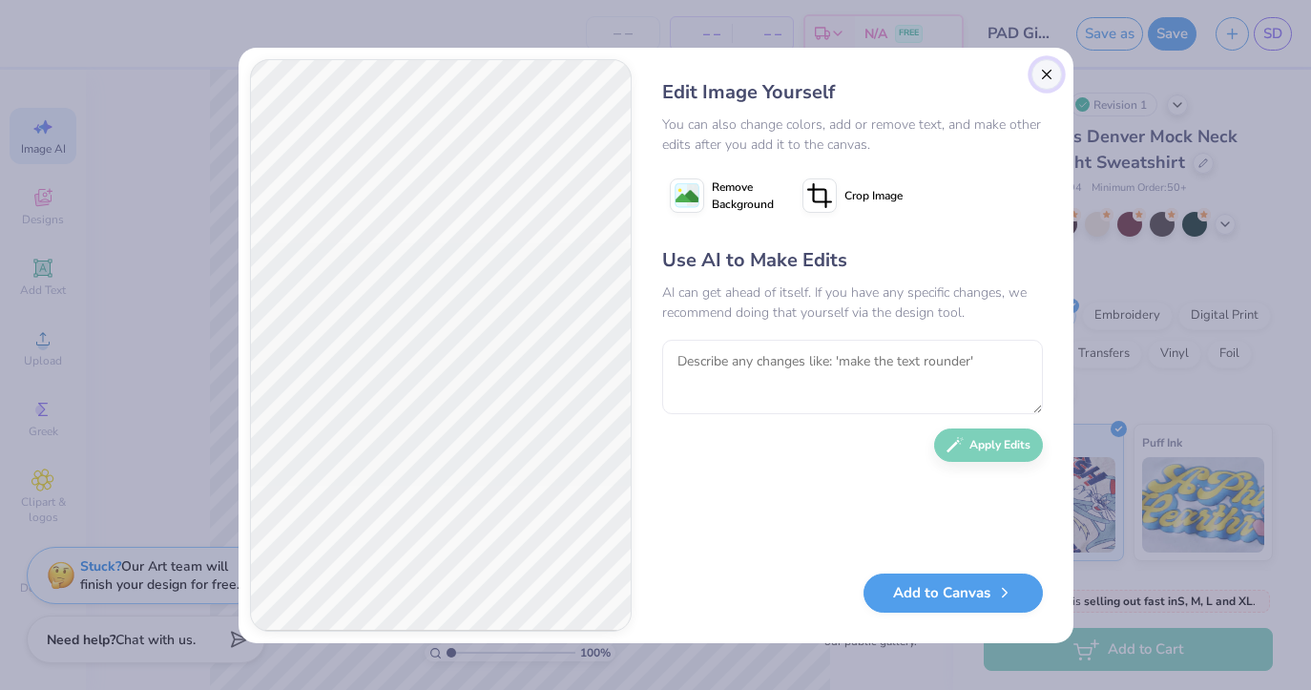
click at [1052, 81] on button "Close" at bounding box center [1046, 74] width 31 height 31
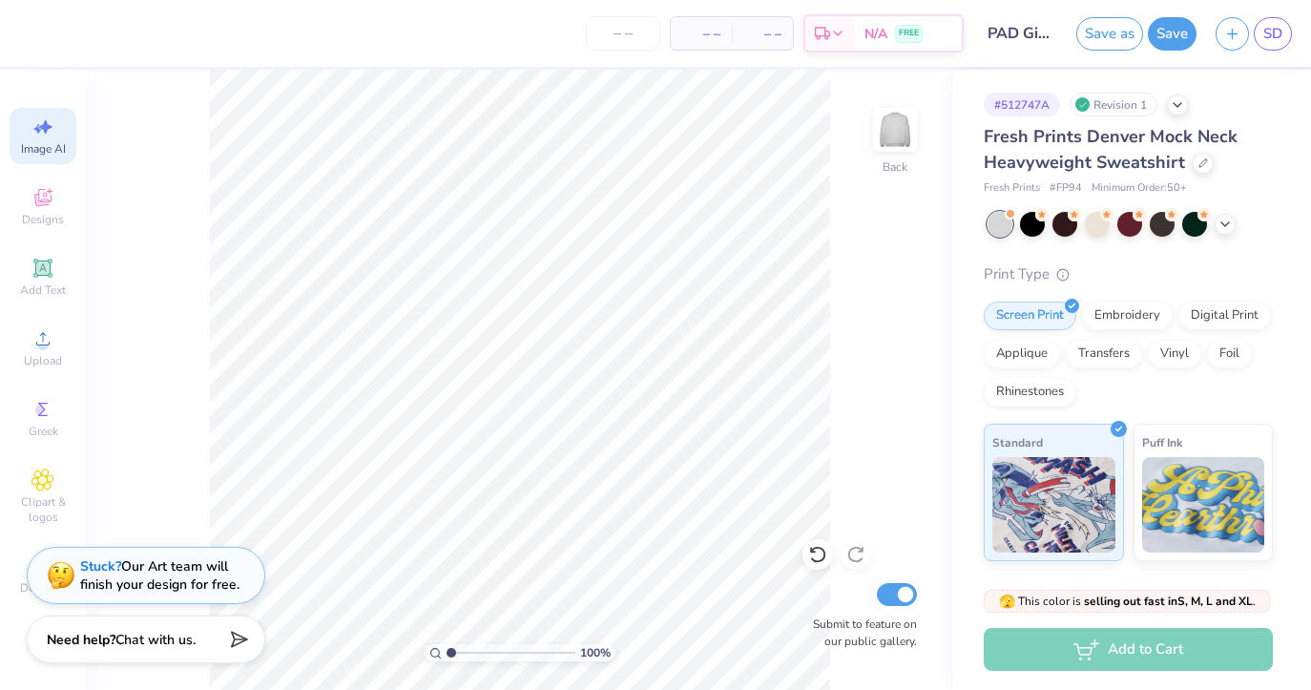
click at [26, 141] on span "Image AI" at bounding box center [43, 148] width 45 height 15
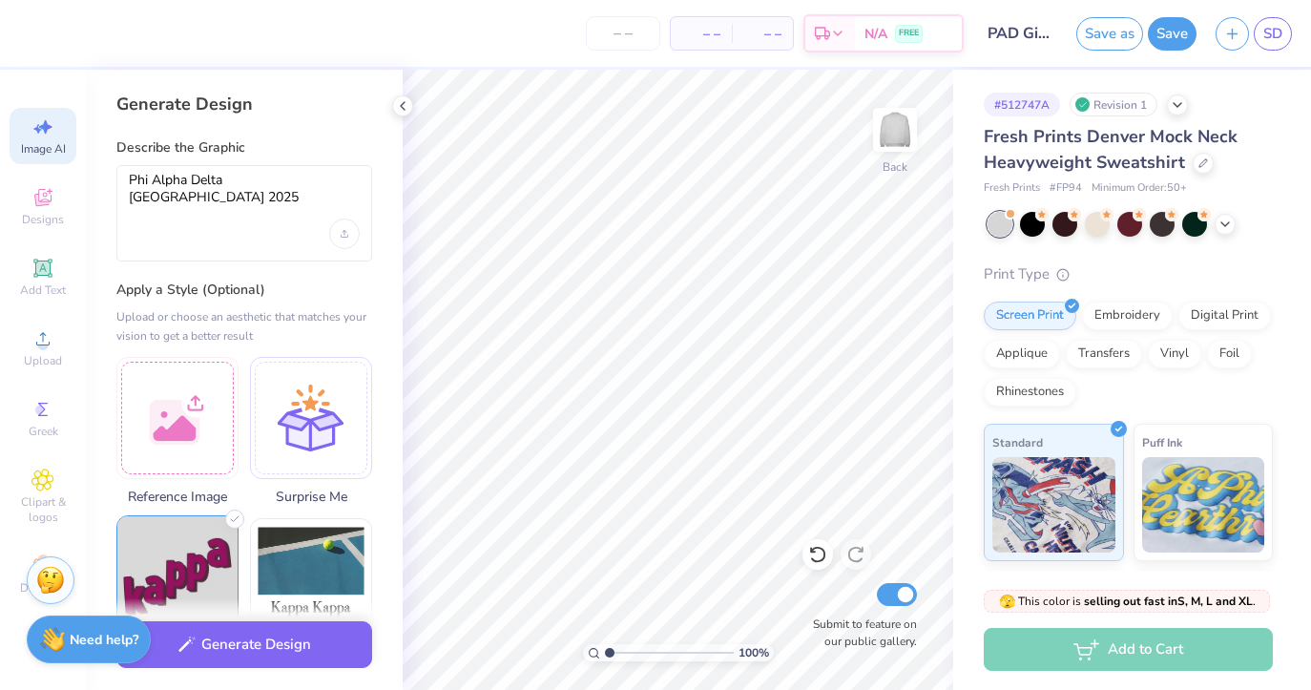
scroll to position [942, 0]
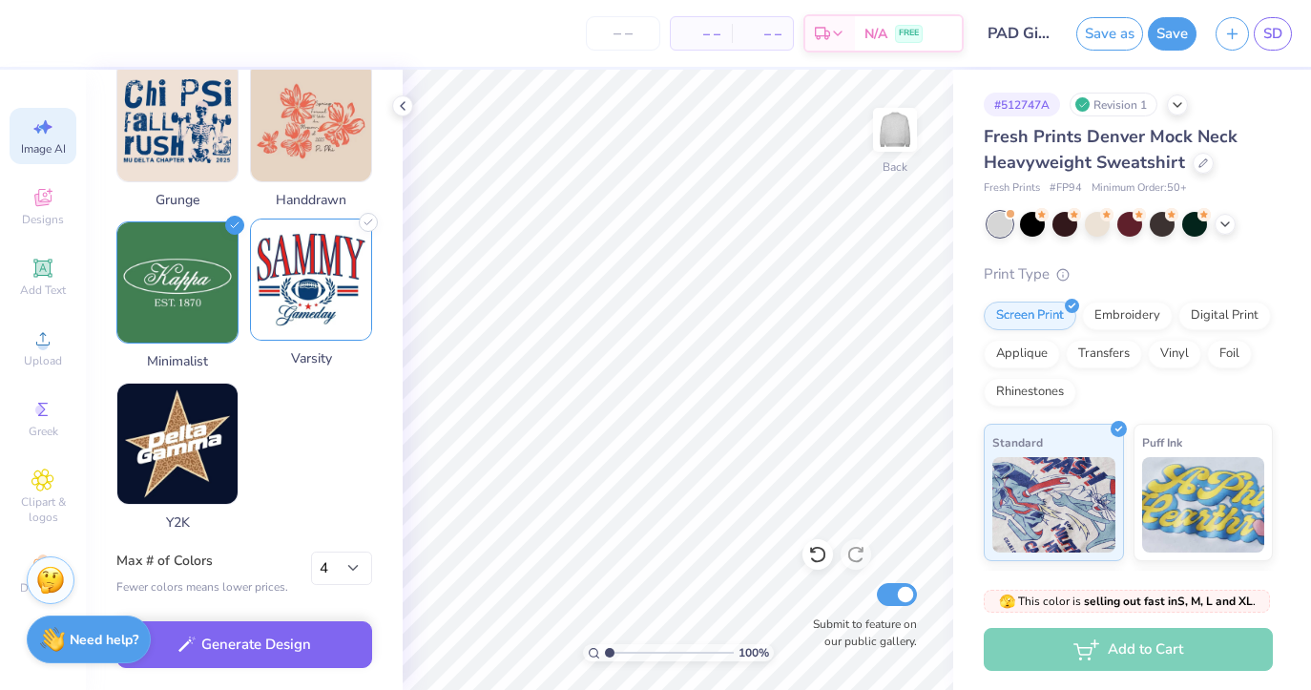
click at [280, 323] on img at bounding box center [311, 279] width 120 height 120
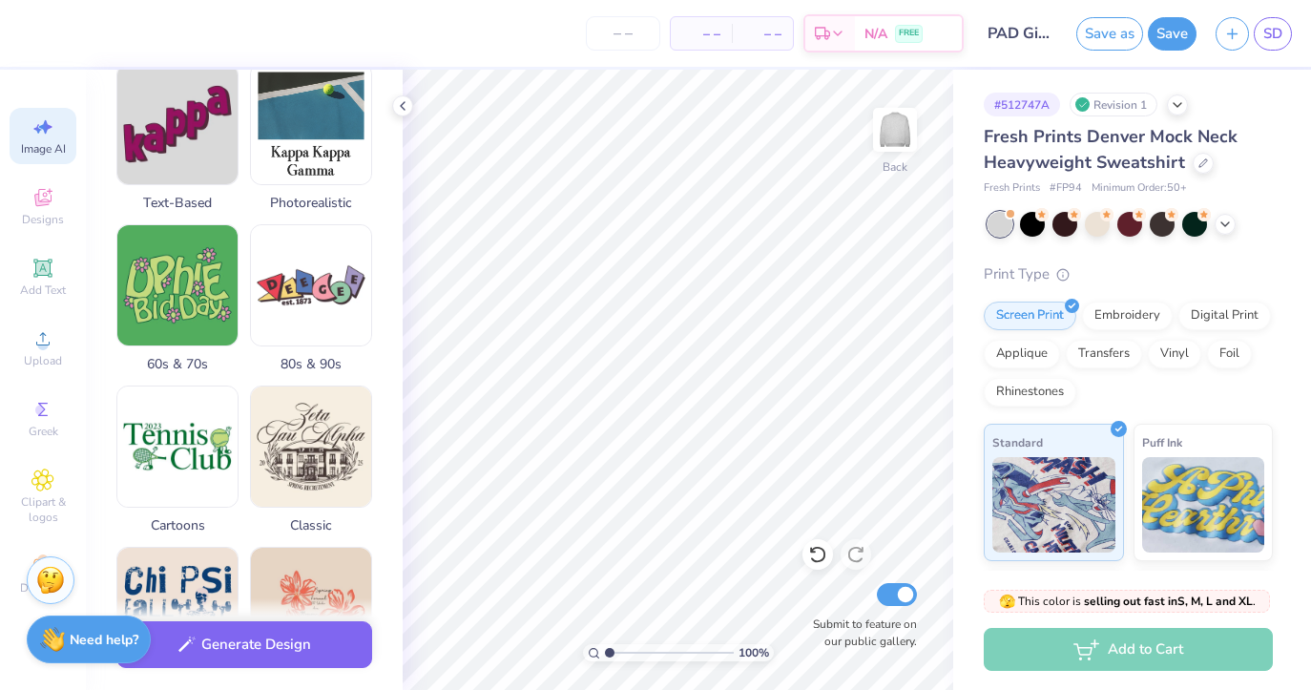
scroll to position [0, 0]
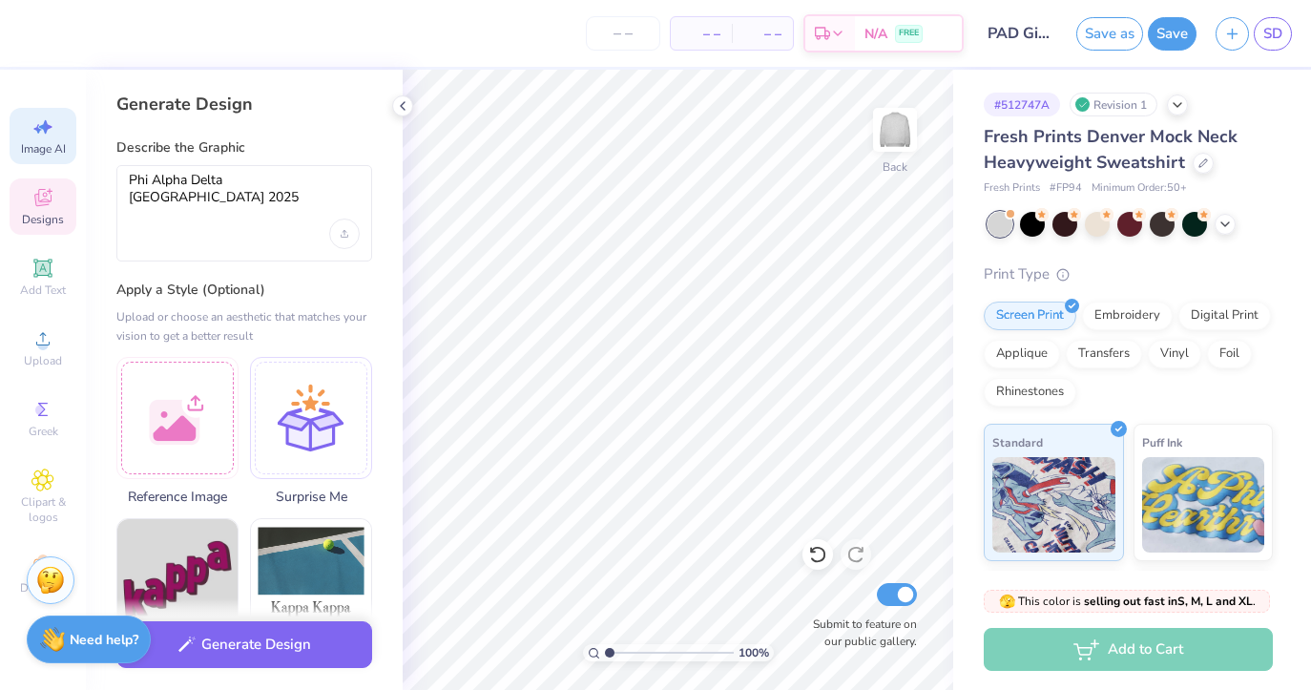
click at [64, 218] on div "Designs" at bounding box center [43, 206] width 67 height 56
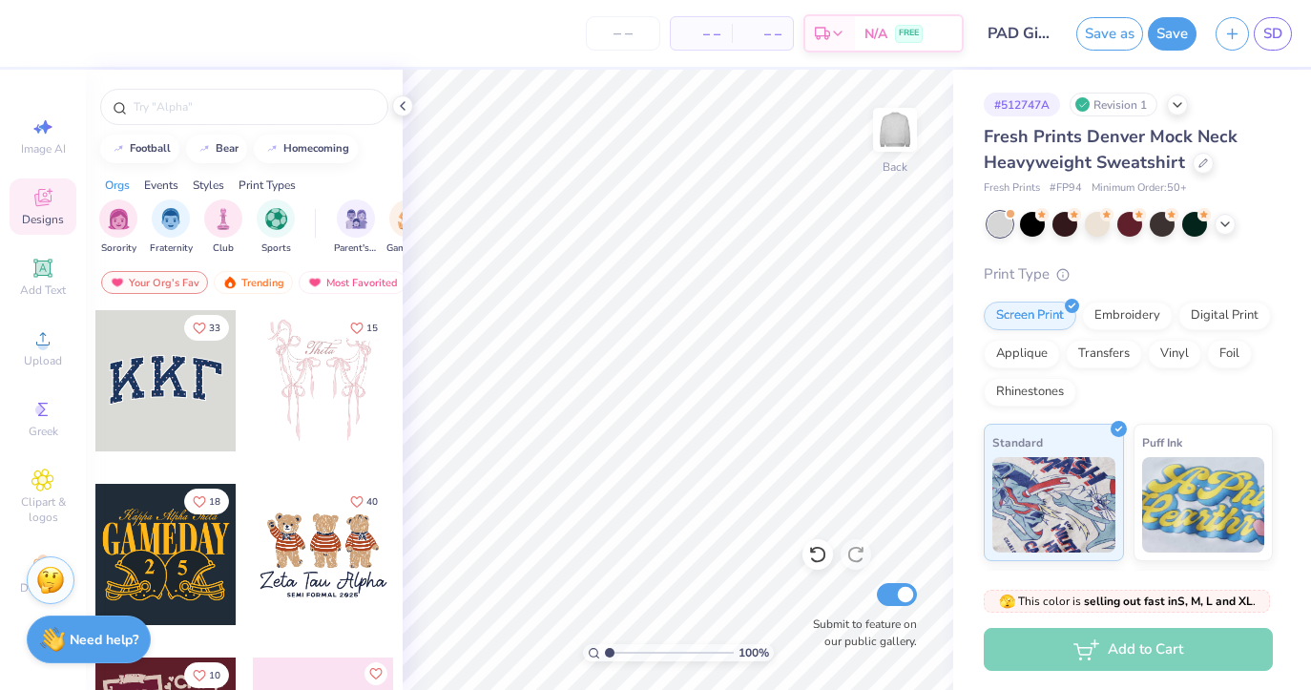
click at [211, 177] on div "Styles" at bounding box center [208, 184] width 31 height 17
click at [225, 222] on img "filter for Minimalist" at bounding box center [223, 217] width 21 height 22
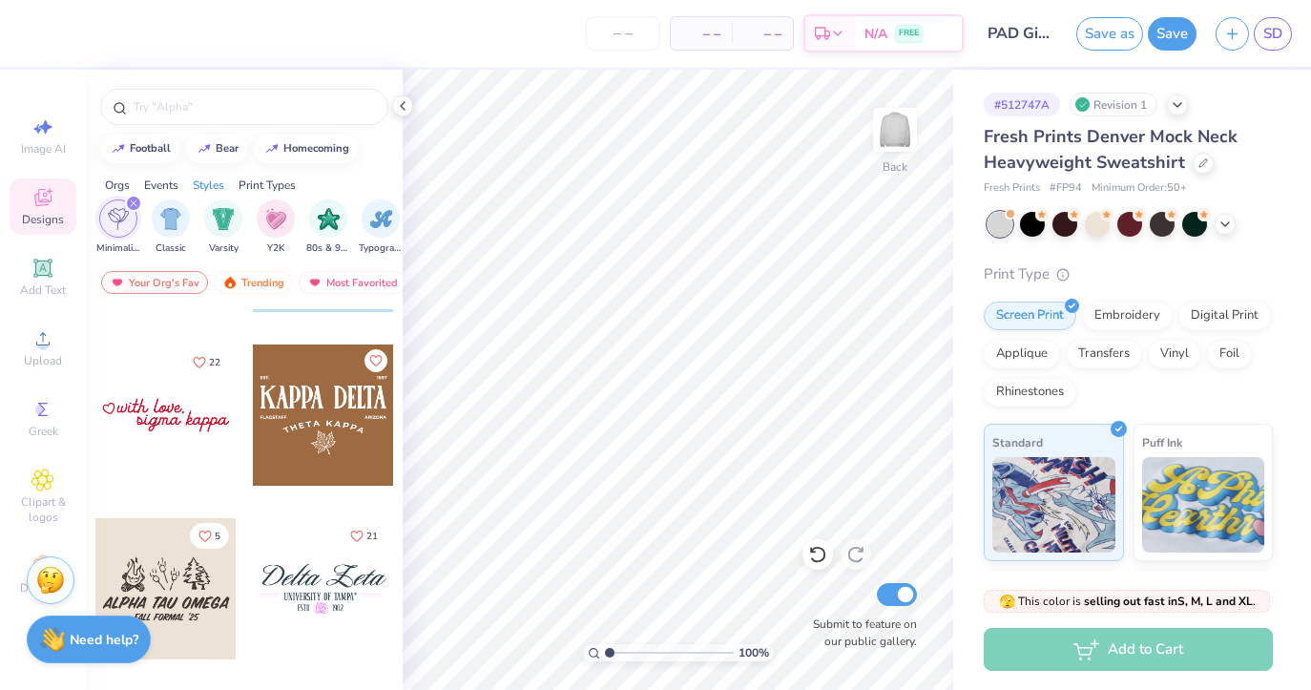
scroll to position [634, 0]
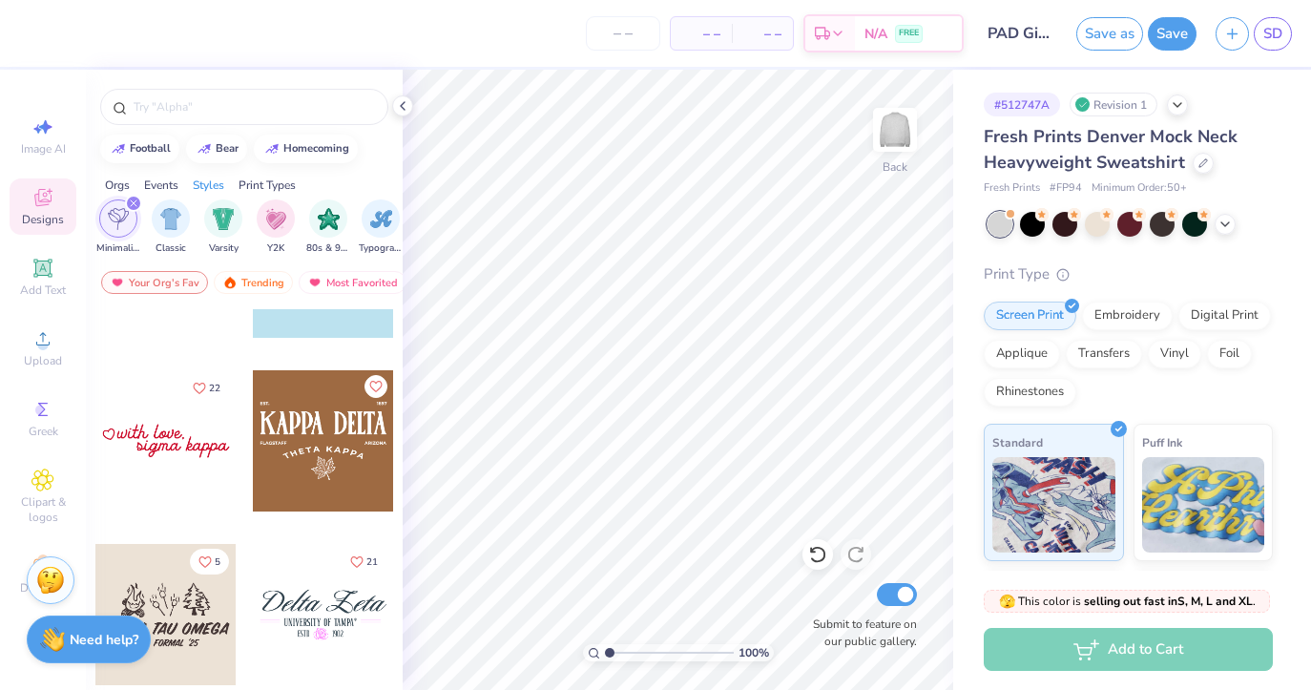
click at [344, 603] on div at bounding box center [323, 614] width 141 height 141
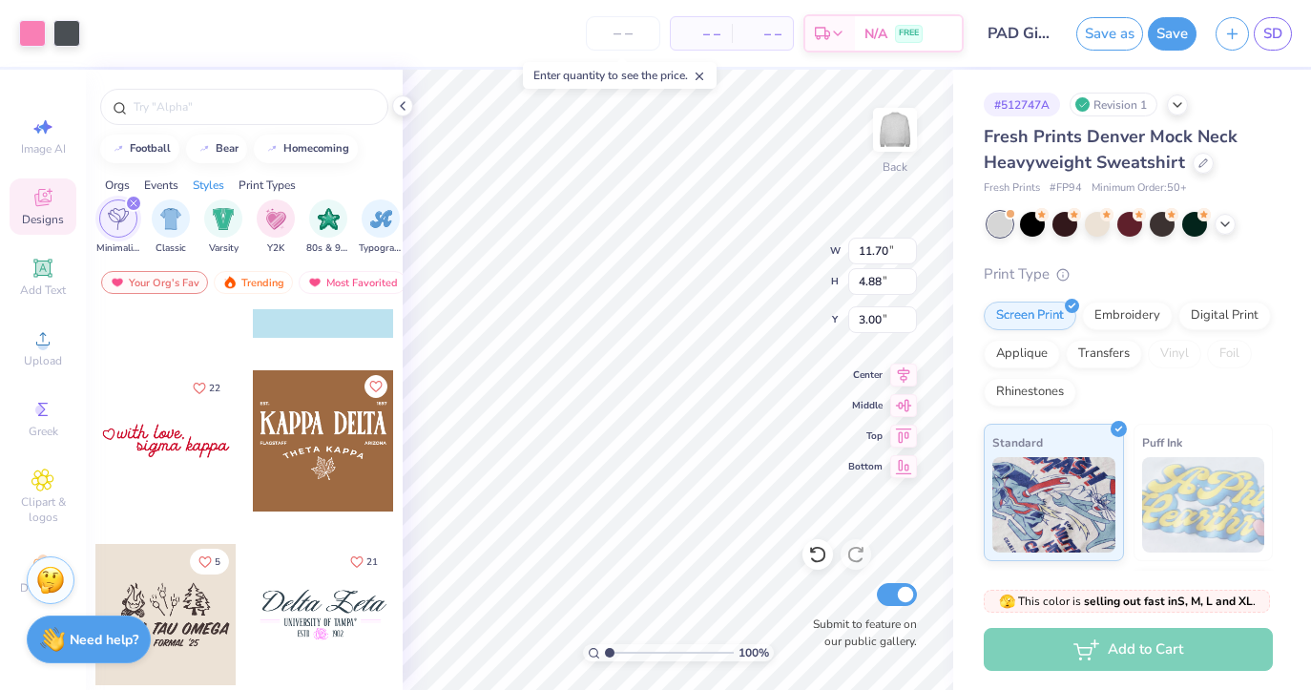
type input "11.50"
type input "2.33"
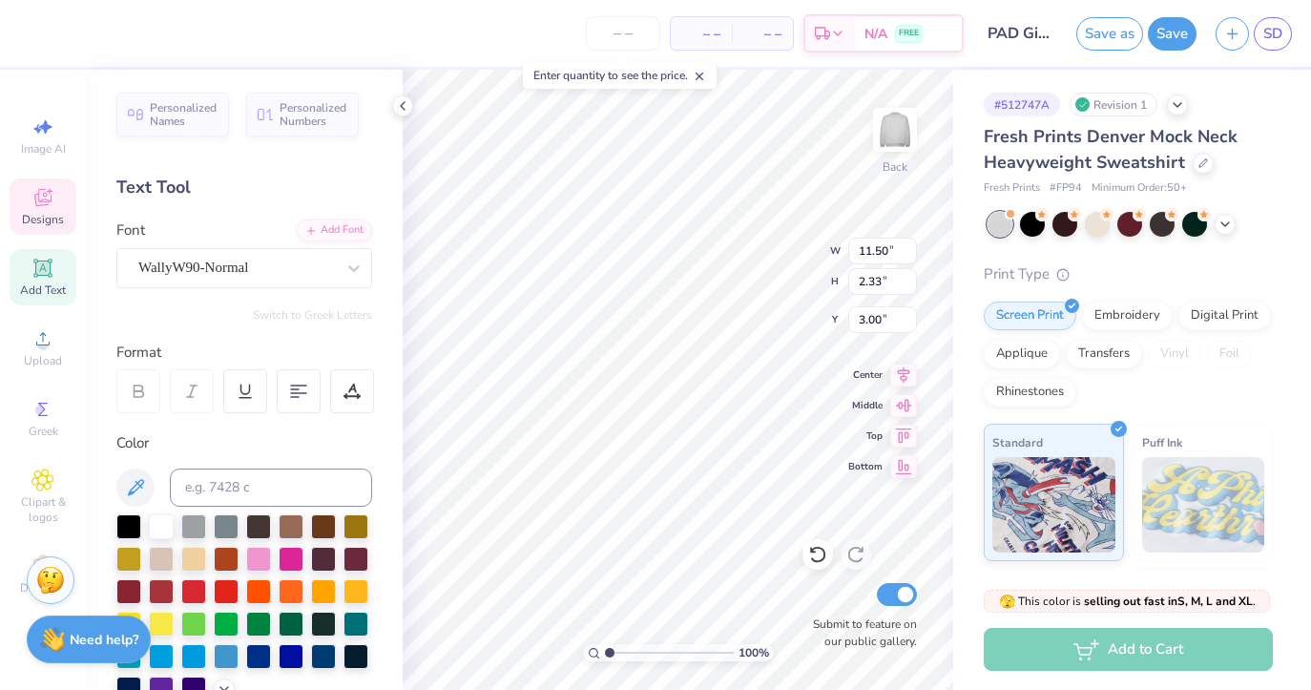
scroll to position [0, 0]
type textarea "Phi Alpha Delta"
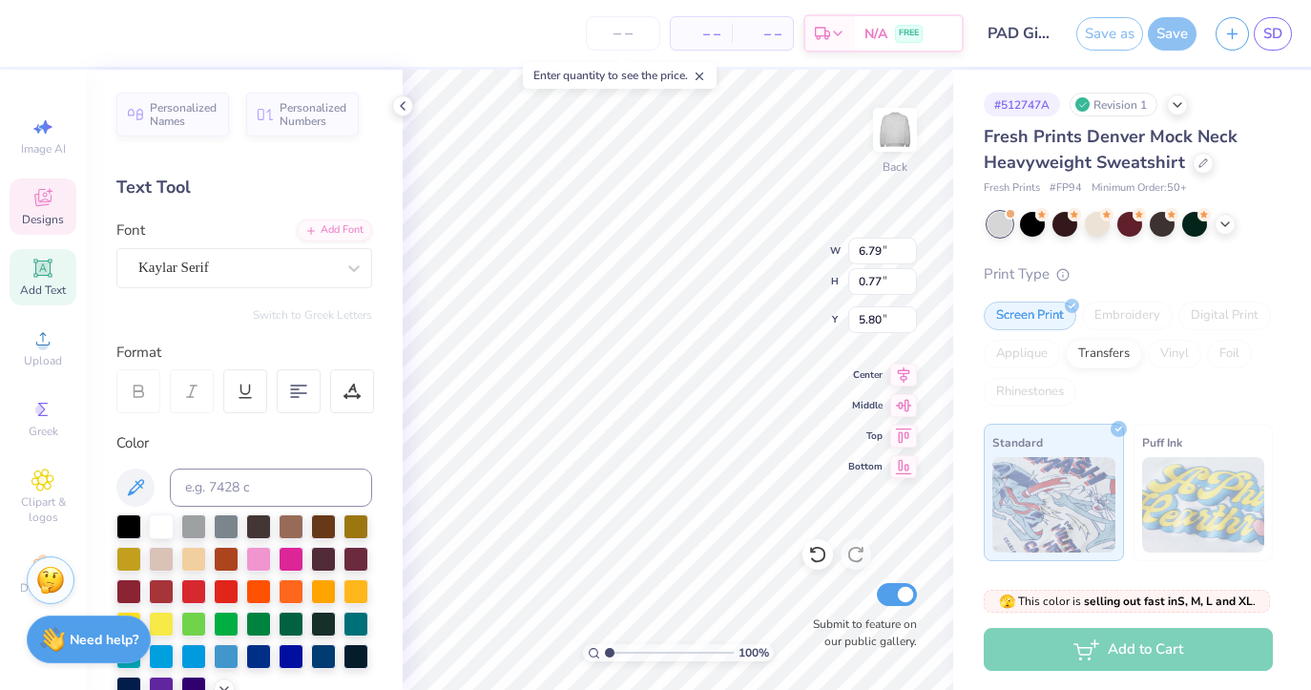
scroll to position [0, 8]
type textarea "UNIVERSITY Of Miami"
type input "4.41"
type input "0.65"
type input "6.96"
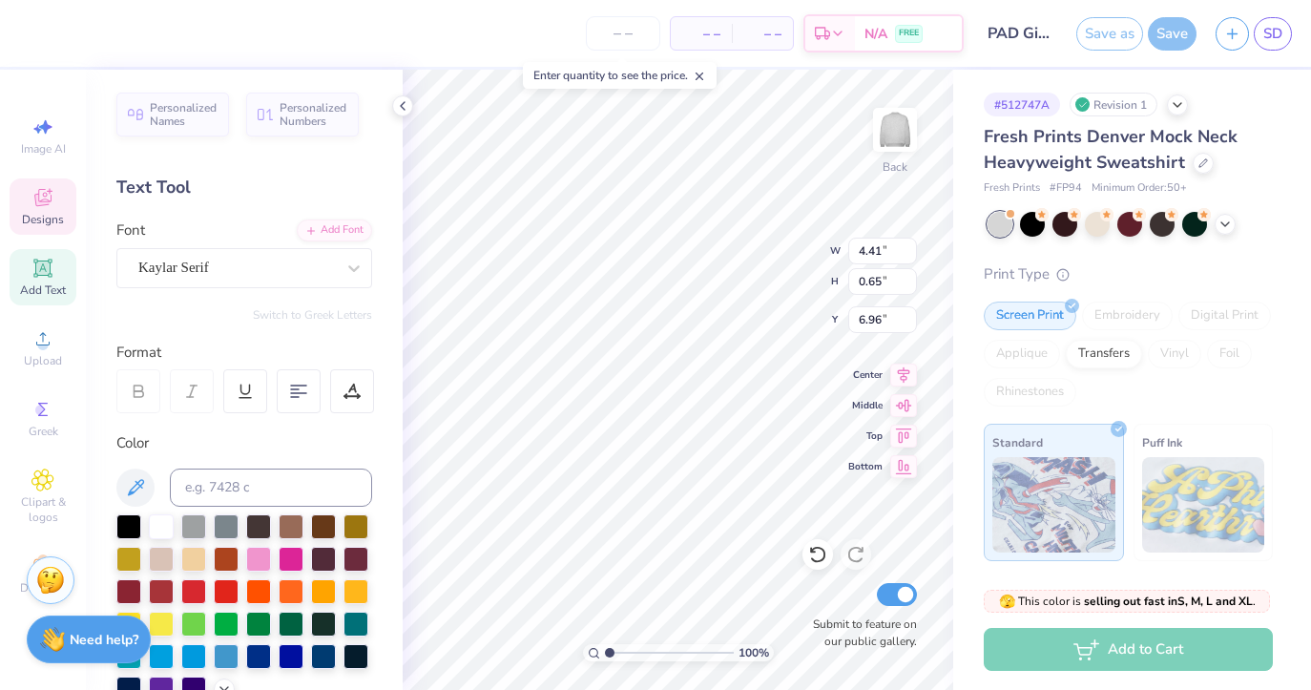
scroll to position [0, 5]
type textarea "2025 2026"
click at [33, 31] on div at bounding box center [32, 31] width 27 height 27
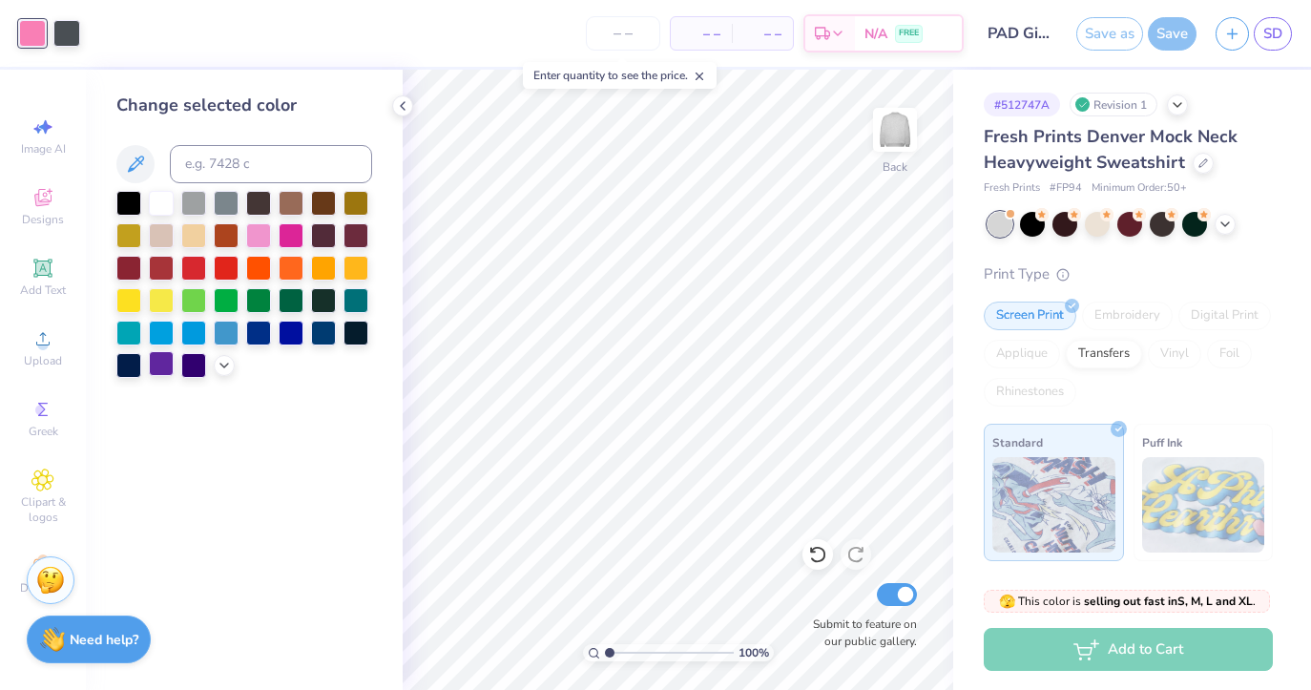
click at [162, 366] on div at bounding box center [161, 363] width 25 height 25
click at [194, 367] on div at bounding box center [193, 363] width 25 height 25
click at [75, 25] on div at bounding box center [66, 31] width 27 height 27
click at [159, 368] on div at bounding box center [161, 363] width 25 height 25
click at [37, 36] on div at bounding box center [32, 31] width 27 height 27
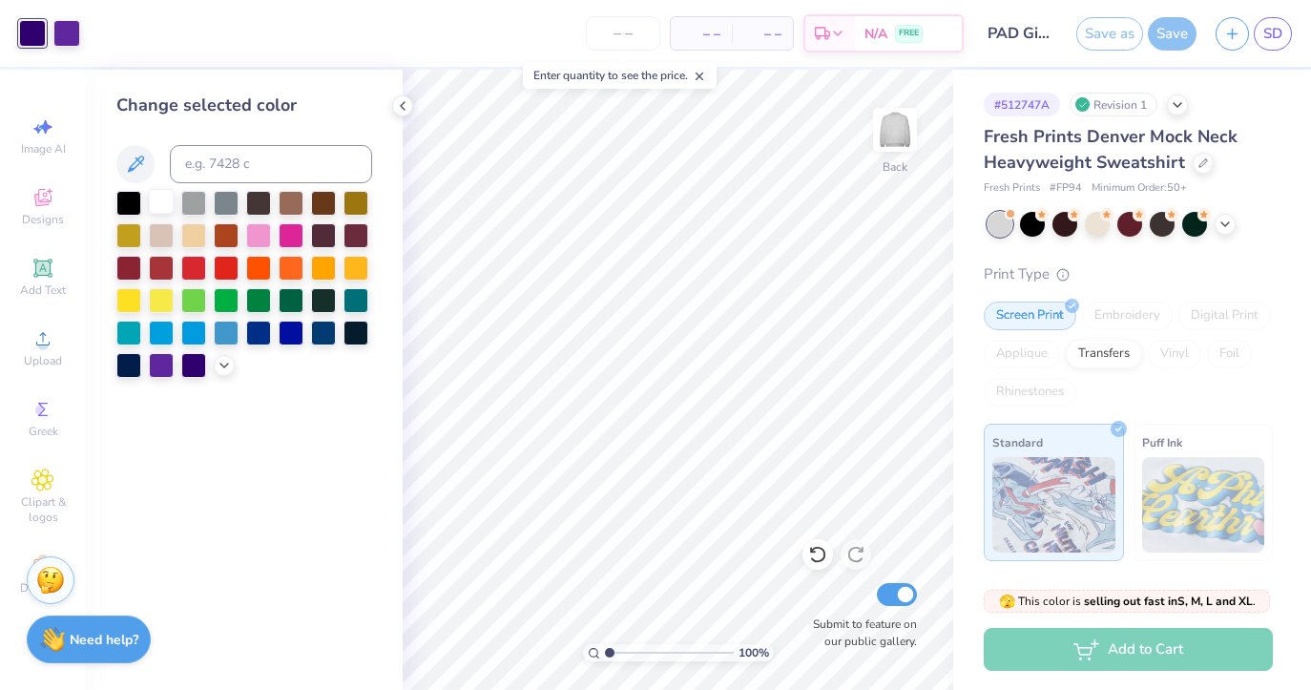
click at [163, 213] on div at bounding box center [161, 201] width 25 height 25
click at [135, 194] on div at bounding box center [128, 201] width 25 height 25
click at [155, 368] on div at bounding box center [161, 363] width 25 height 25
click at [145, 162] on icon at bounding box center [135, 164] width 23 height 23
click at [126, 156] on icon at bounding box center [135, 164] width 23 height 23
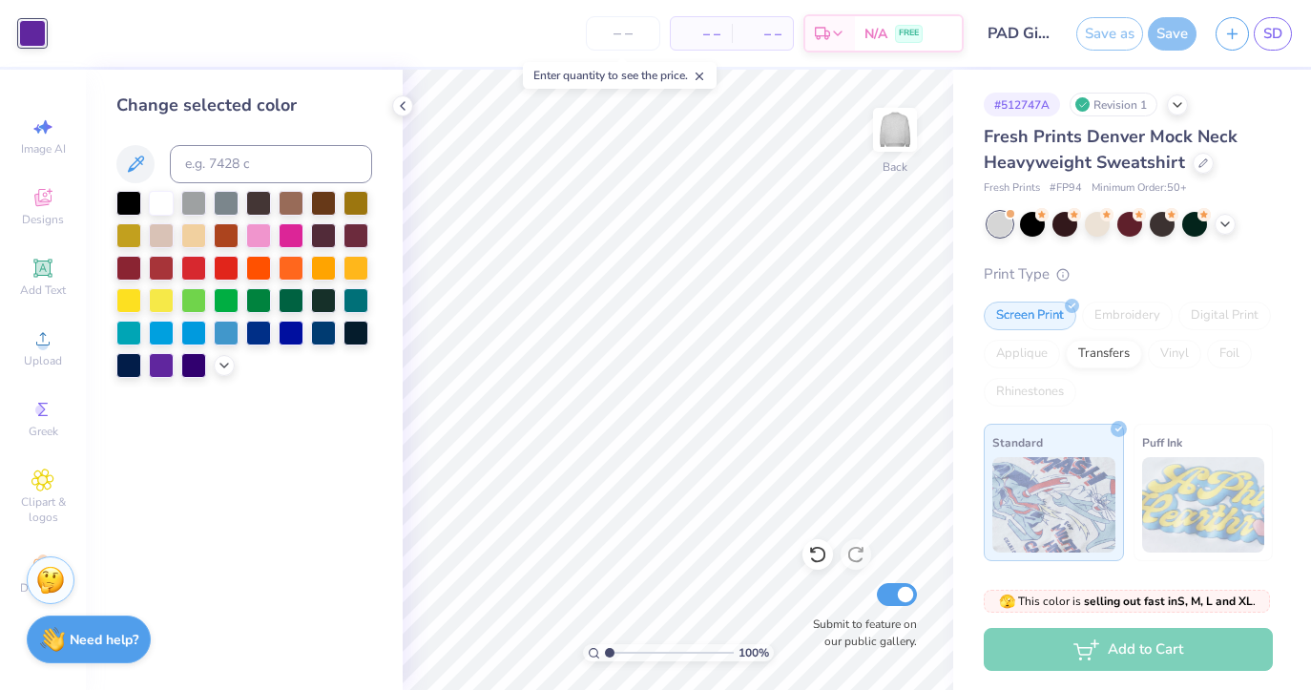
click at [56, 57] on div "– – Per Item – – Total Est. Delivery N/A FREE" at bounding box center [509, 33] width 908 height 67
click at [697, 73] on icon at bounding box center [699, 76] width 13 height 13
click at [237, 400] on div "Change selected color" at bounding box center [244, 380] width 317 height 620
click at [57, 135] on div "Image AI" at bounding box center [43, 136] width 67 height 56
select select "4"
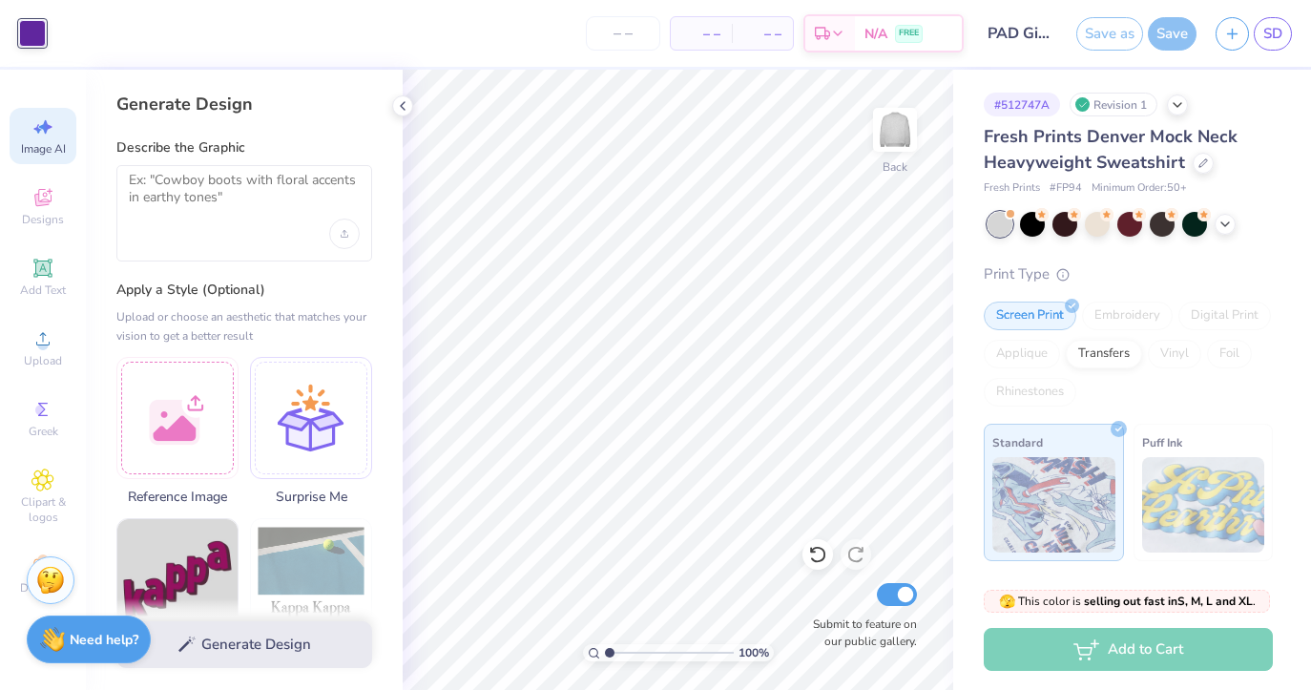
click at [44, 174] on div "Image AI Designs Add Text Upload Greek Clipart & logos Decorate" at bounding box center [43, 355] width 67 height 495
click at [44, 203] on icon at bounding box center [42, 200] width 15 height 12
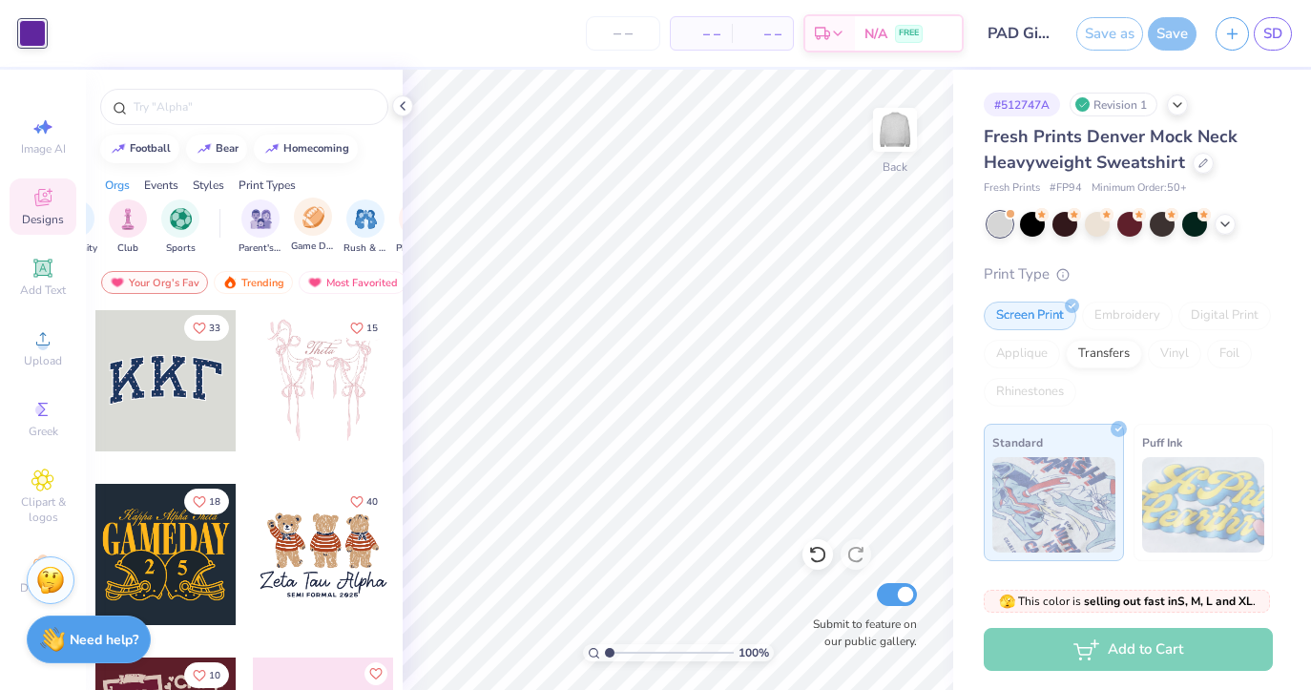
scroll to position [0, 0]
click at [204, 182] on div "Styles" at bounding box center [208, 184] width 31 height 17
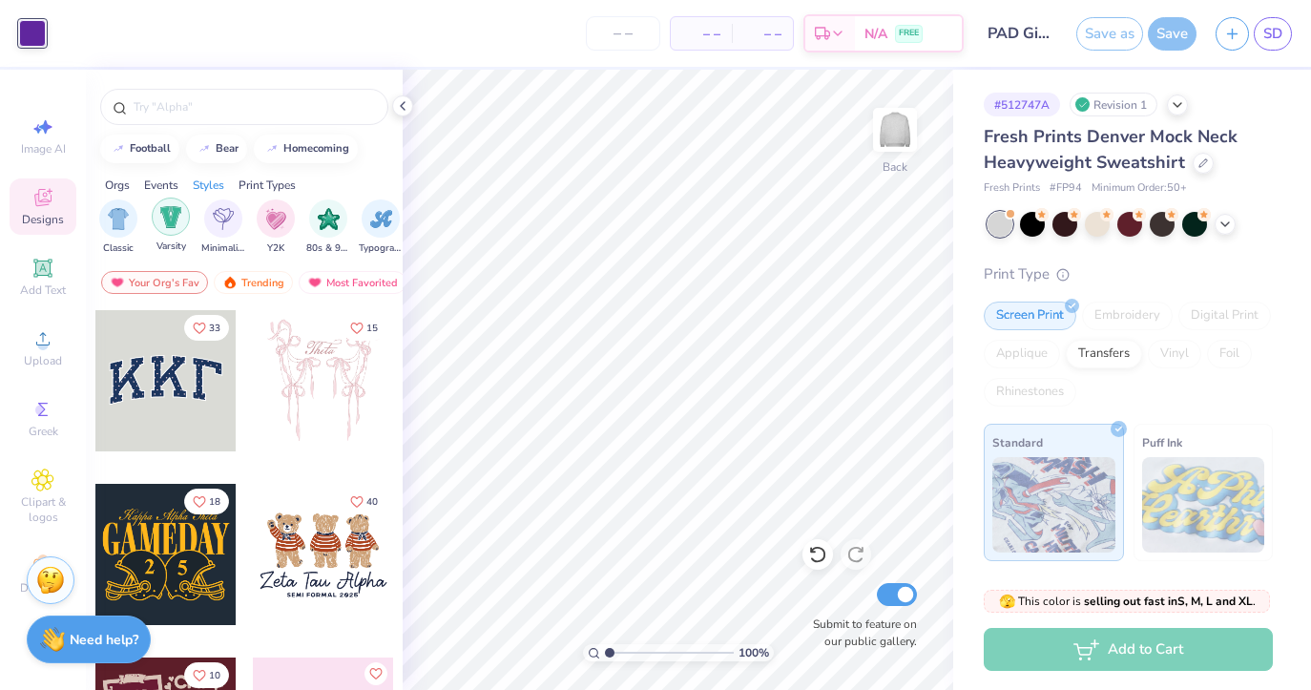
click at [168, 223] on img "filter for Varsity" at bounding box center [171, 217] width 22 height 22
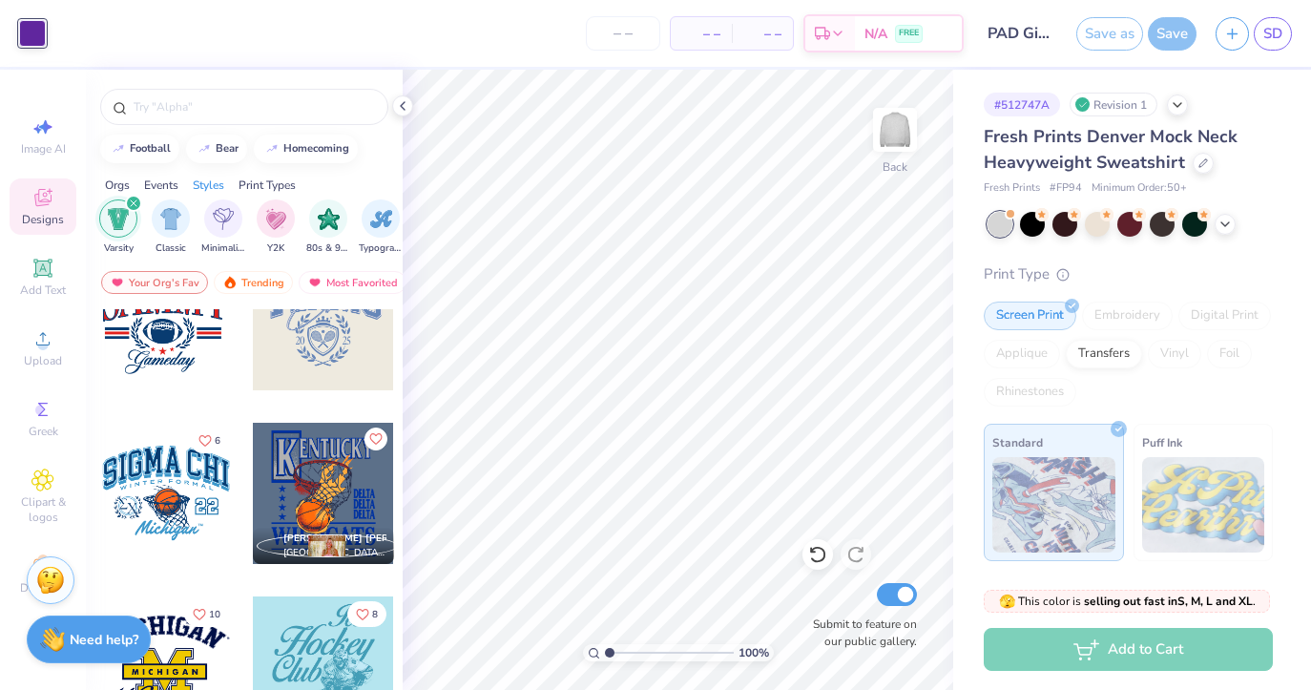
scroll to position [2667, 0]
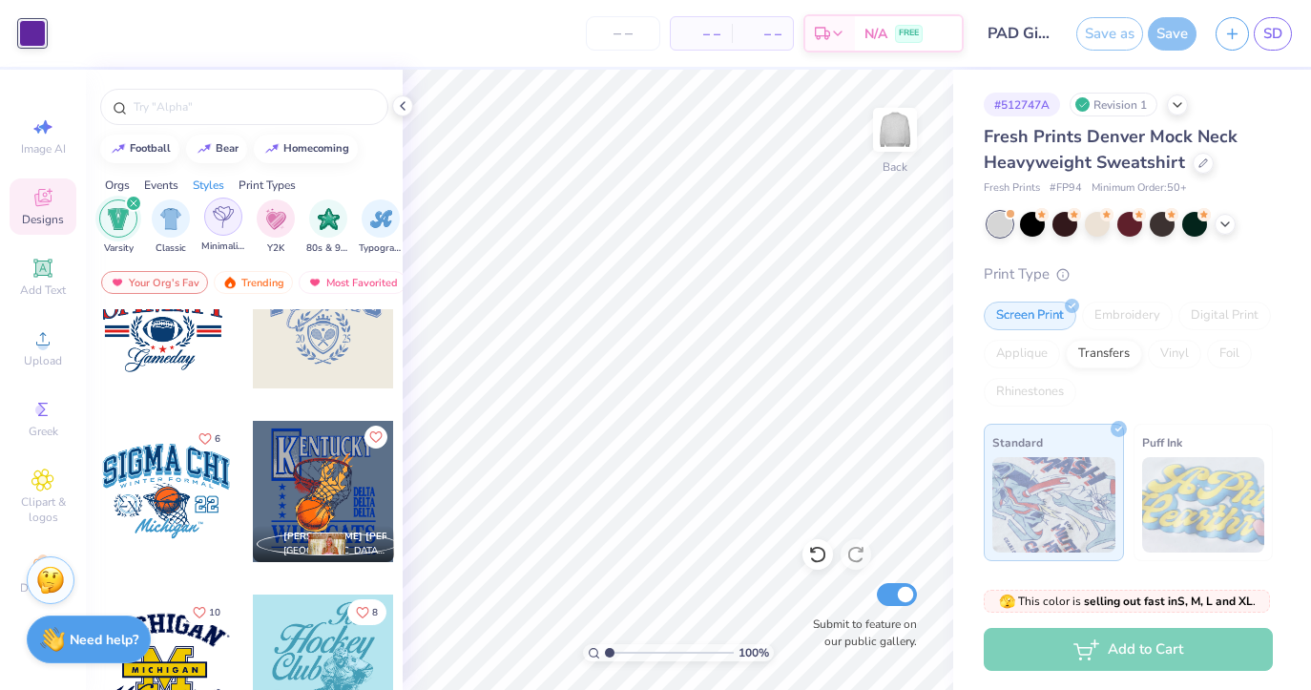
click at [234, 229] on div "filter for Minimalist" at bounding box center [223, 216] width 38 height 38
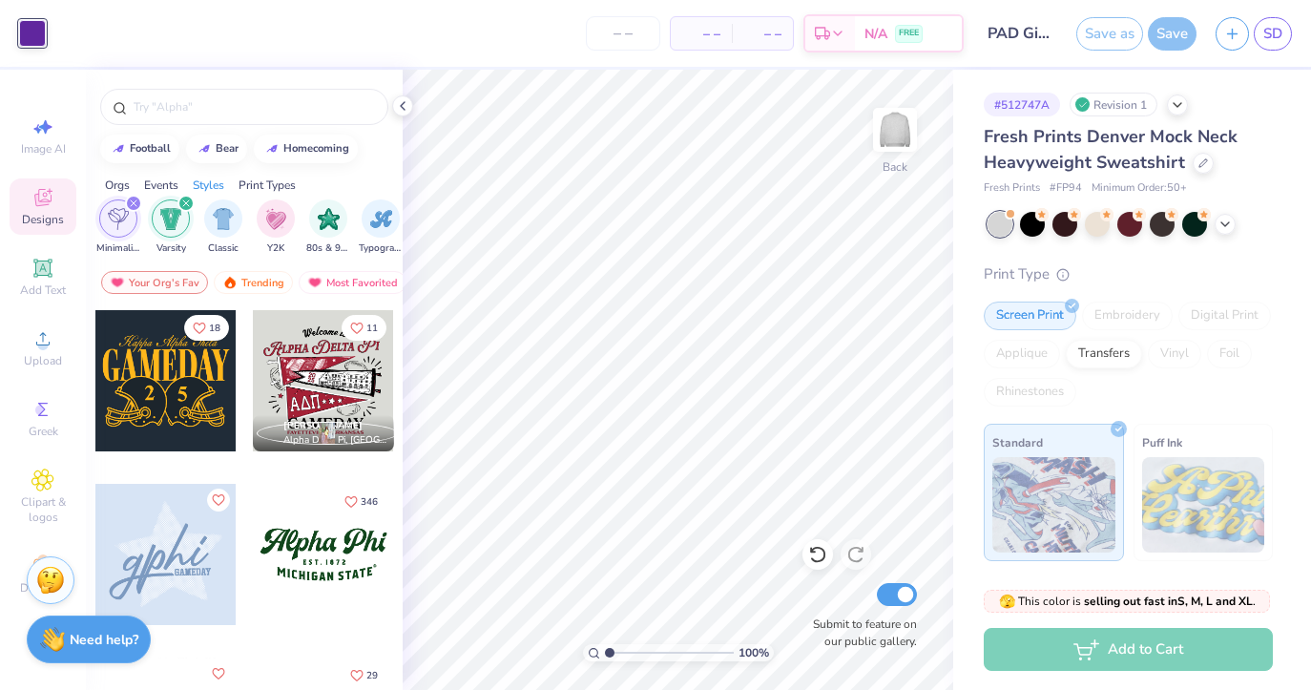
click at [185, 198] on div "filter for Varsity" at bounding box center [185, 203] width 17 height 17
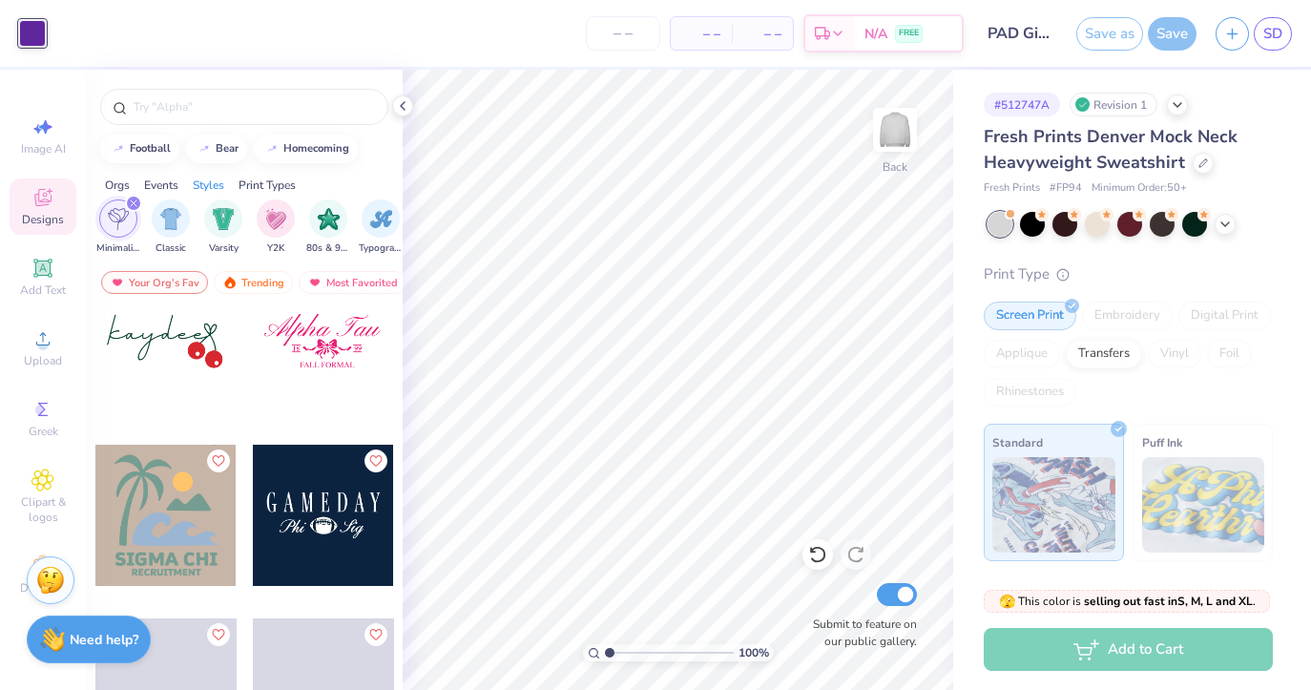
scroll to position [3130, 0]
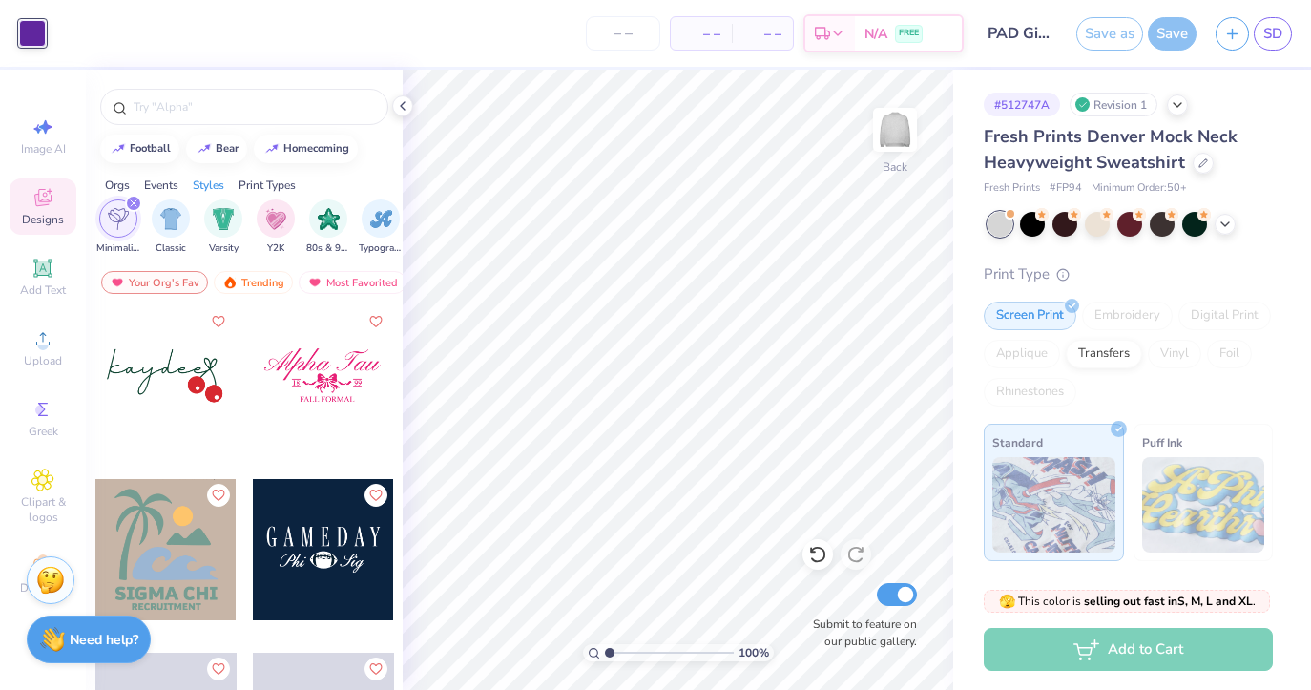
click at [302, 373] on div at bounding box center [323, 375] width 141 height 141
type input "16.27"
type input "2.59"
type input "3.02"
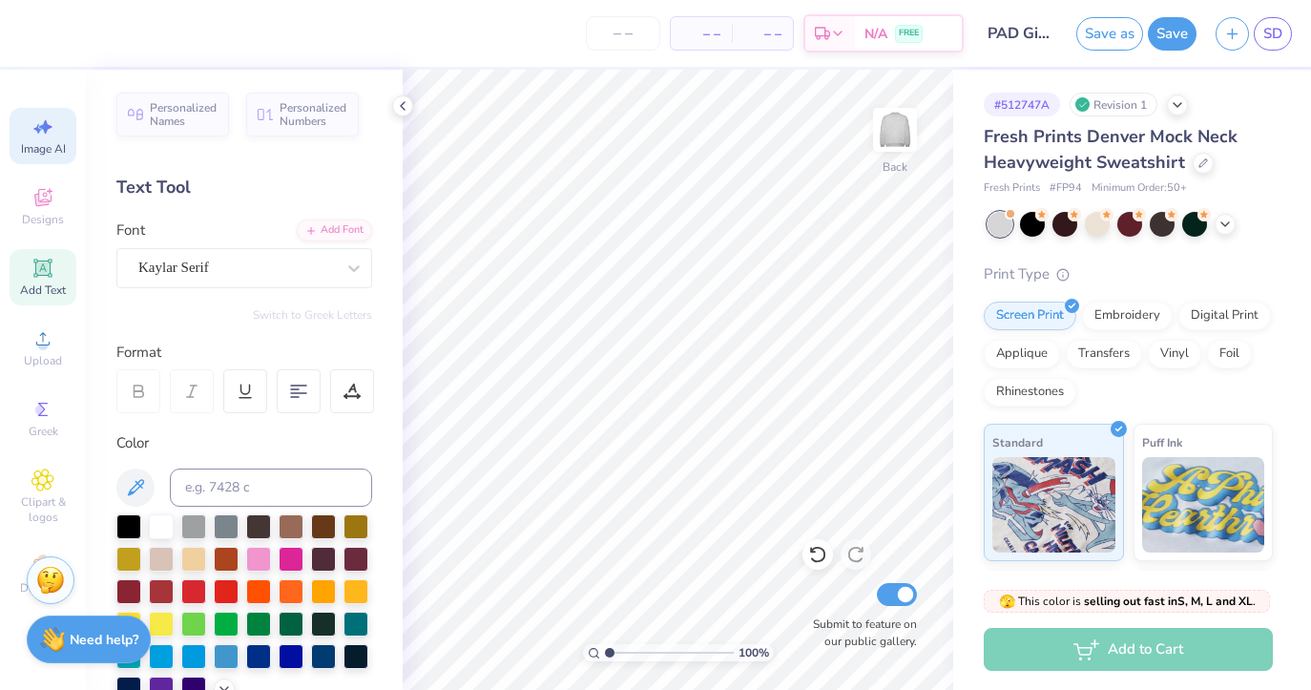
click at [32, 110] on div "Image AI" at bounding box center [43, 136] width 67 height 56
select select "4"
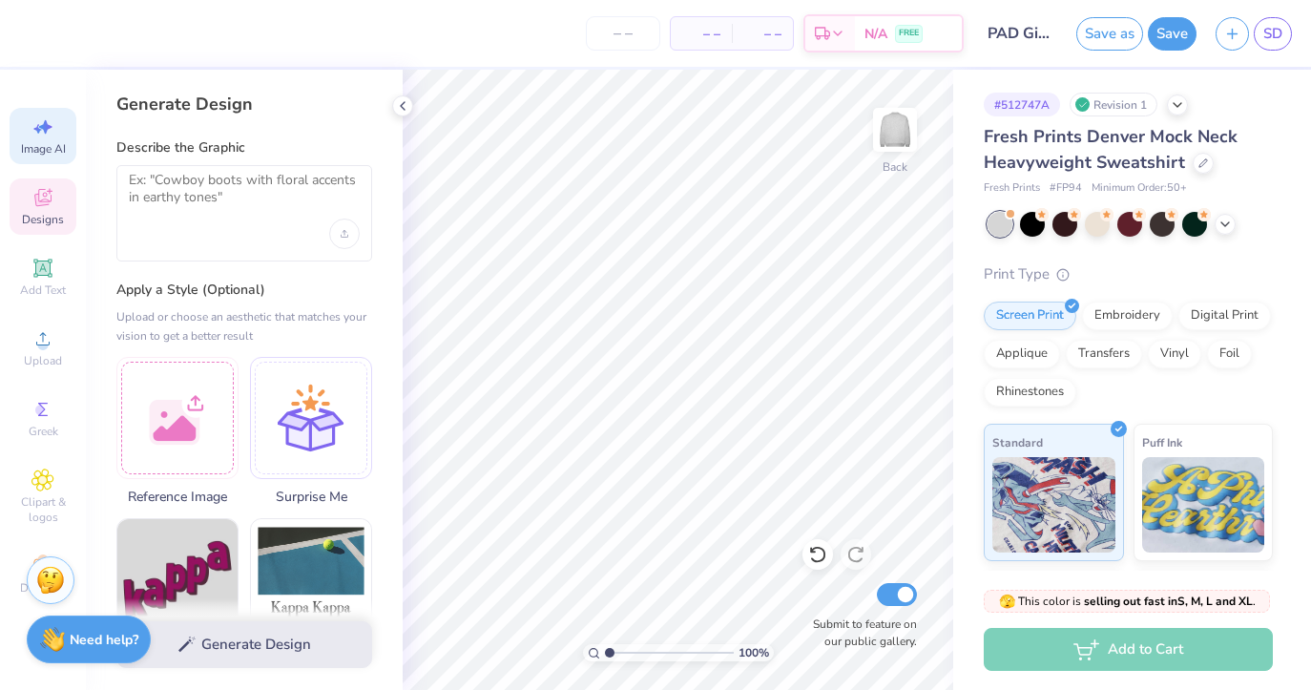
click at [38, 200] on icon at bounding box center [42, 197] width 17 height 17
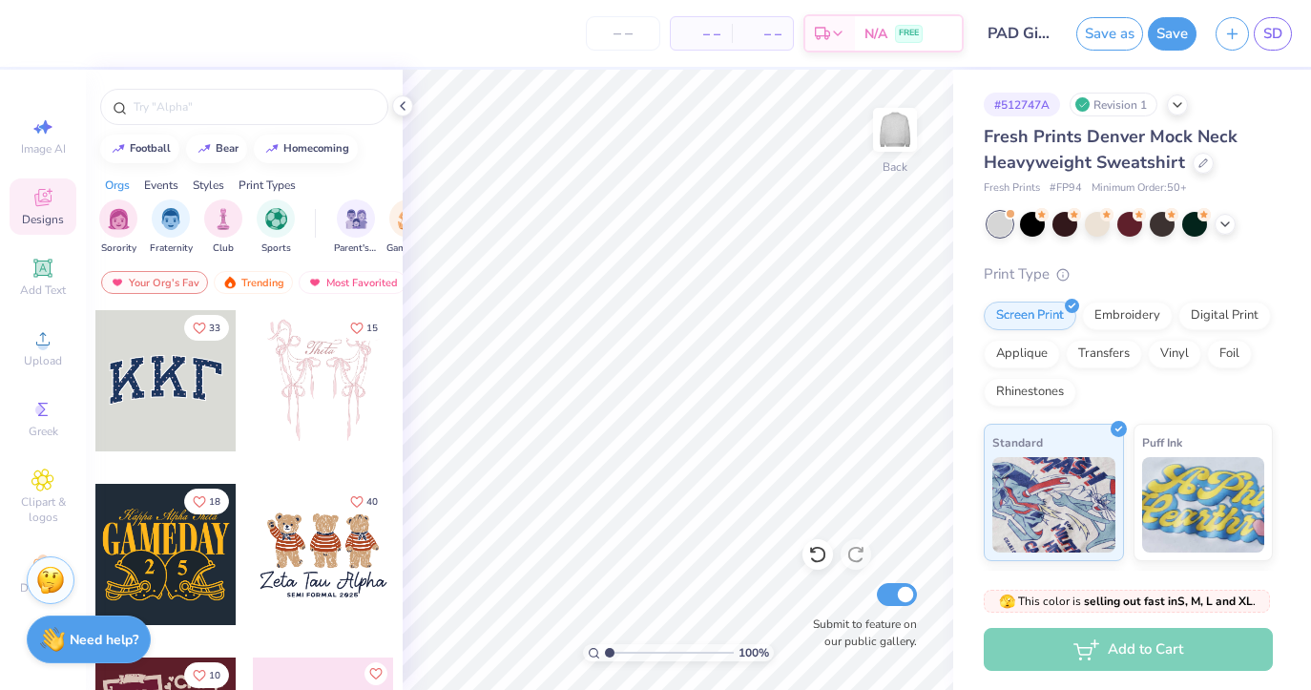
click at [199, 184] on div "Styles" at bounding box center [208, 184] width 31 height 17
click at [282, 219] on img "filter for Y2K" at bounding box center [275, 217] width 21 height 22
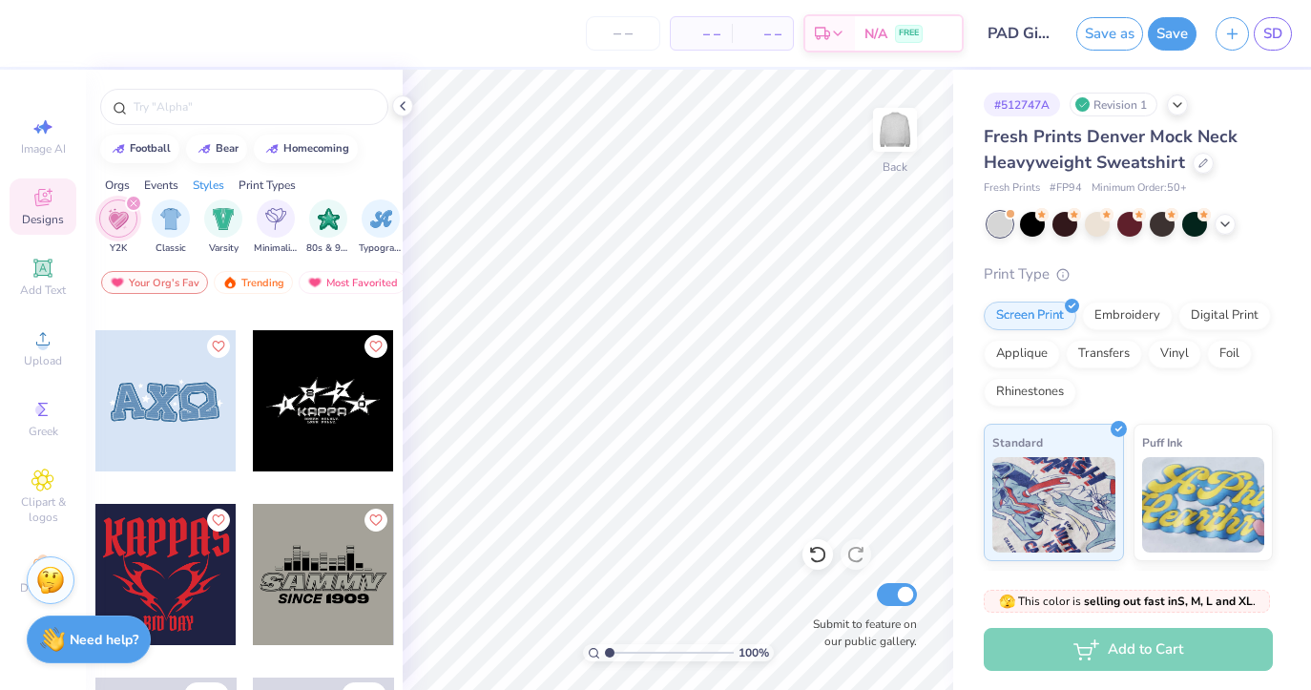
scroll to position [174, 0]
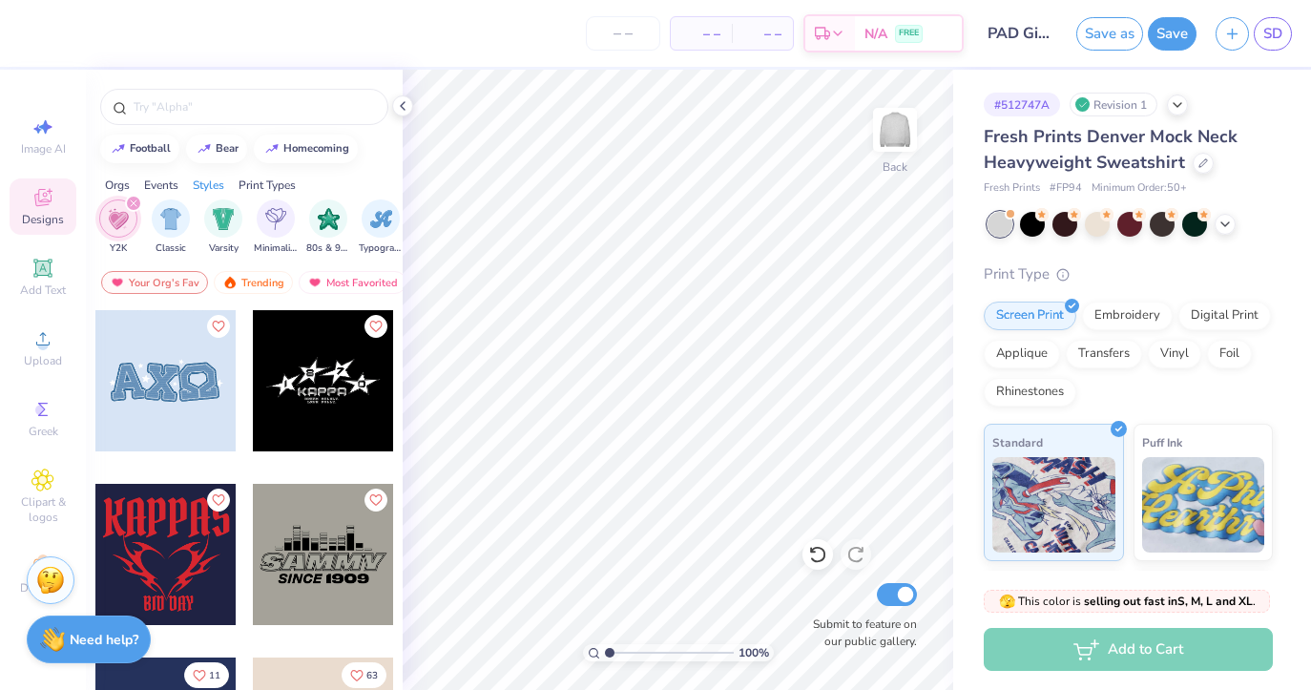
click at [193, 414] on div at bounding box center [165, 380] width 141 height 141
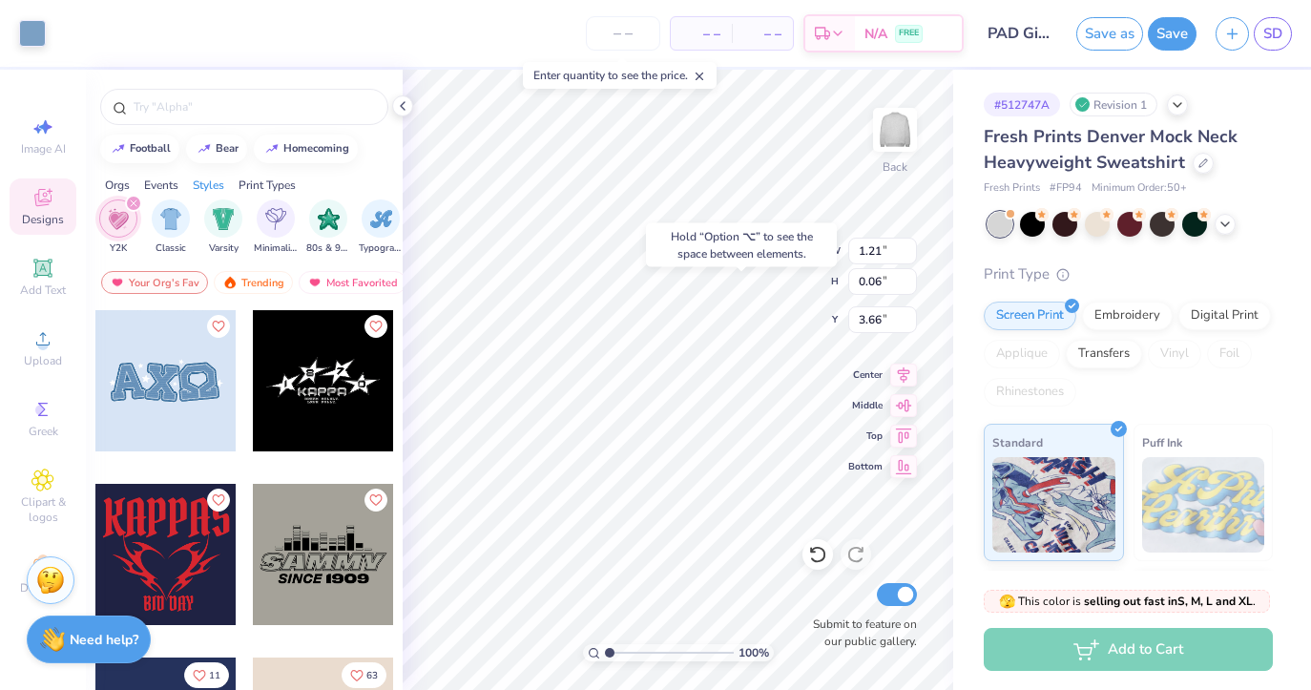
type input "1.21"
type input "0.06"
type input "3.66"
click at [871, 384] on div "Center" at bounding box center [882, 372] width 69 height 23
type input "2.70"
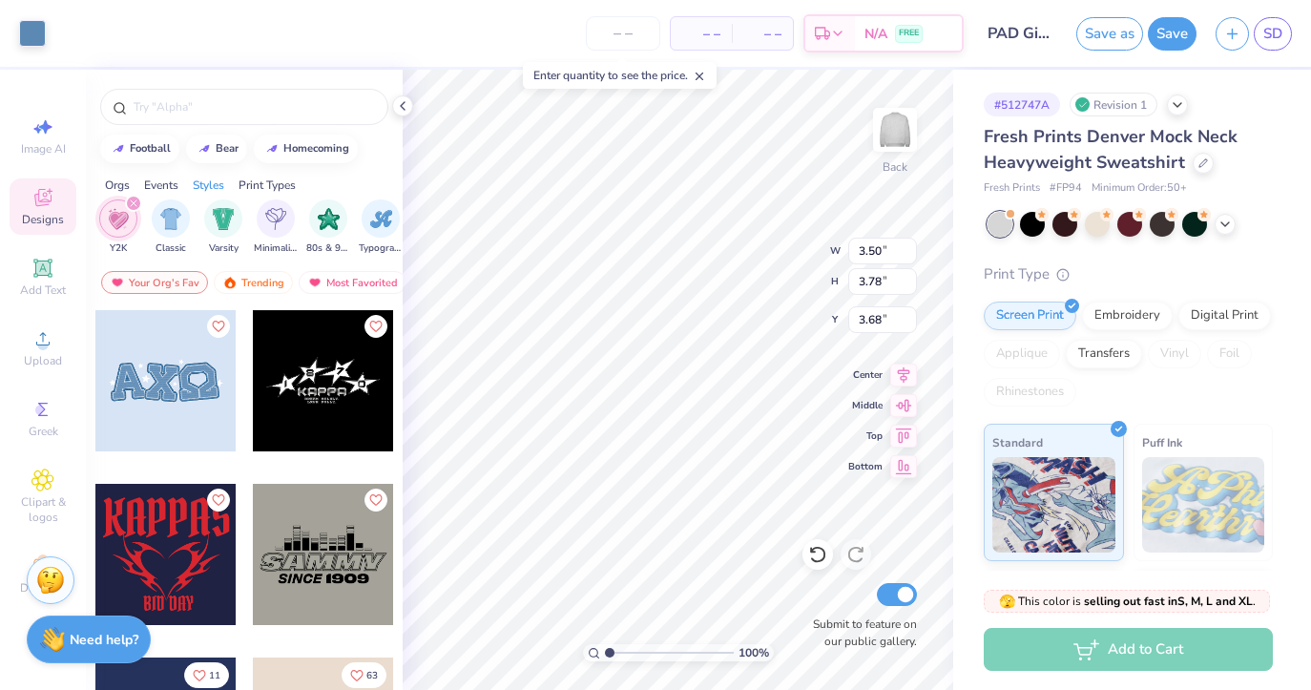
type input "0.08"
type input "5.43"
type input "1.12"
type input "0.07"
type input "7.12"
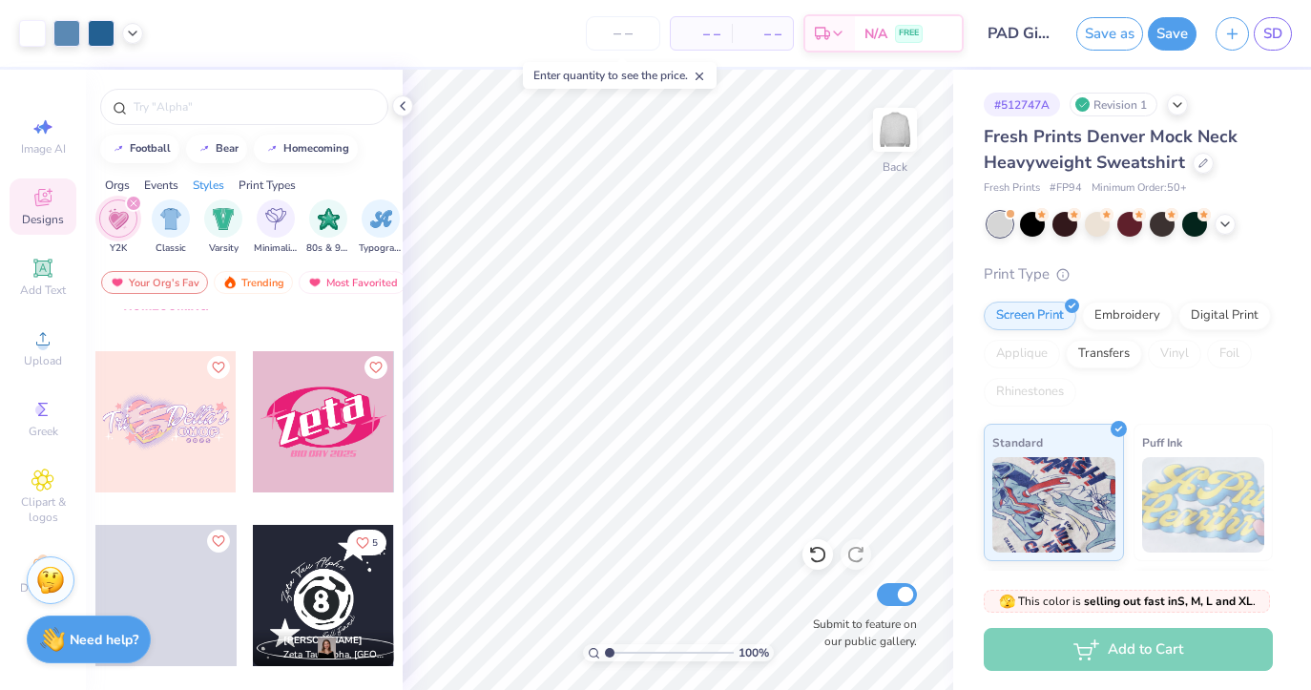
scroll to position [3085, 0]
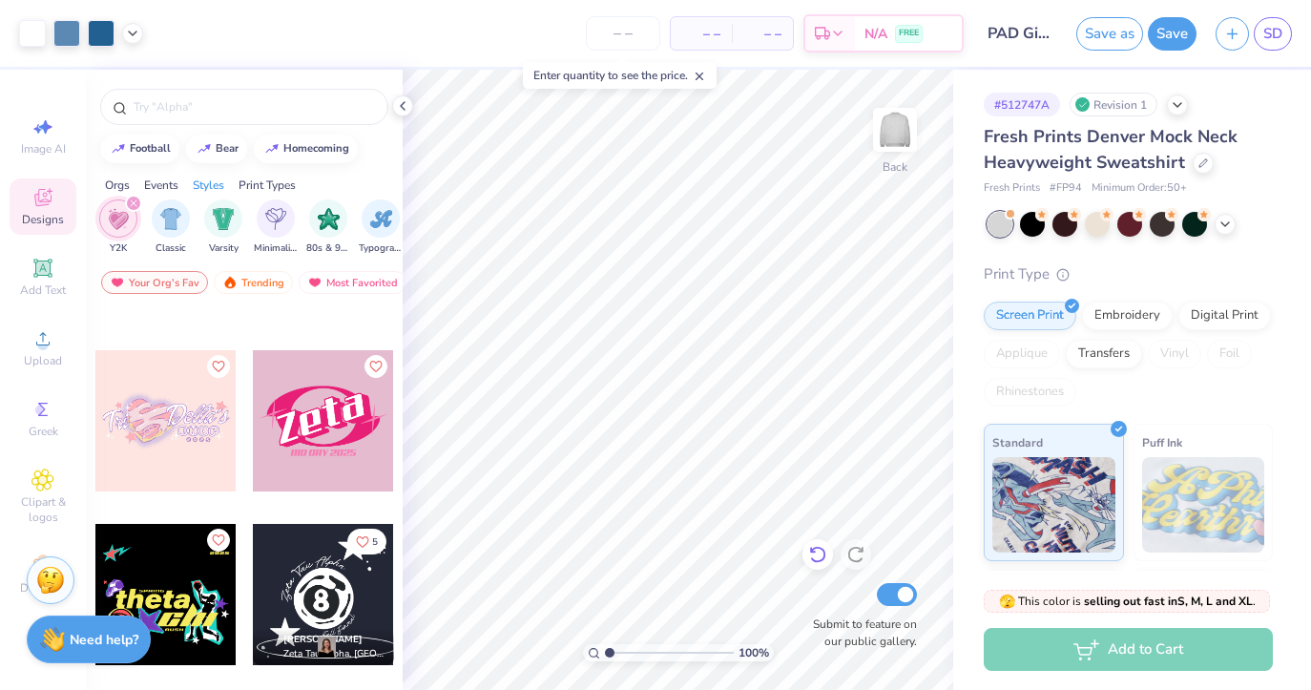
click at [824, 550] on icon at bounding box center [817, 554] width 19 height 19
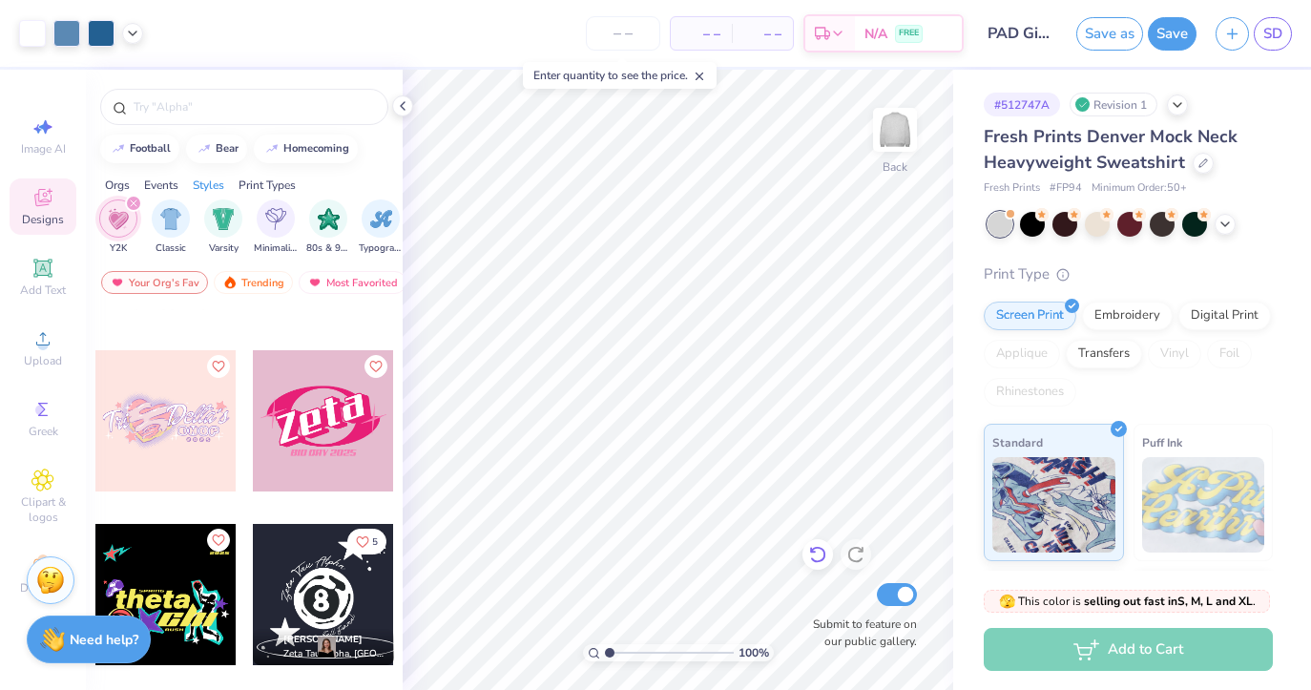
click at [824, 550] on icon at bounding box center [817, 554] width 19 height 19
click at [813, 557] on icon at bounding box center [817, 554] width 19 height 19
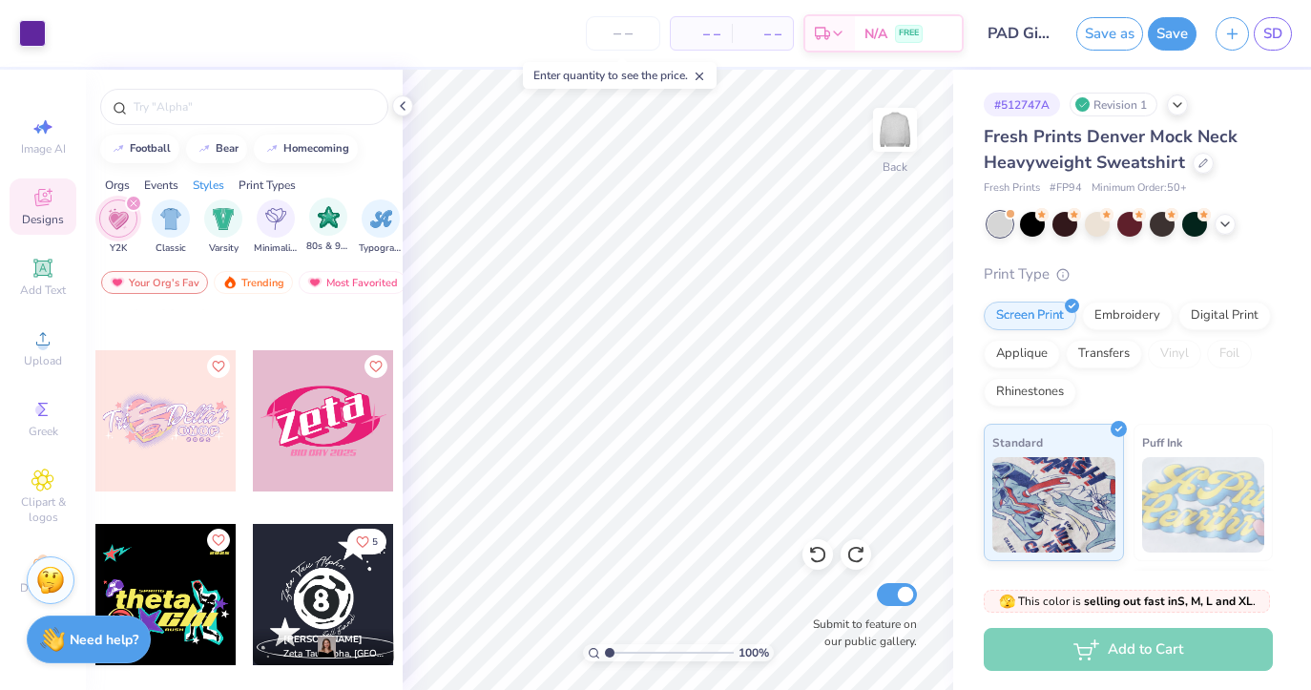
click at [340, 231] on div "80s & 90s" at bounding box center [328, 225] width 44 height 56
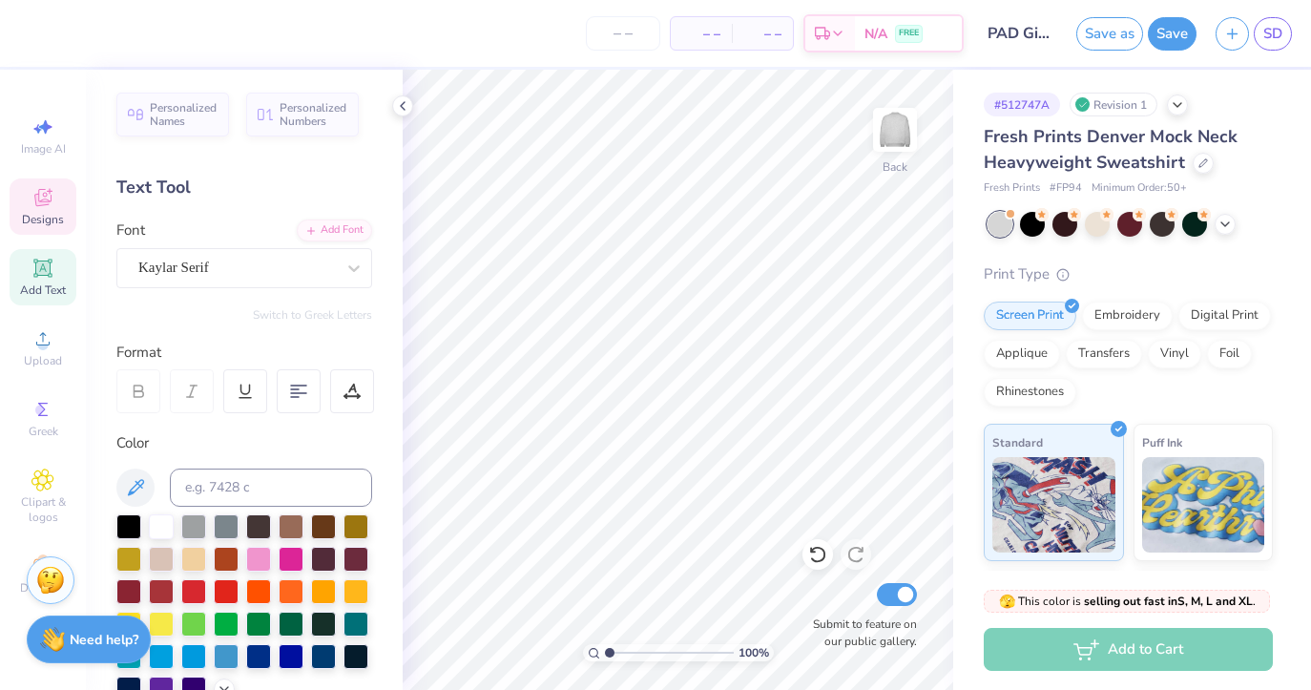
click at [62, 214] on span "Designs" at bounding box center [43, 219] width 42 height 15
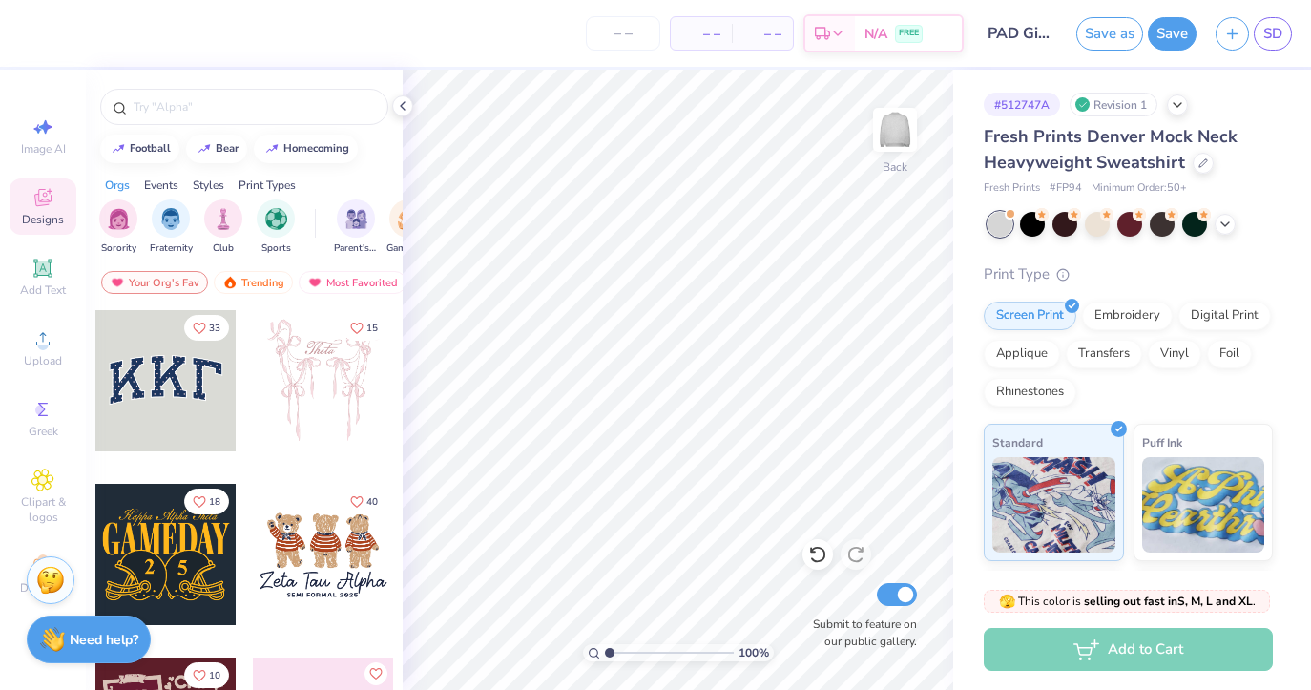
click at [211, 190] on div "Styles" at bounding box center [208, 184] width 31 height 17
click at [319, 229] on div "filter for 80s & 90s" at bounding box center [328, 216] width 38 height 38
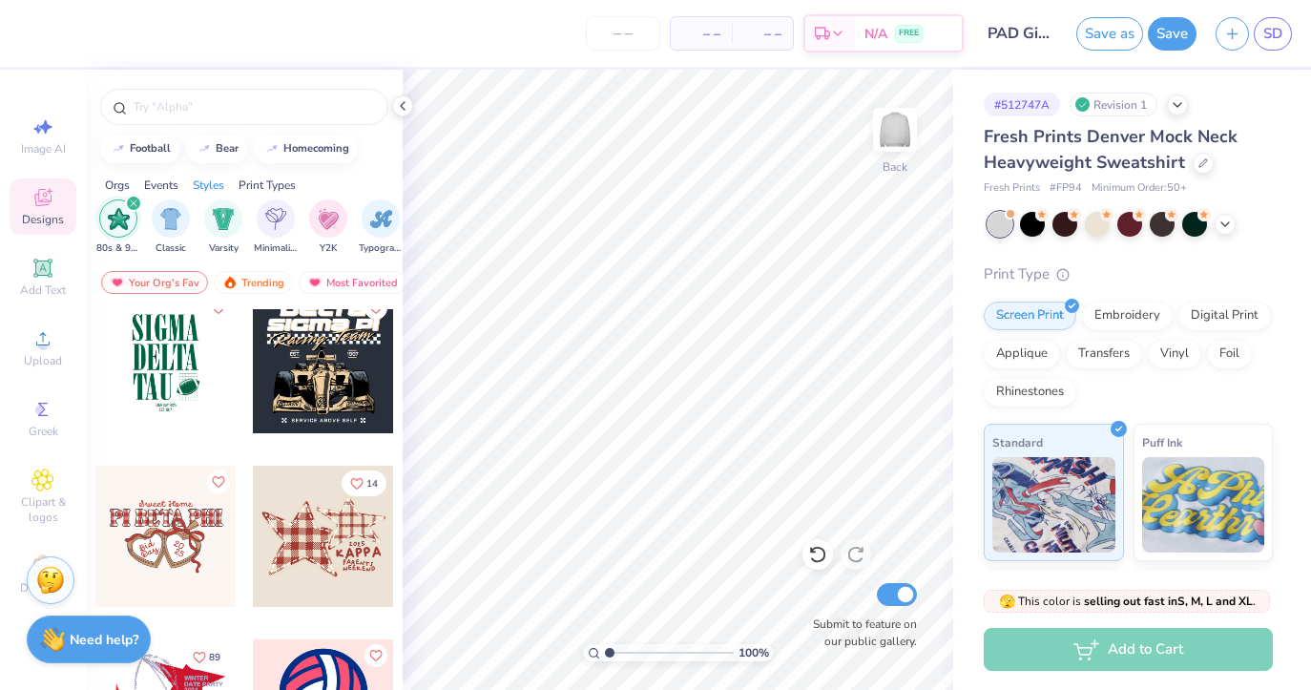
scroll to position [887, 0]
click at [185, 402] on div at bounding box center [165, 361] width 141 height 141
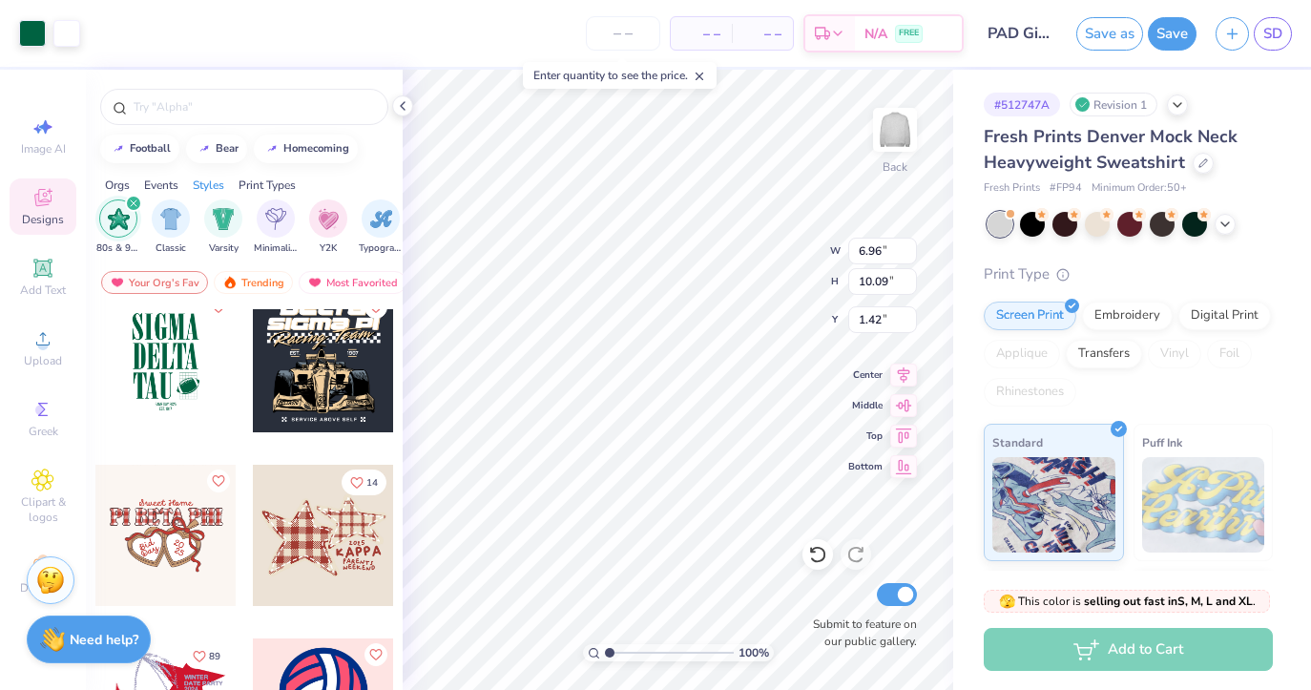
type input "1.42"
type input "11.39"
type input "16.50"
type input "1.36"
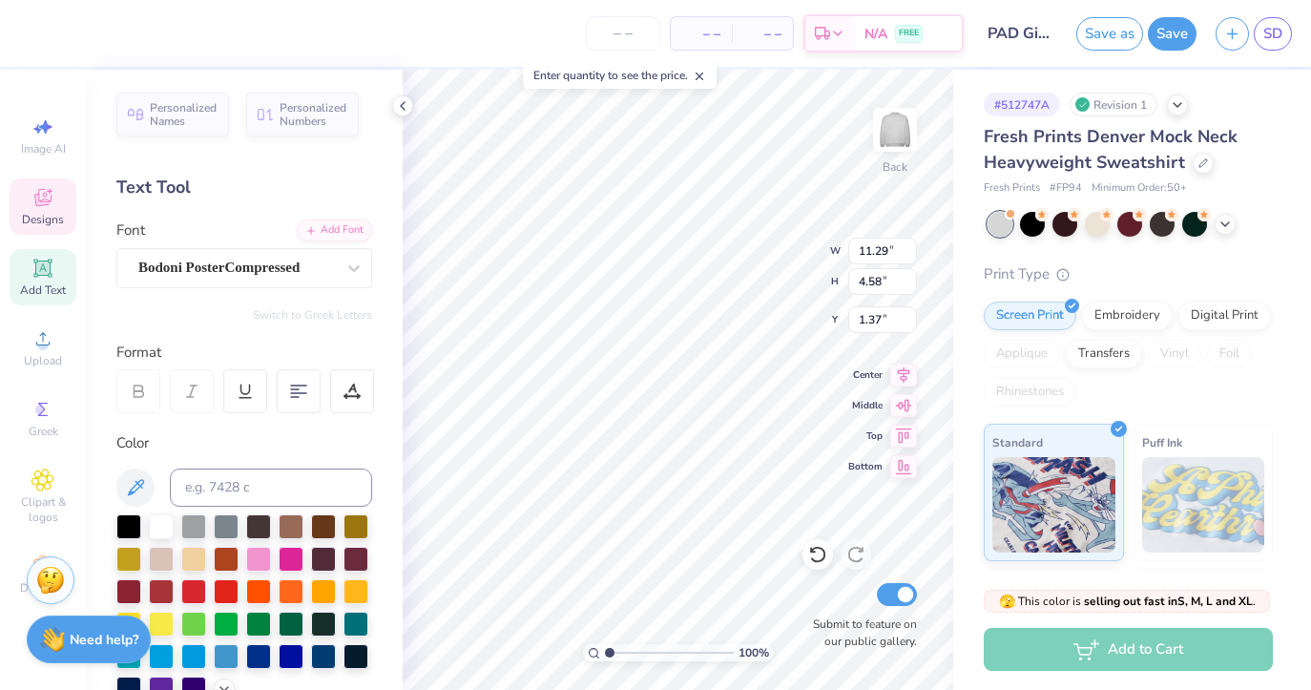
type textarea "PHI"
type input "11.08"
type input "4.44"
type input "6.43"
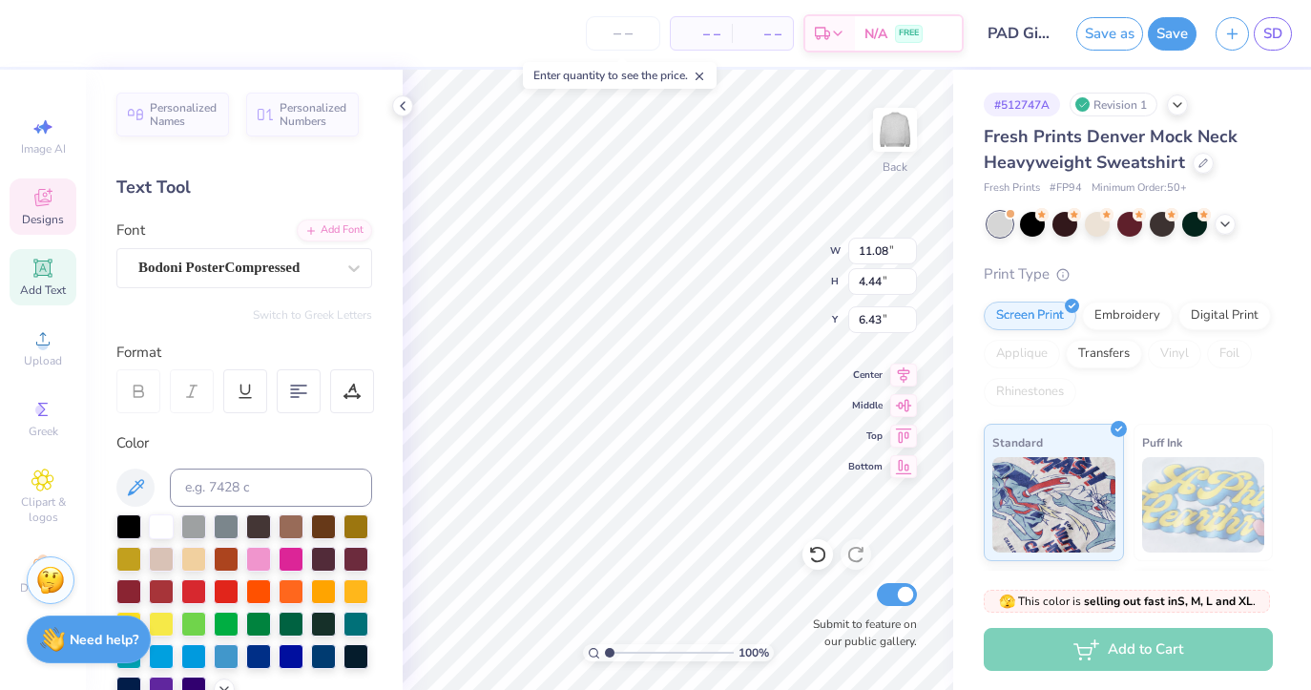
type textarea "ALPHA"
type input "6.66"
type input "4.51"
type input "11.48"
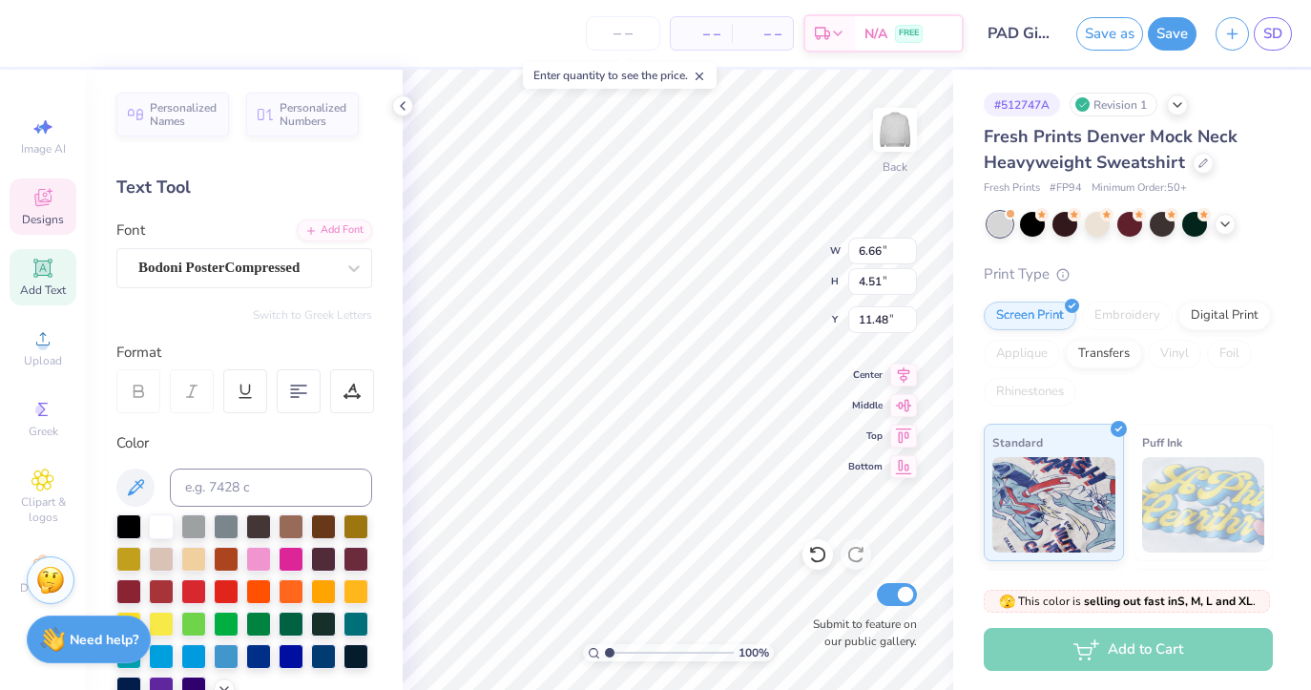
type textarea "DELTA"
type textarea "UNIVERSITY OF MIAMI"
type input "2.04"
type input "17.32"
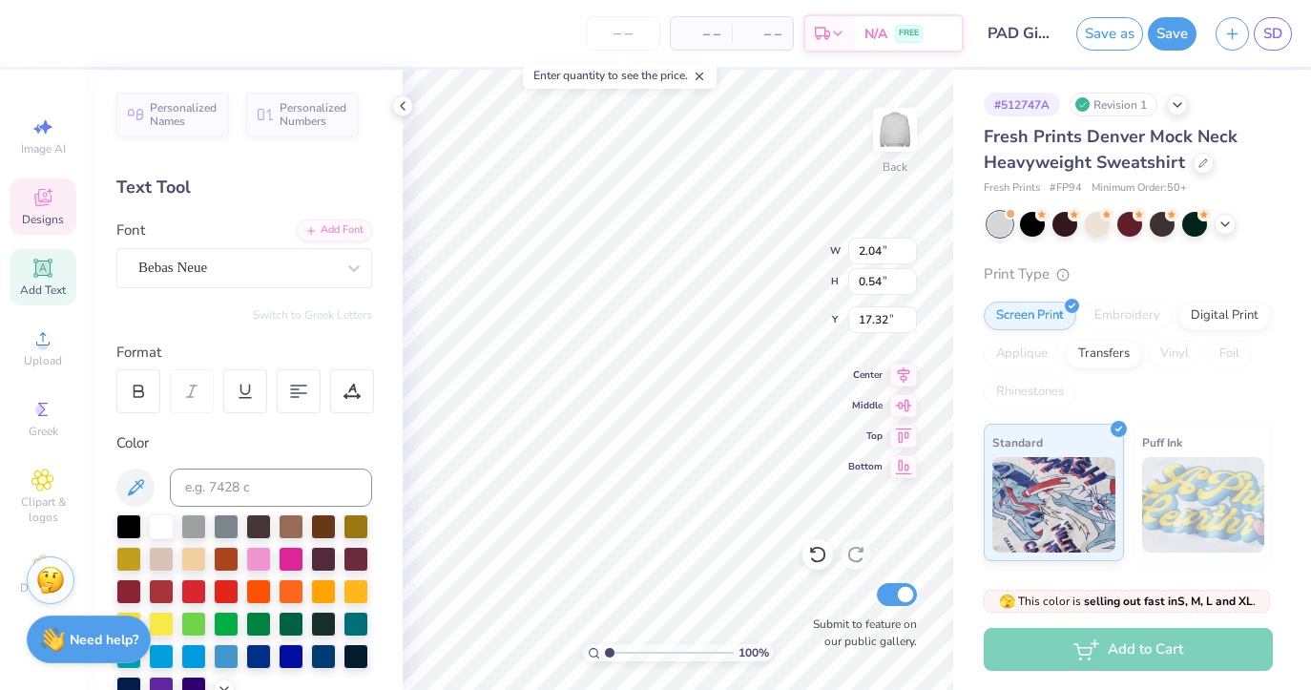
type textarea "E"
type textarea "2025"
type input "16.79"
type input "17.62"
type input "11.03"
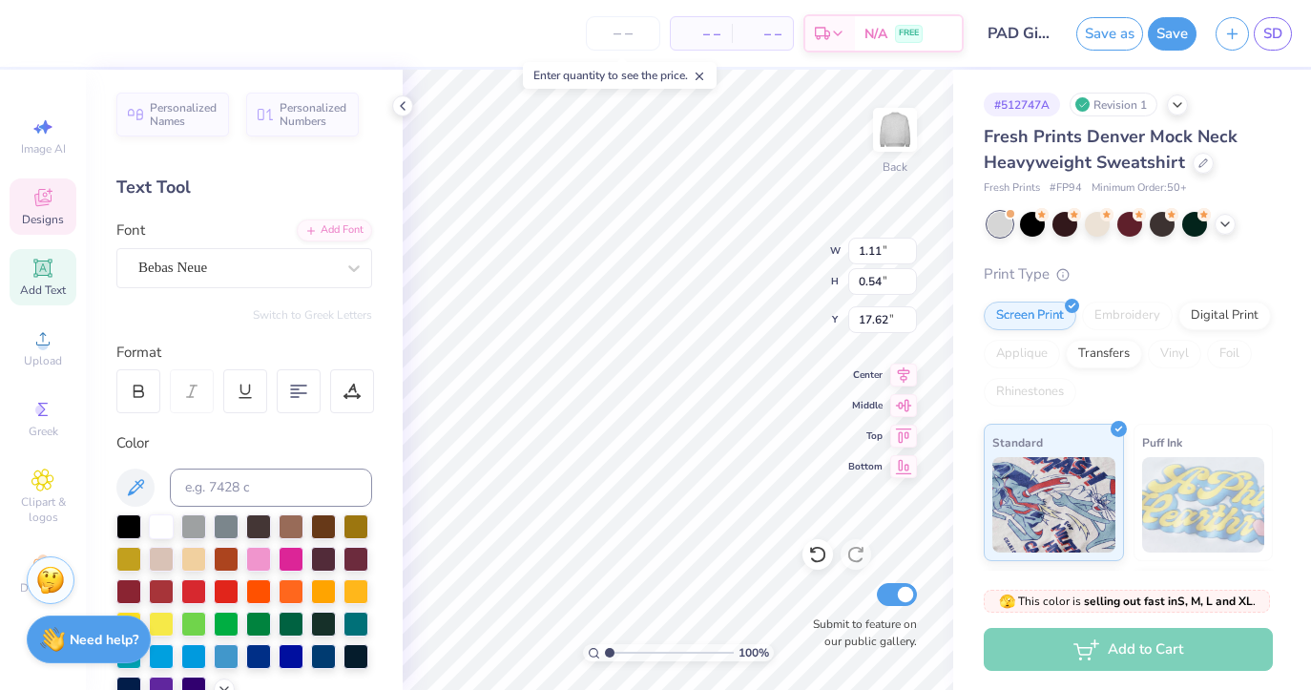
type input "4.41"
type input "11.99"
type input "6.48"
type input "1.68"
type input "12.07"
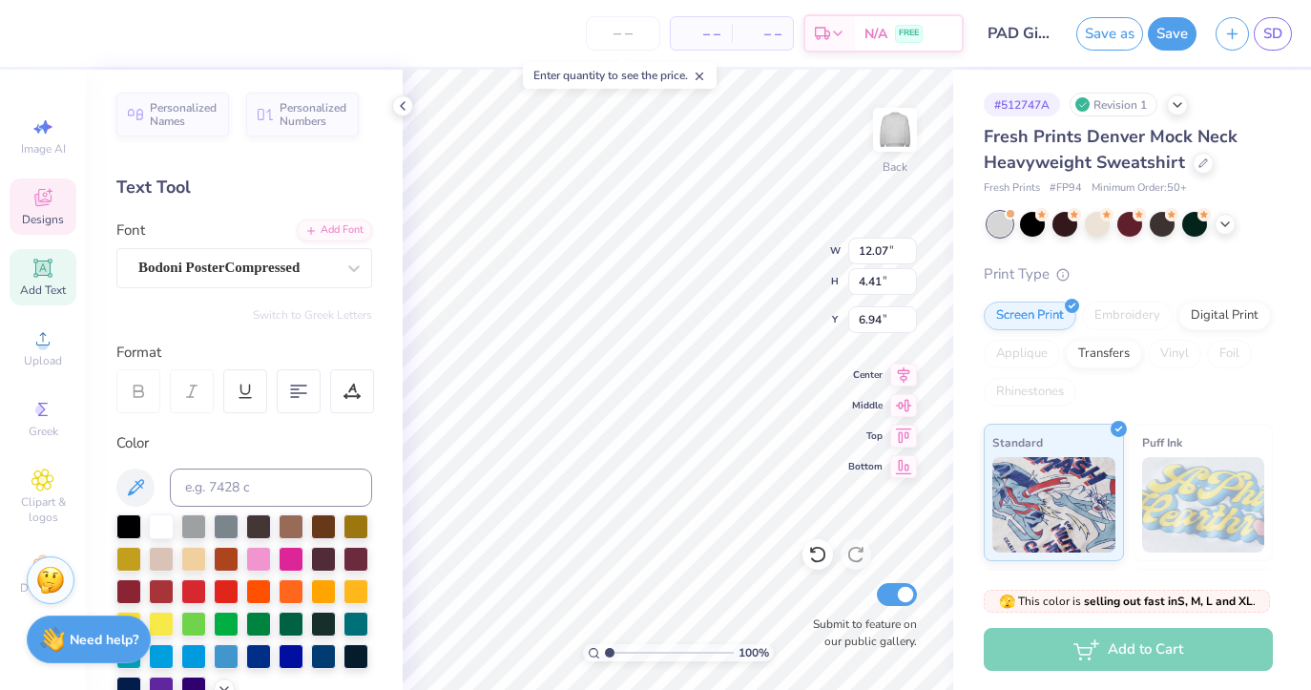
type input "6.70"
click at [27, 32] on div at bounding box center [32, 31] width 27 height 27
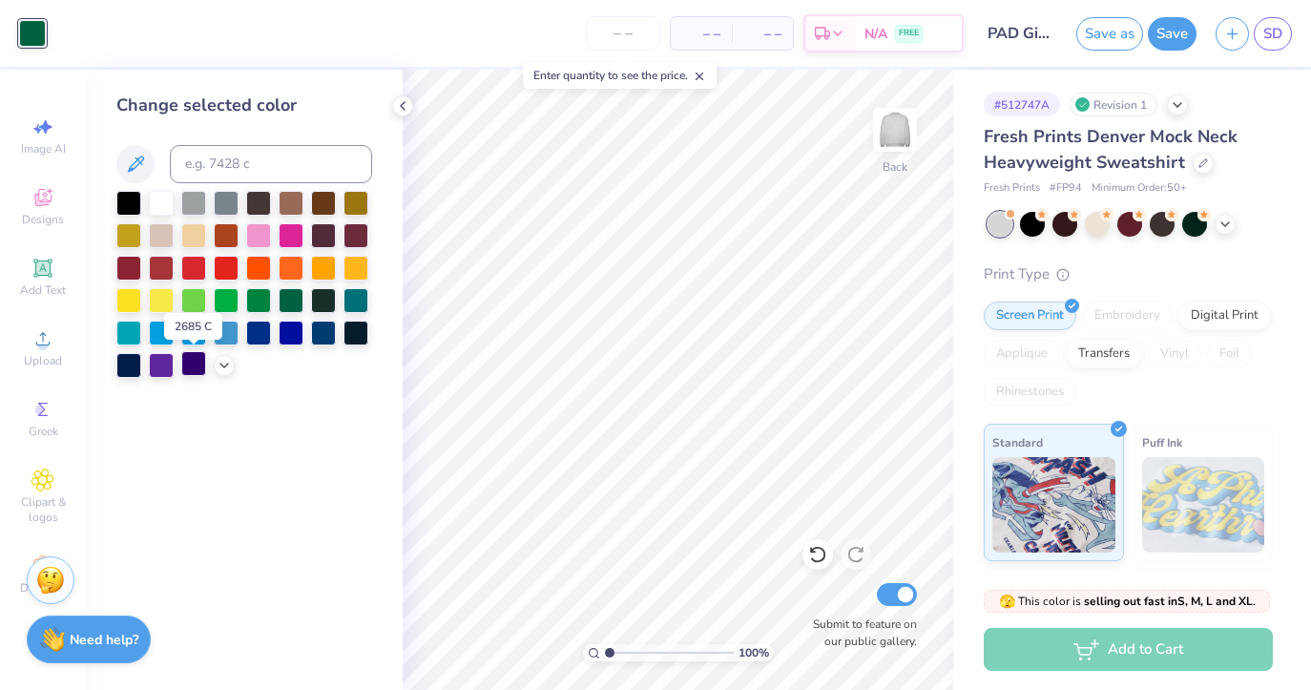
click at [190, 370] on div at bounding box center [193, 363] width 25 height 25
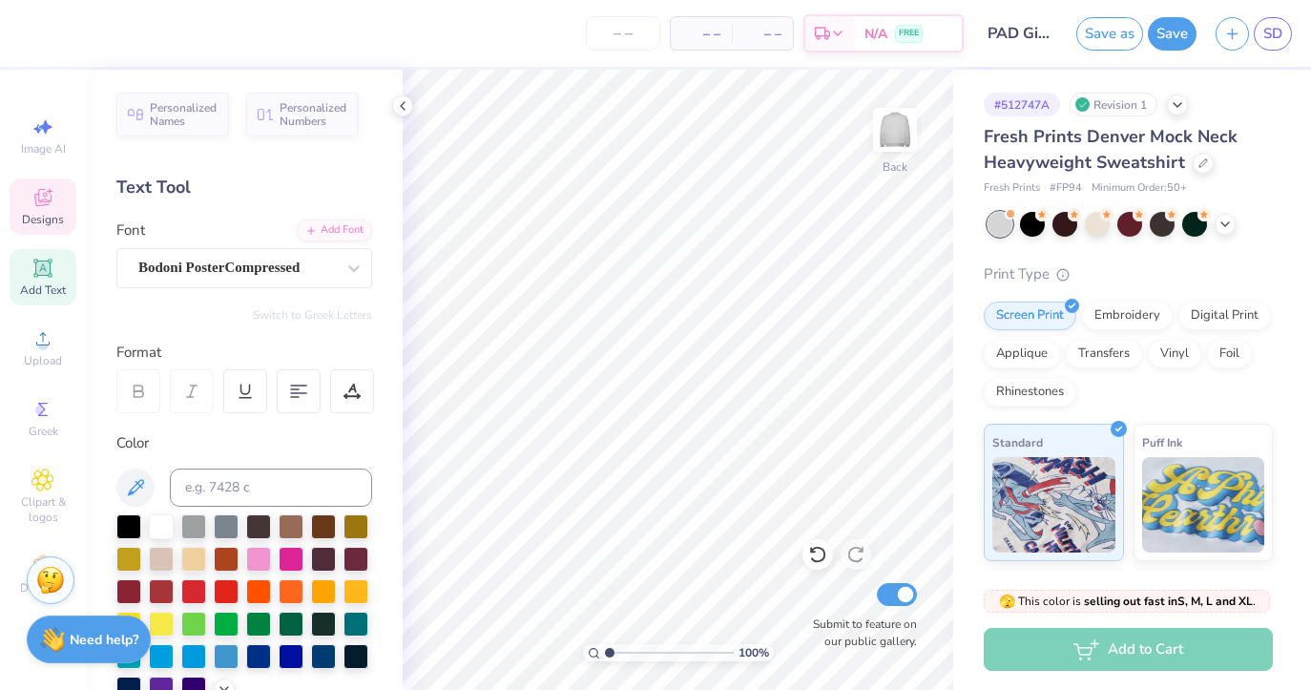
click at [48, 217] on span "Designs" at bounding box center [43, 219] width 42 height 15
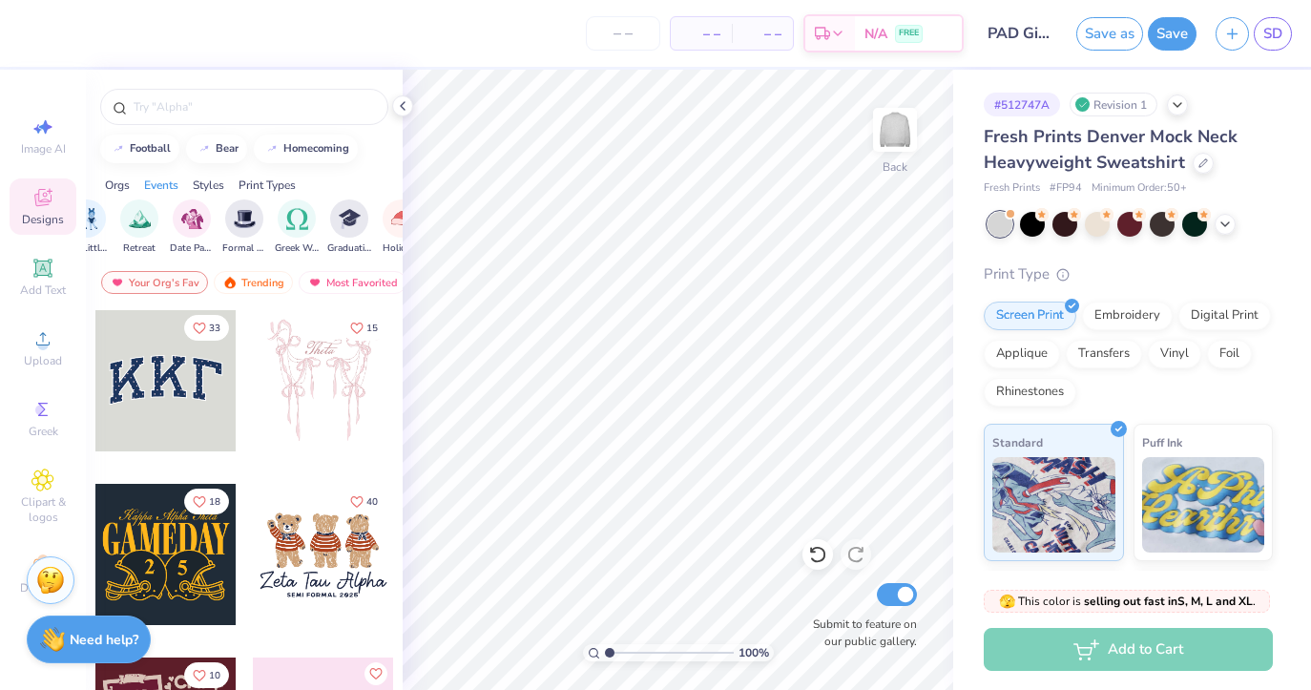
scroll to position [0, 573]
click at [256, 234] on div "filter for Greek Week" at bounding box center [255, 216] width 38 height 38
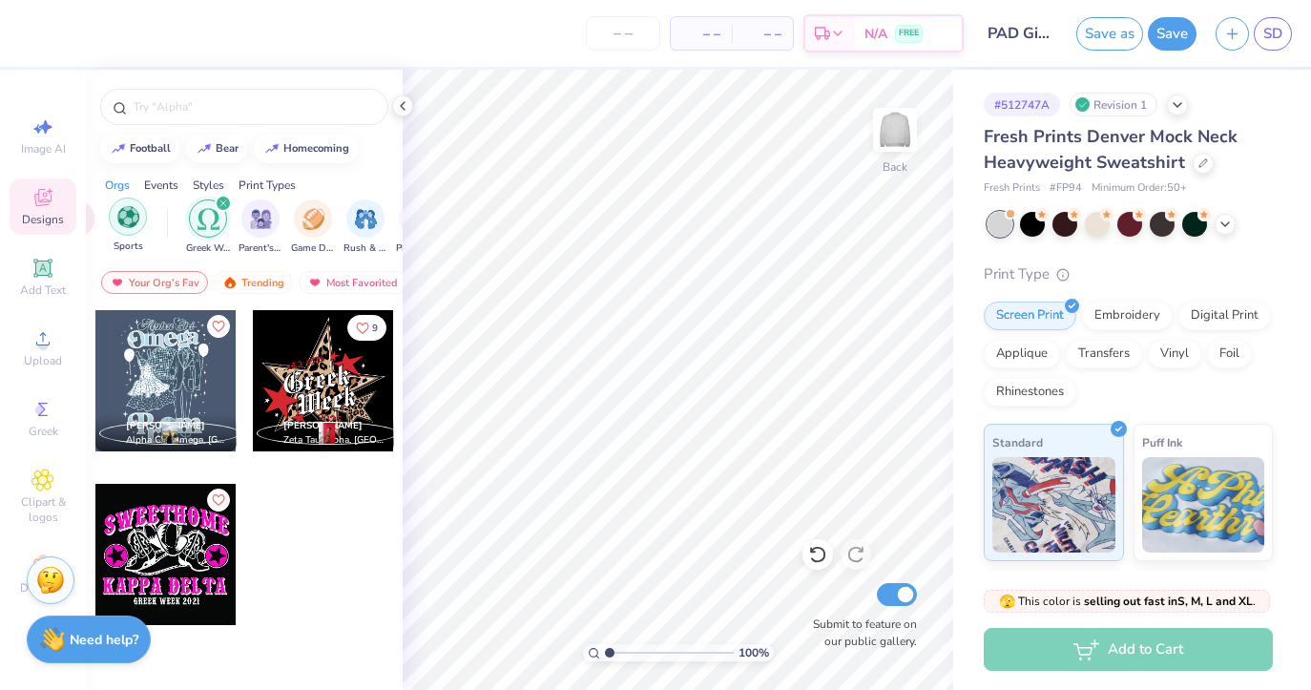
scroll to position [0, 149]
click at [221, 198] on div "filter for Greek Week" at bounding box center [222, 203] width 17 height 17
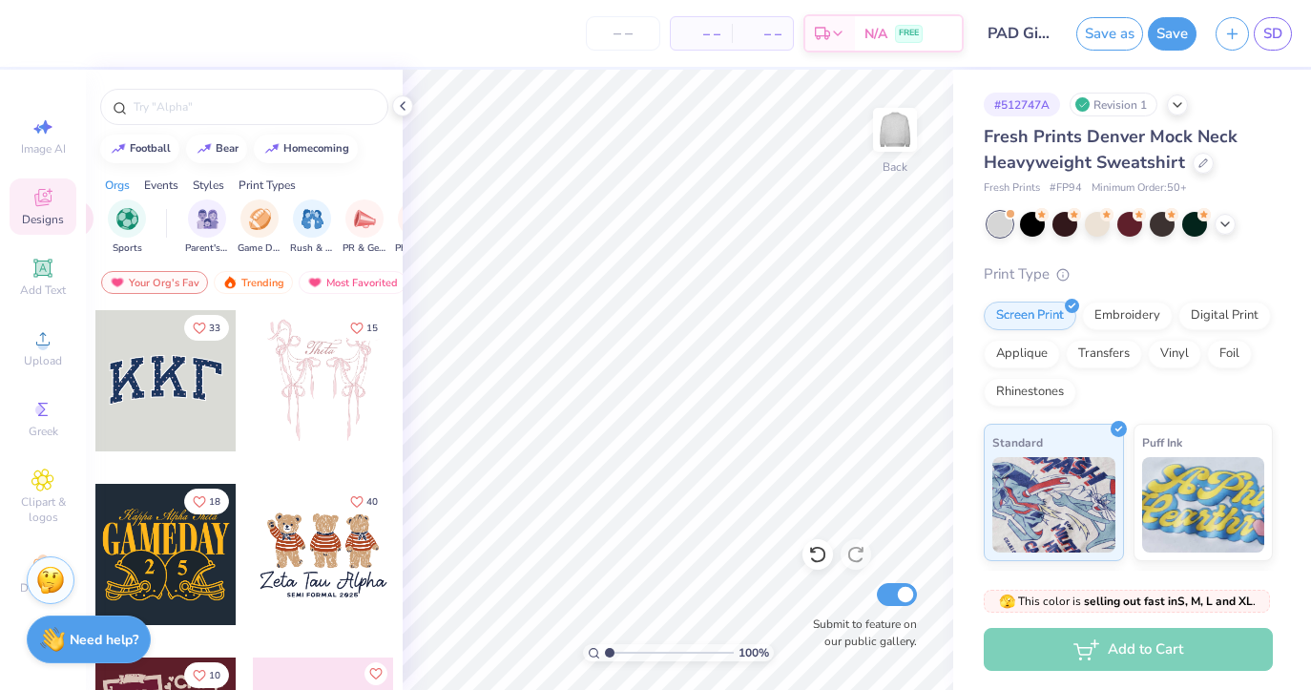
click at [219, 182] on div "Styles" at bounding box center [208, 184] width 31 height 17
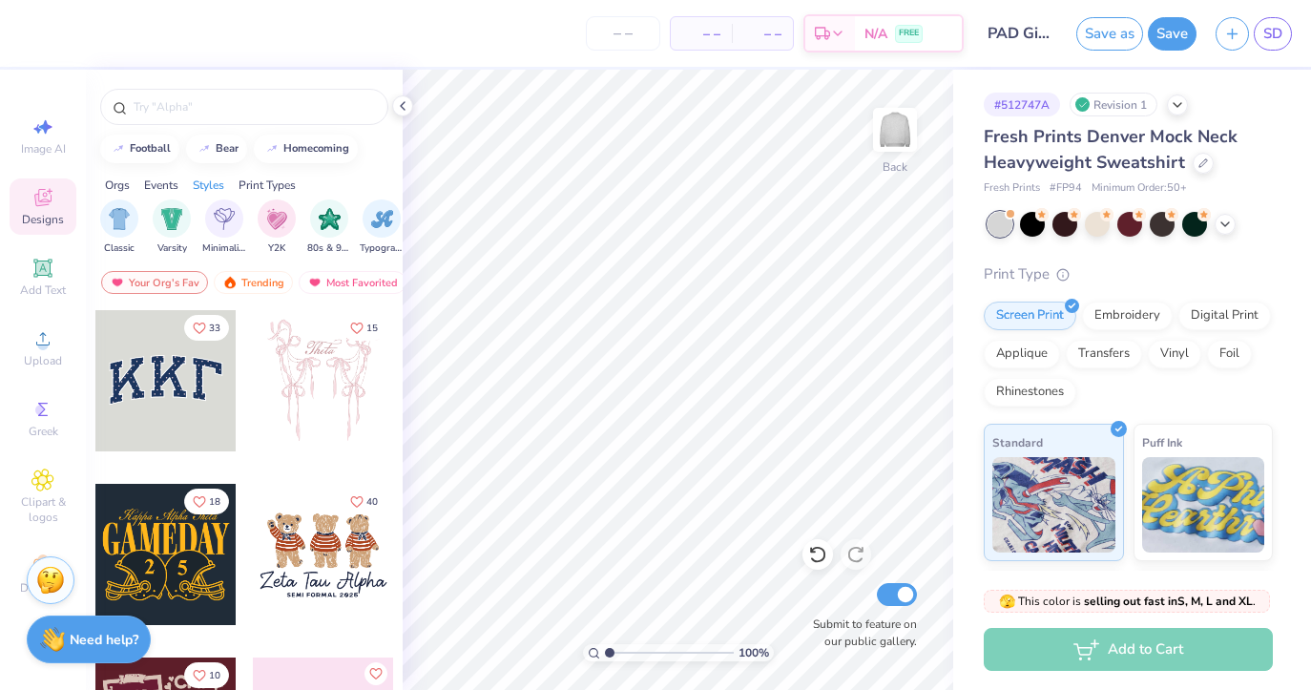
scroll to position [0, 1000]
click at [175, 382] on div at bounding box center [165, 380] width 141 height 141
click at [219, 112] on input "text" at bounding box center [254, 106] width 244 height 19
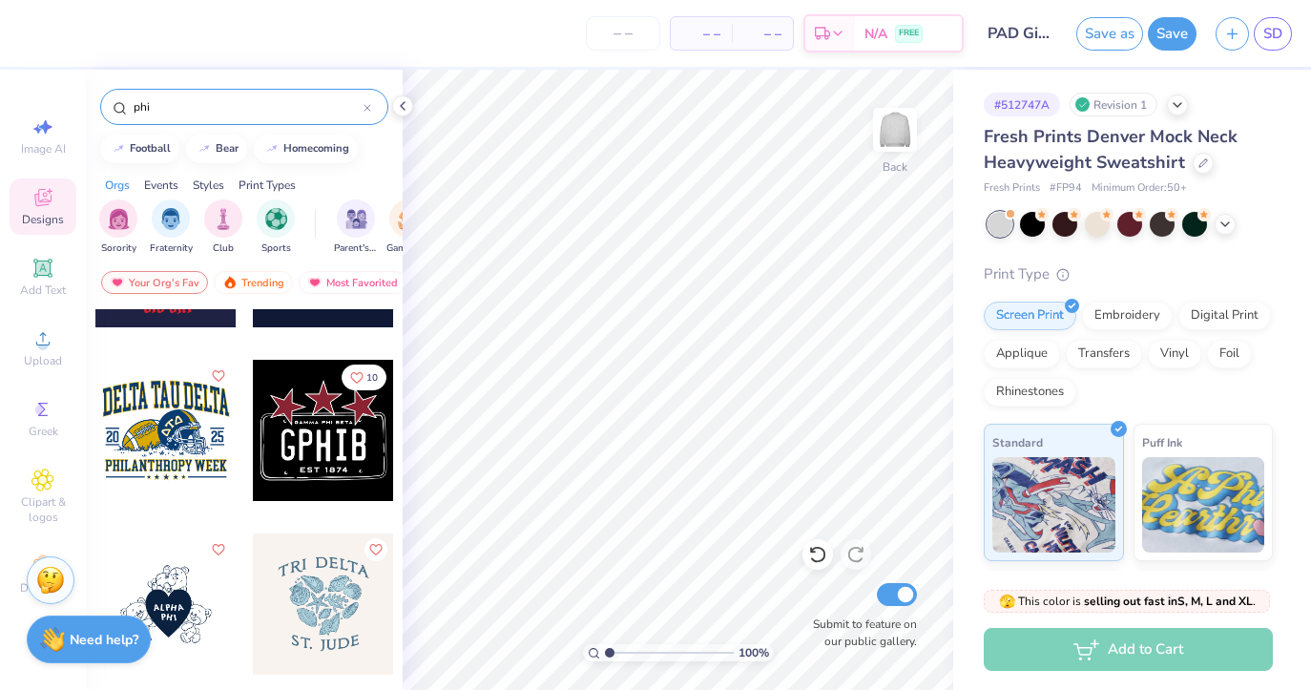
scroll to position [1483, 0]
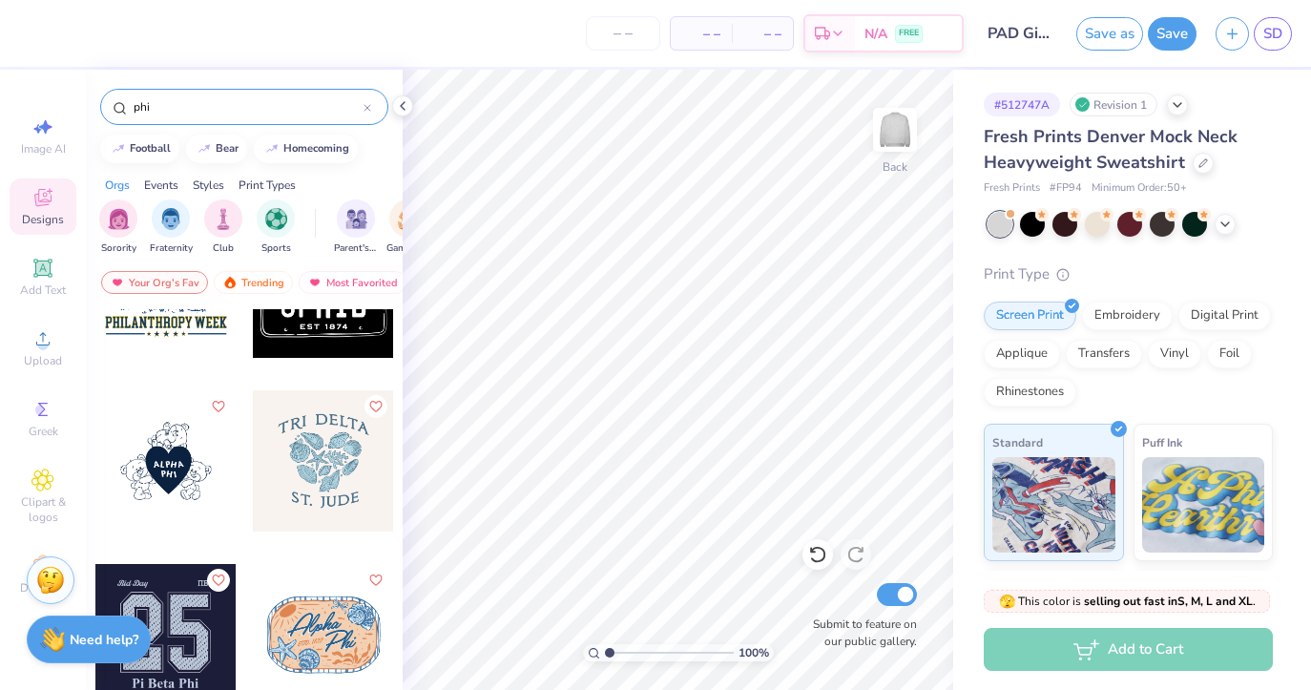
type input "phi"
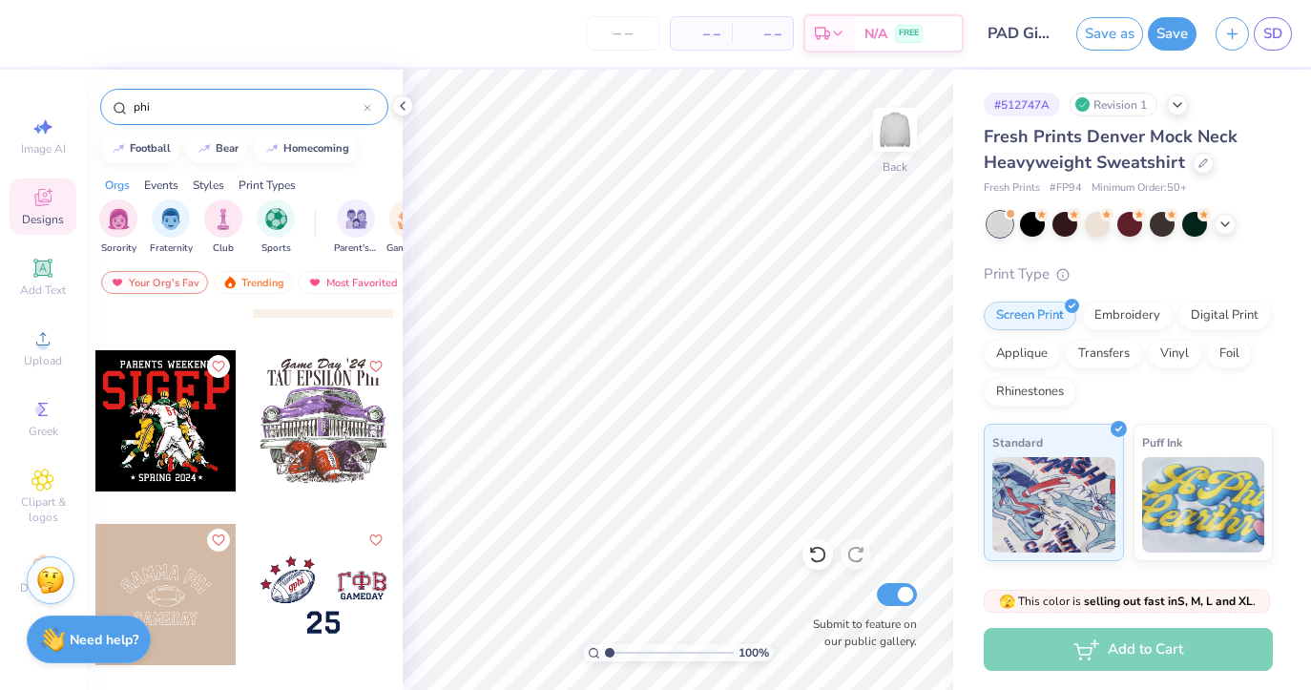
scroll to position [0, 0]
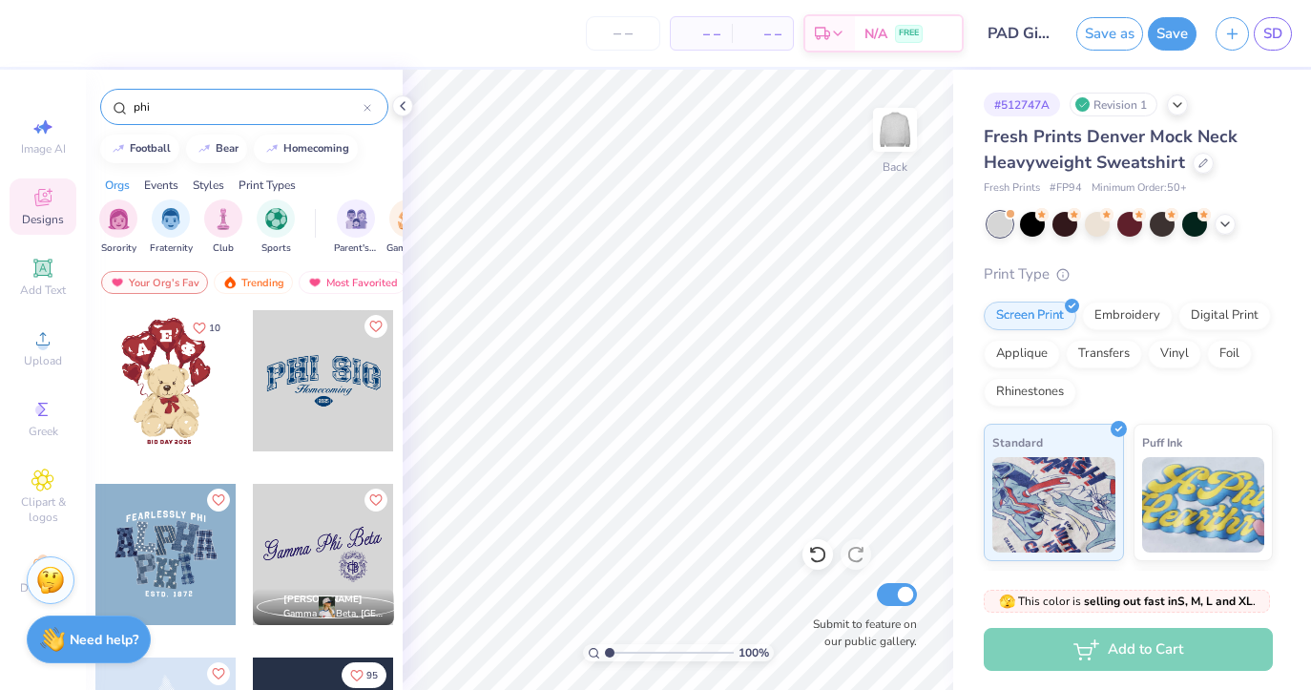
click at [367, 107] on icon at bounding box center [367, 108] width 6 height 6
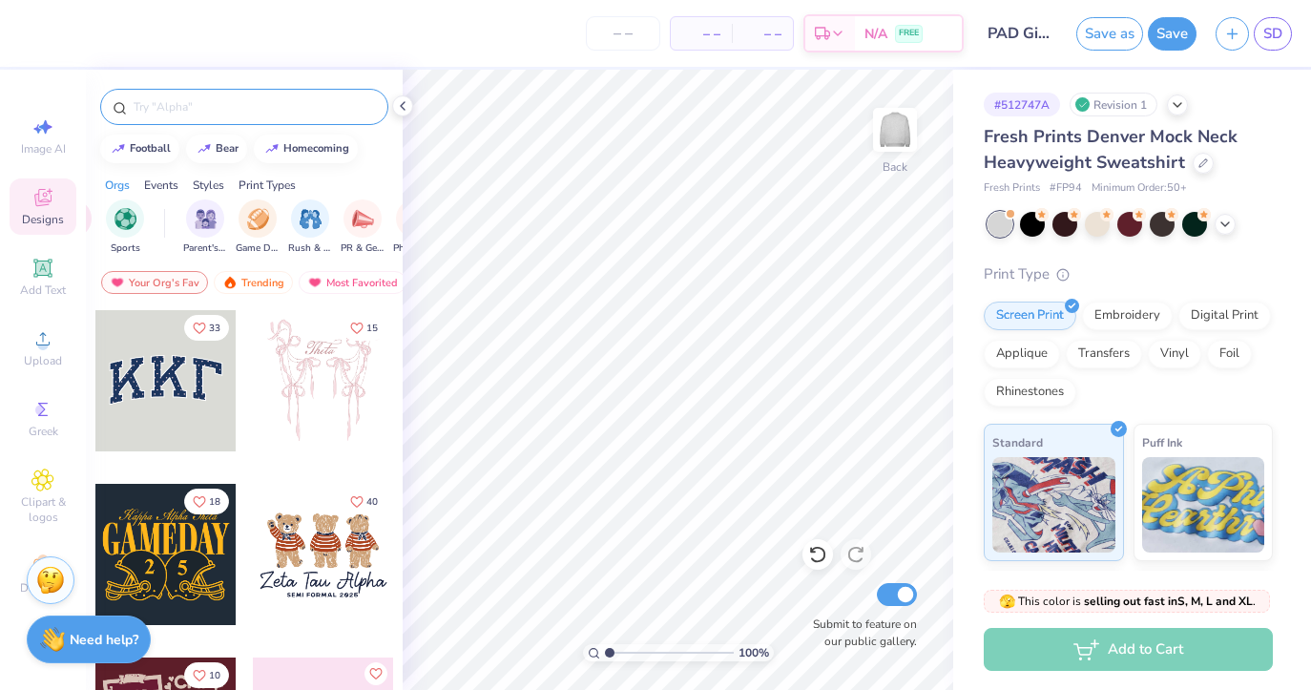
click at [218, 181] on div "Styles" at bounding box center [208, 184] width 31 height 17
click at [275, 221] on img "filter for 60s & 70s" at bounding box center [270, 217] width 21 height 22
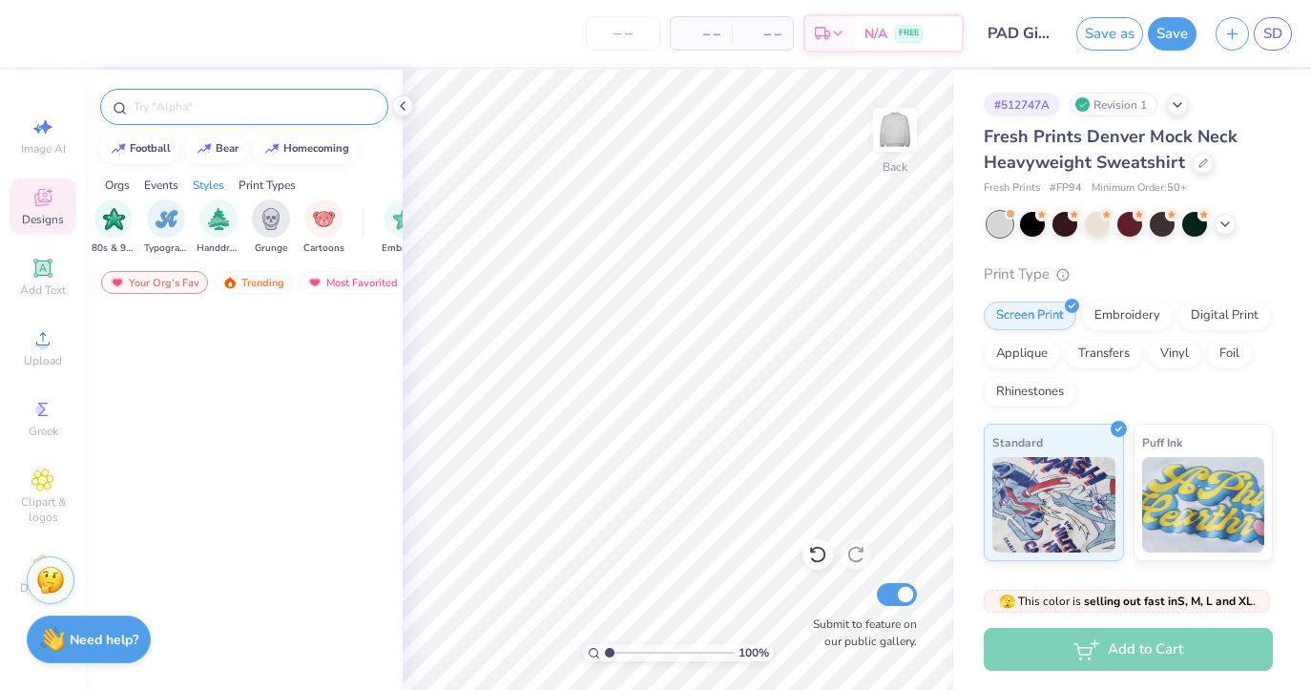
scroll to position [0, 0]
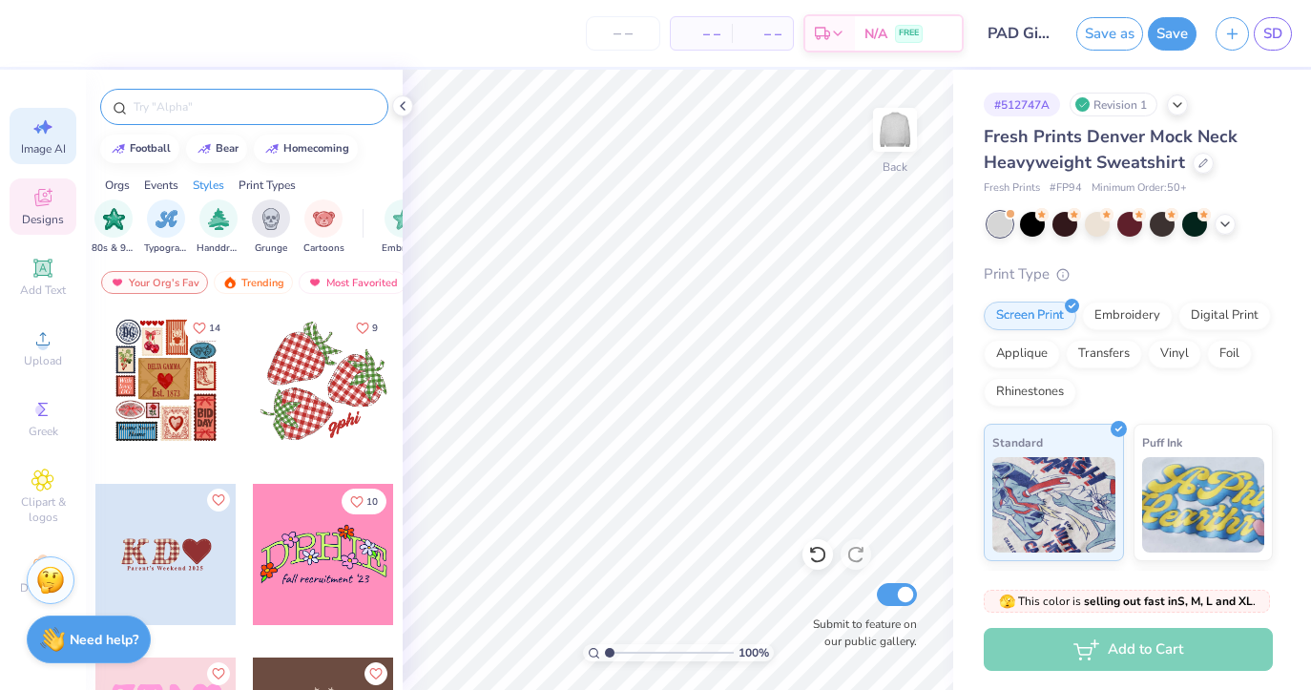
click at [48, 142] on span "Image AI" at bounding box center [43, 148] width 45 height 15
select select "4"
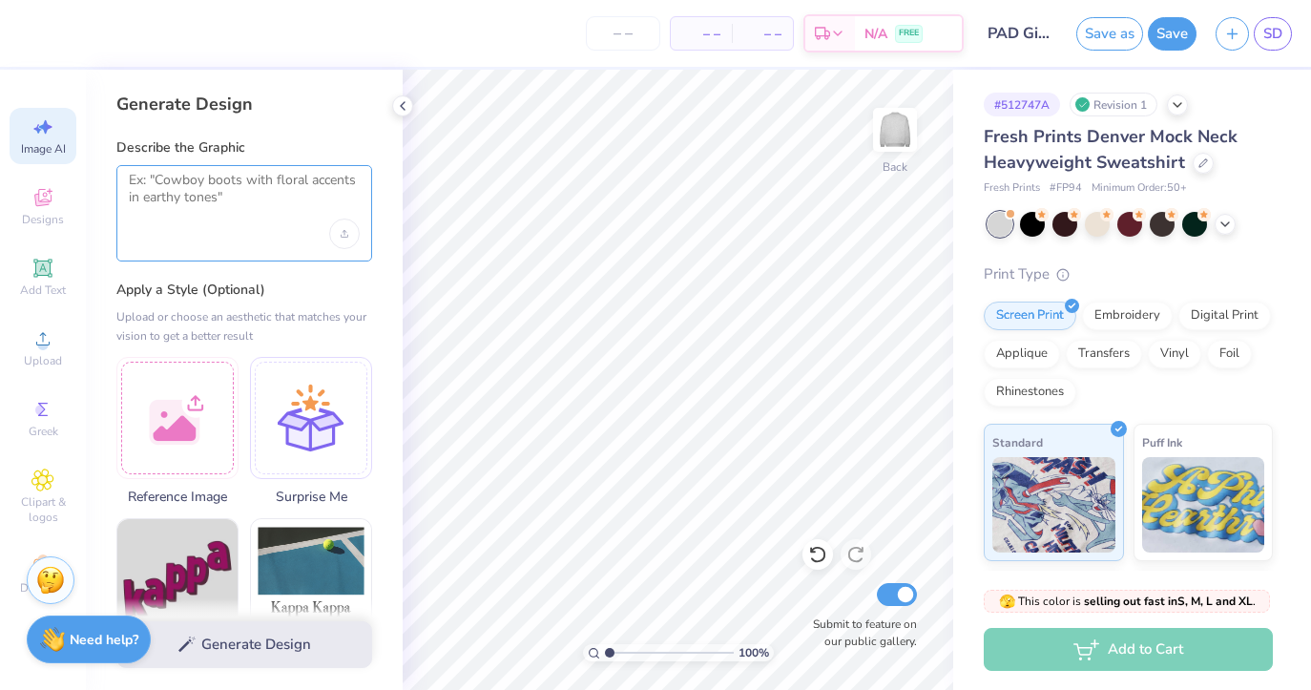
click at [216, 208] on textarea at bounding box center [244, 196] width 231 height 48
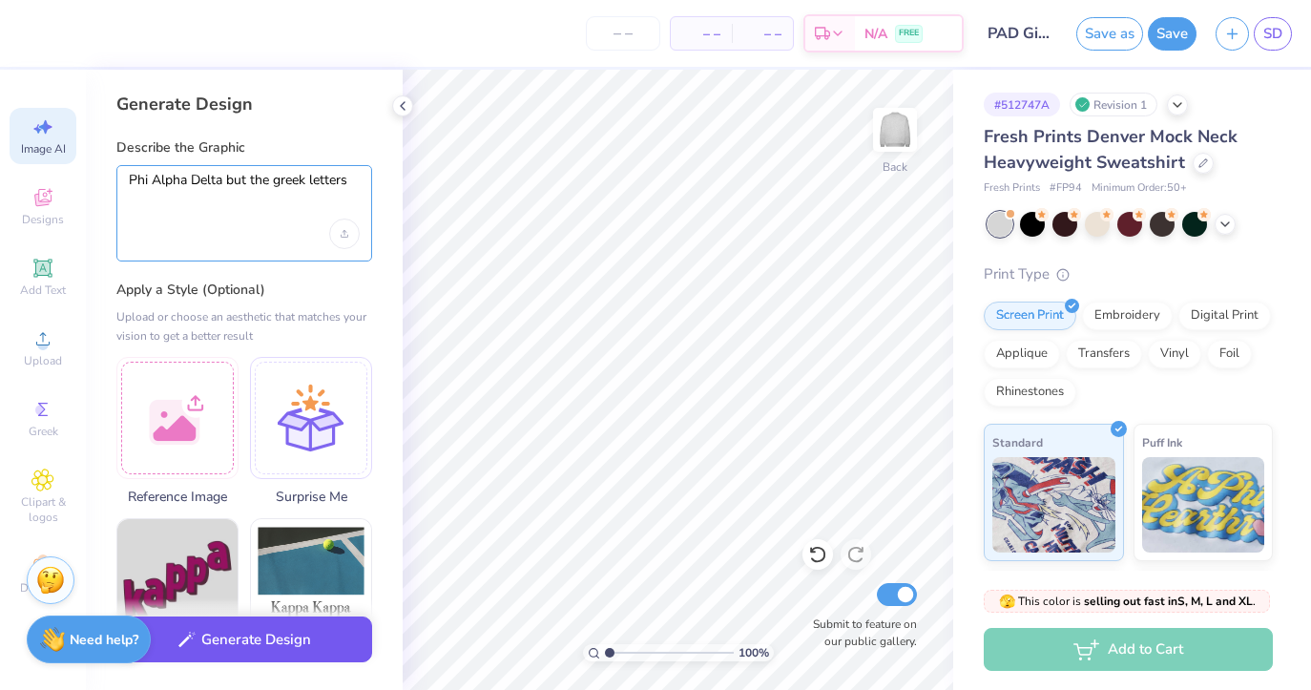
type textarea "Phi Alpha Delta but the greek letters"
click at [272, 648] on button "Generate Design" at bounding box center [244, 639] width 256 height 47
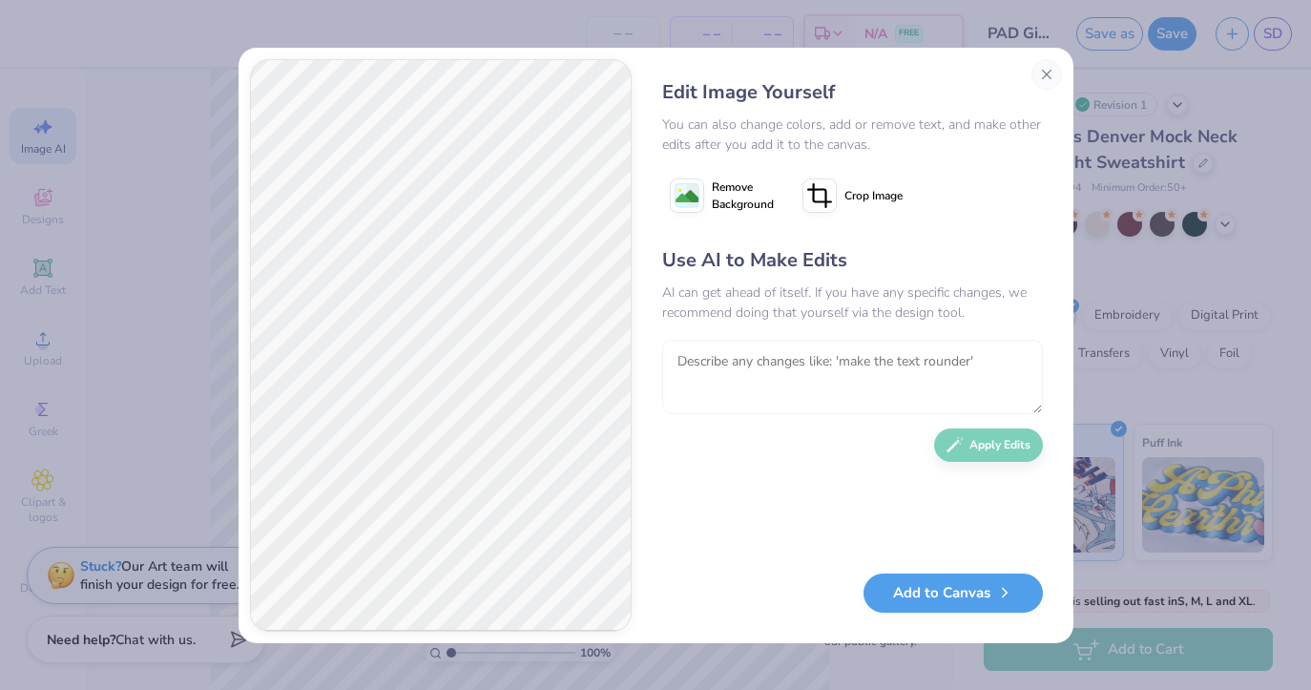
click at [745, 388] on textarea at bounding box center [852, 377] width 381 height 74
type textarea "can you make them next to each other and only purple"
click at [984, 448] on button "Apply Edits" at bounding box center [988, 440] width 109 height 33
type textarea "can you make the font more girly"
click at [991, 444] on button "Apply Edits" at bounding box center [988, 440] width 109 height 33
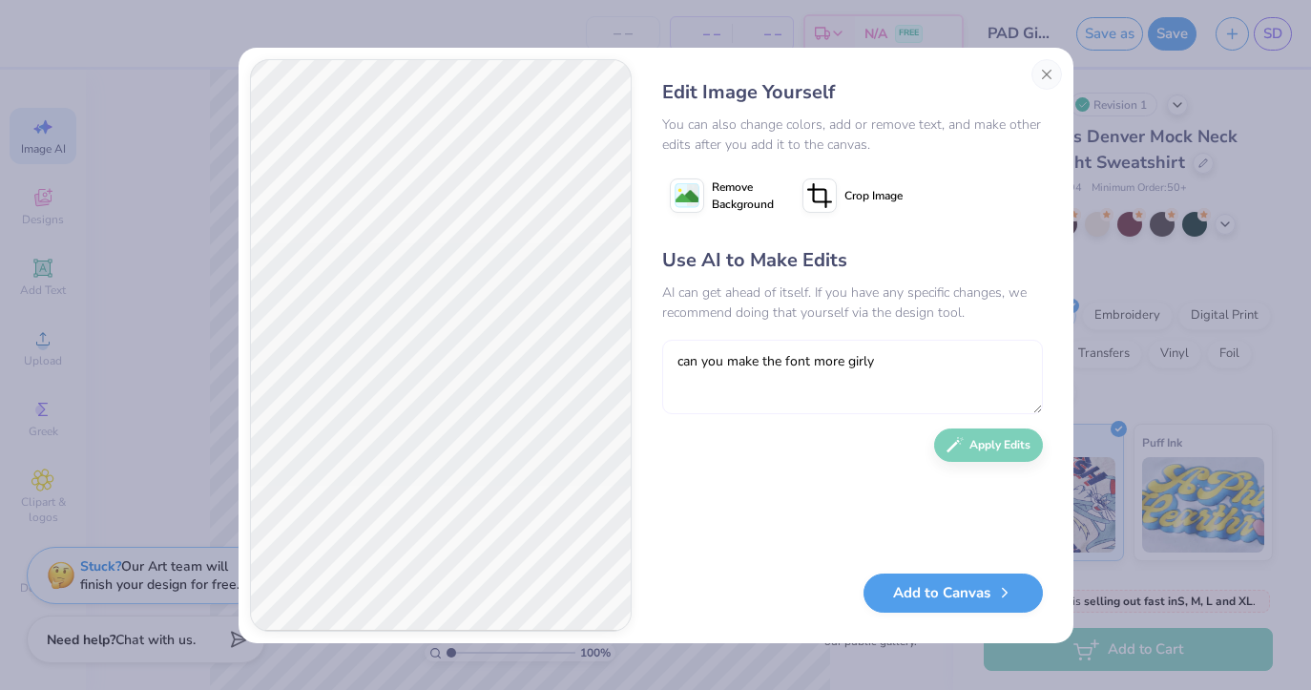
click at [758, 377] on textarea "can you make the font more girly" at bounding box center [852, 377] width 381 height 74
type textarea "can you make the font more bubbly"
click at [964, 430] on button "Apply Edits" at bounding box center [988, 440] width 109 height 33
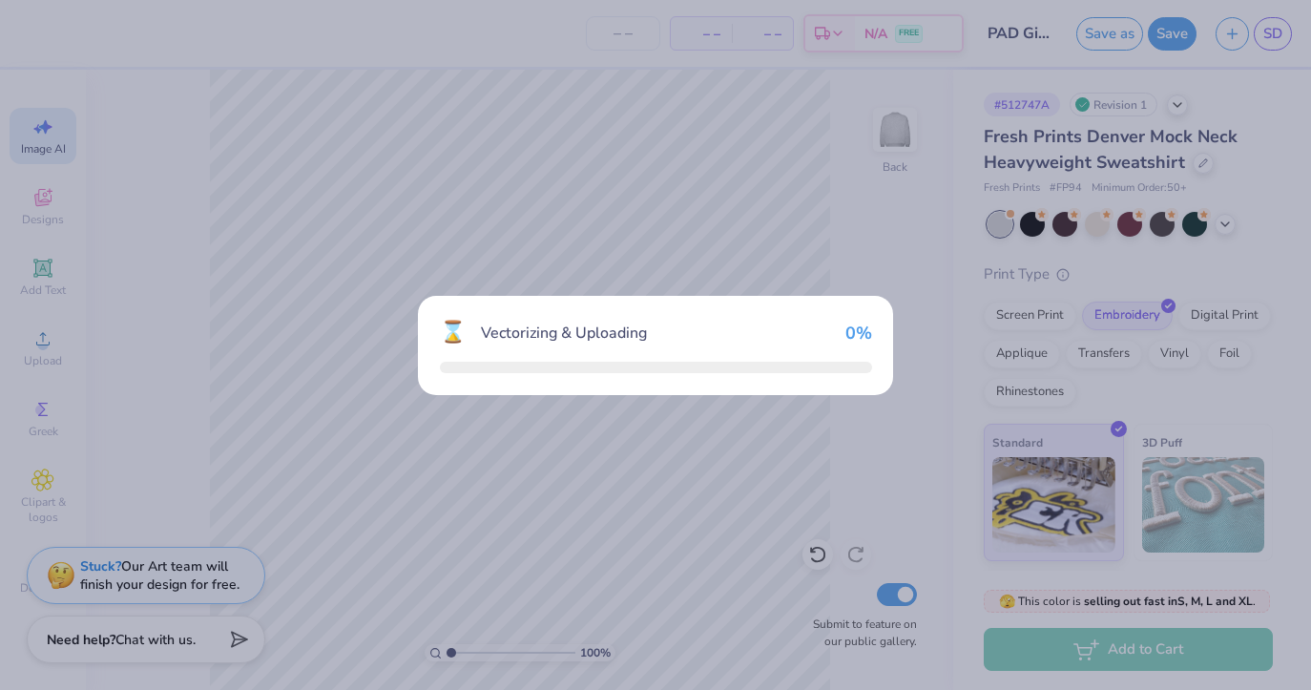
select select "4"
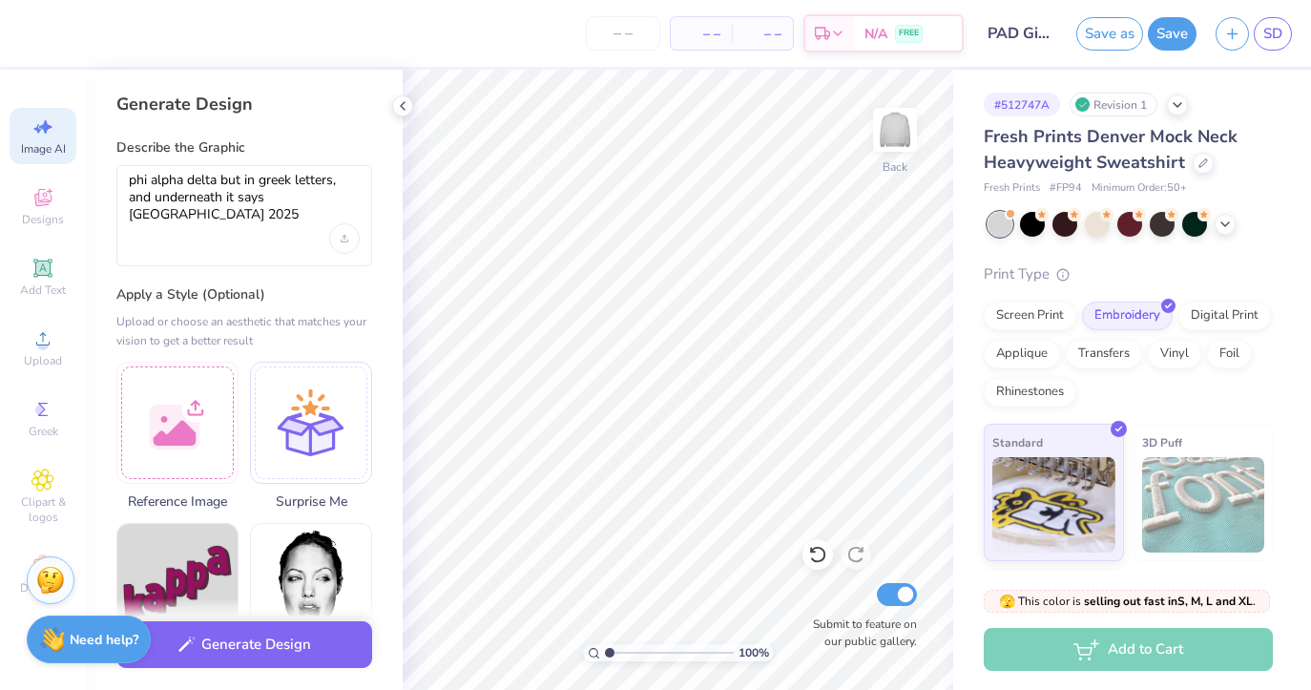
select select "4"
